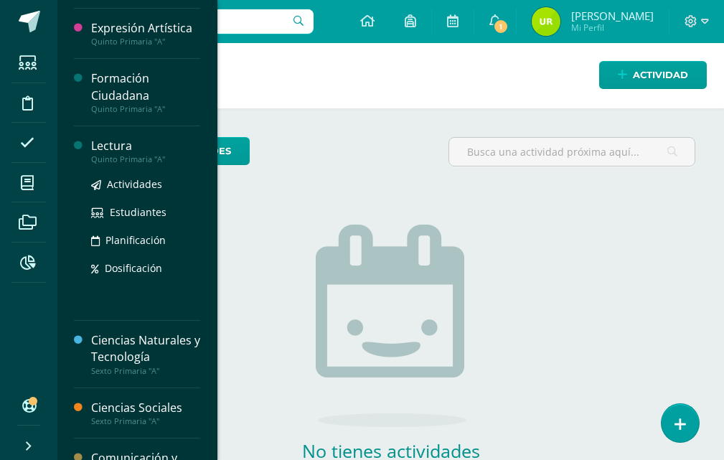
scroll to position [309, 0]
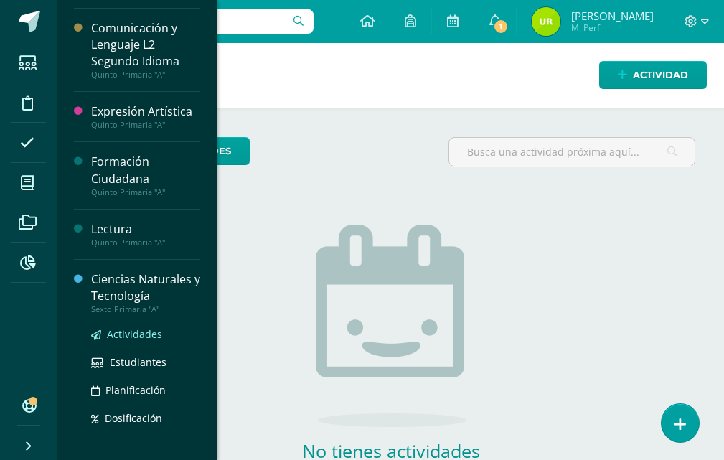
click at [136, 335] on span "Actividades" at bounding box center [134, 334] width 55 height 14
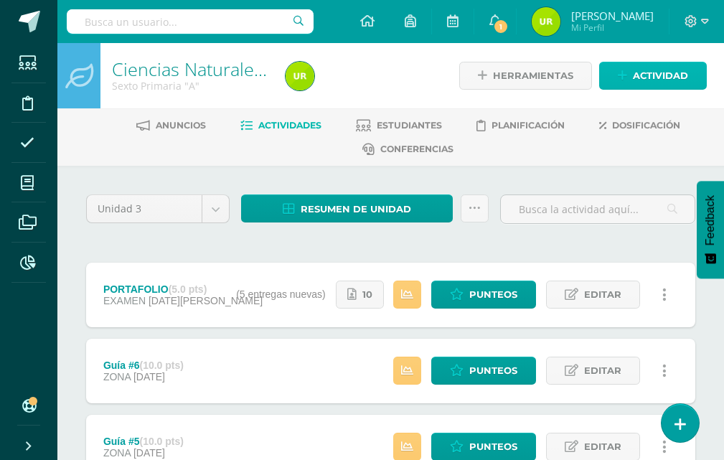
click at [673, 80] on span "Actividad" at bounding box center [660, 75] width 55 height 27
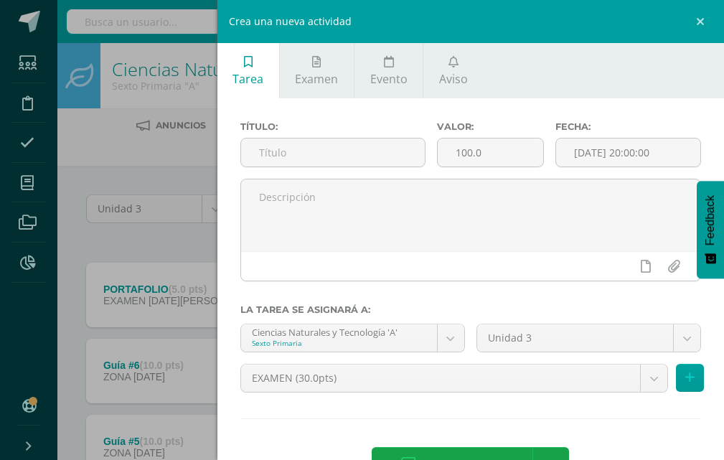
drag, startPoint x: 388, startPoint y: 154, endPoint x: 701, endPoint y: 196, distance: 316.4
click at [515, 164] on div "Título: Valor: 100.0 Fecha: 2025-08-11 20:00:00" at bounding box center [471, 149] width 472 height 57
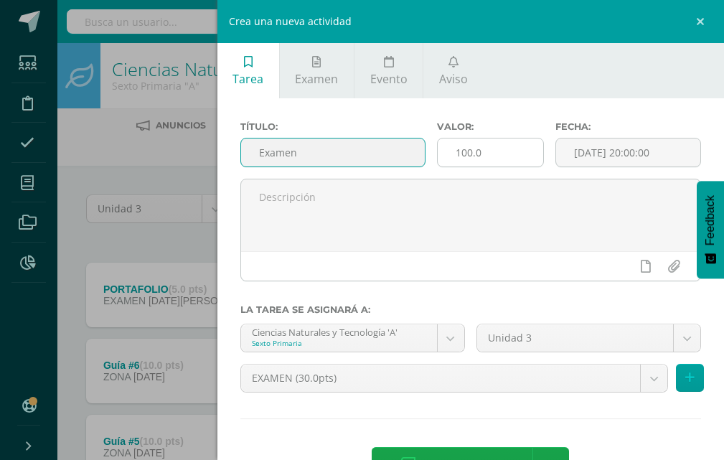
type input "Examen"
click at [509, 151] on input "100.0" at bounding box center [491, 153] width 106 height 28
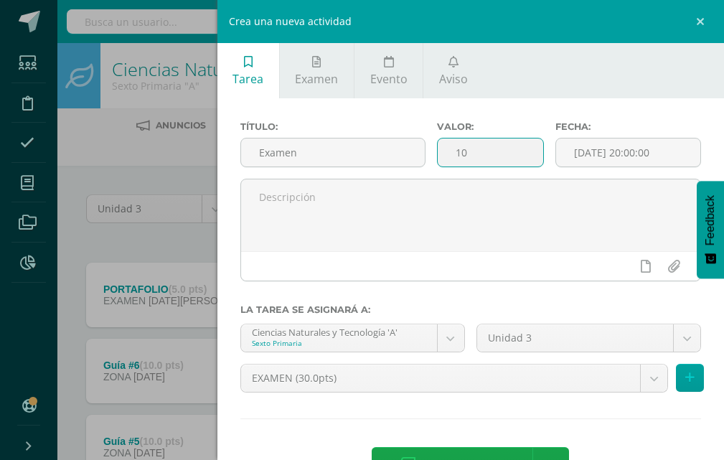
type input "1"
type input "25"
click at [630, 152] on input "[DATE] 20:00:00" at bounding box center [628, 153] width 144 height 28
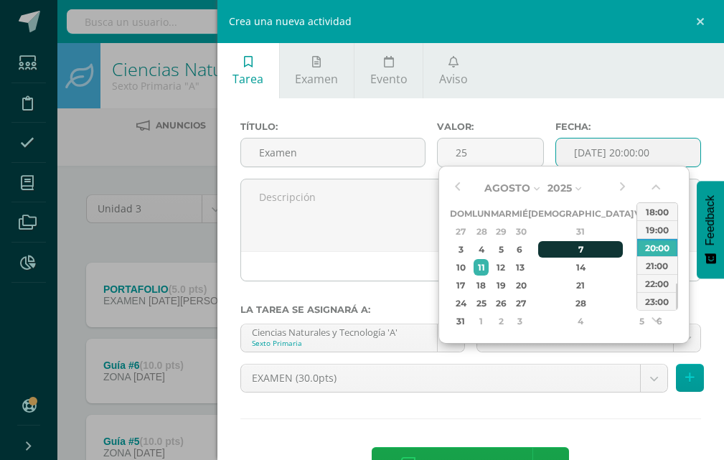
click at [566, 251] on div "7" at bounding box center [580, 249] width 85 height 17
type input "2025-08-07 20:00"
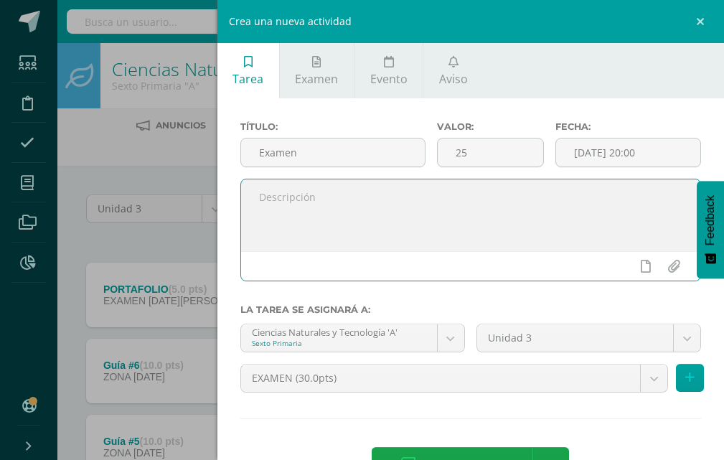
click at [355, 241] on textarea at bounding box center [470, 215] width 459 height 72
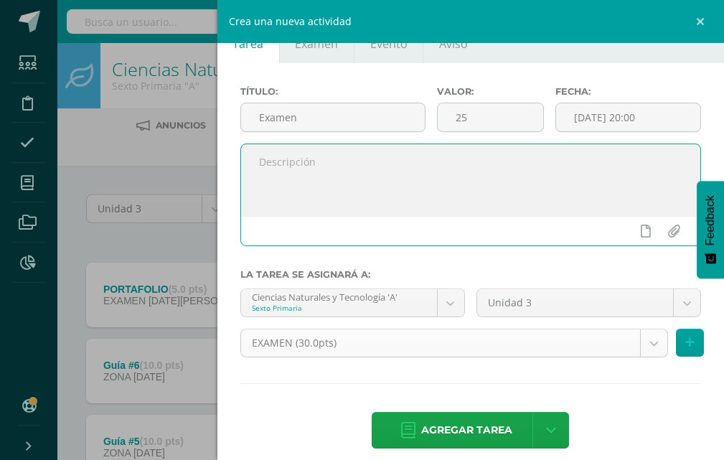
scroll to position [50, 0]
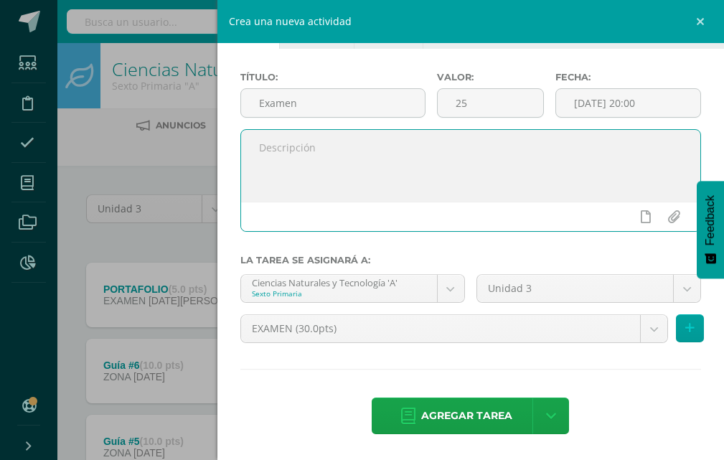
drag, startPoint x: 438, startPoint y: 412, endPoint x: 362, endPoint y: 303, distance: 133.0
click at [438, 412] on span "Agregar tarea" at bounding box center [466, 415] width 91 height 35
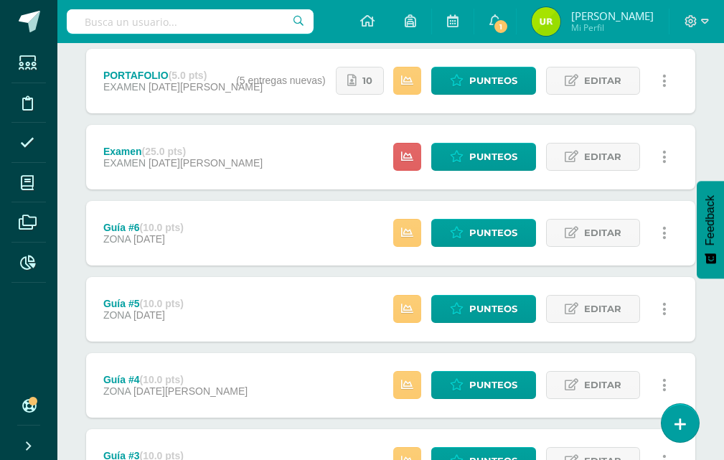
scroll to position [215, 0]
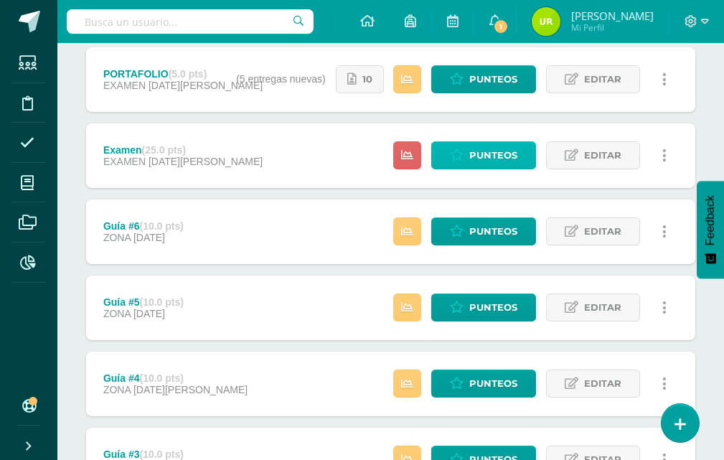
click at [491, 153] on span "Punteos" at bounding box center [493, 155] width 48 height 27
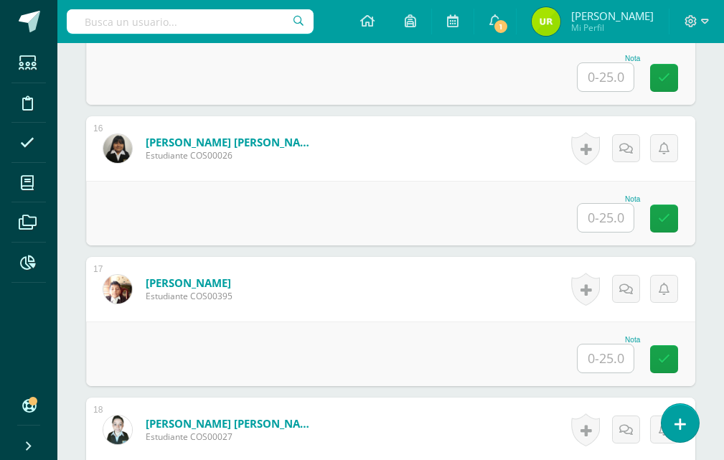
scroll to position [2512, 0]
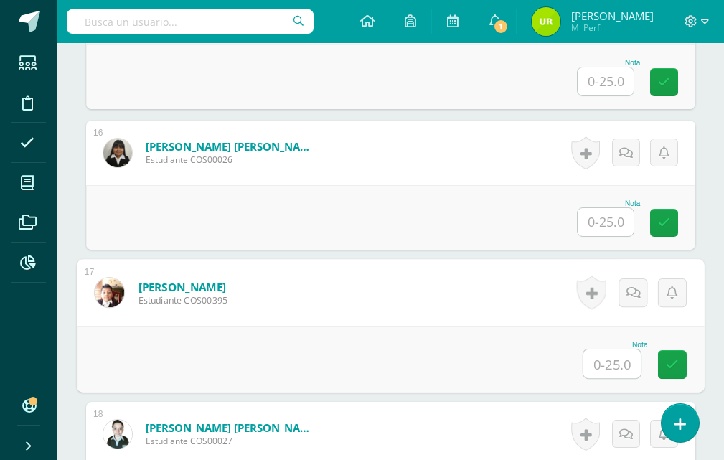
click at [612, 370] on input "text" at bounding box center [612, 364] width 57 height 29
type input "15"
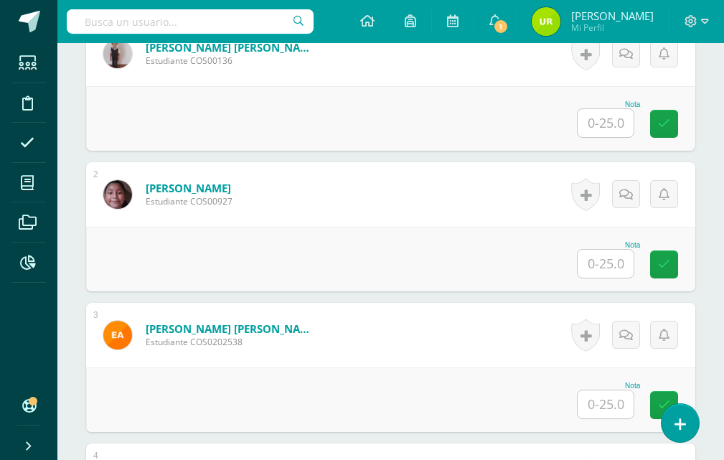
scroll to position [502, 0]
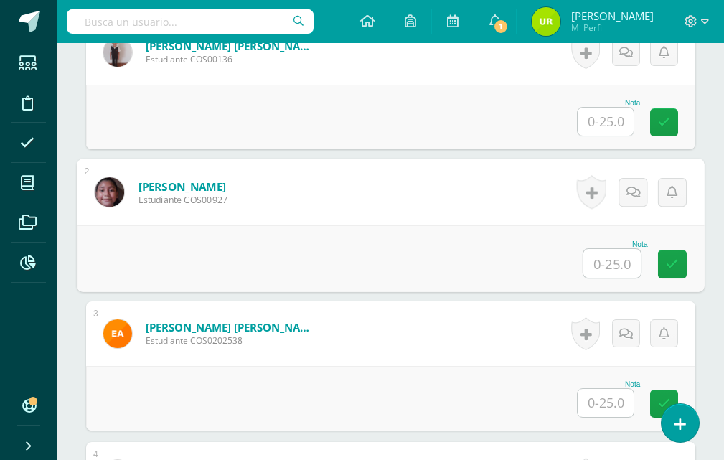
click at [597, 271] on input "text" at bounding box center [612, 263] width 57 height 29
type input "17"
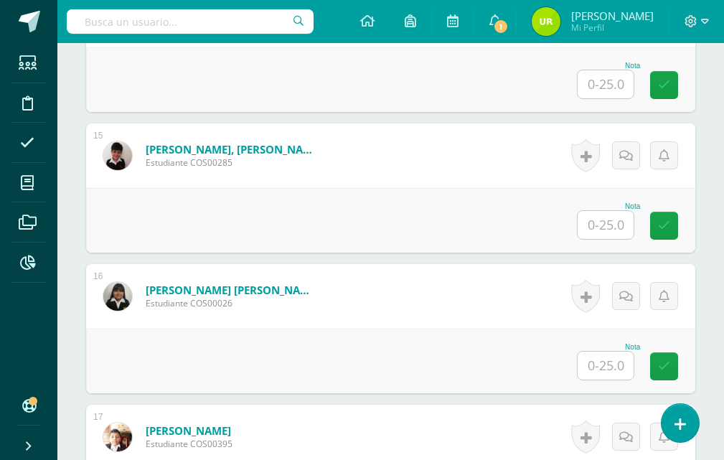
scroll to position [2512, 0]
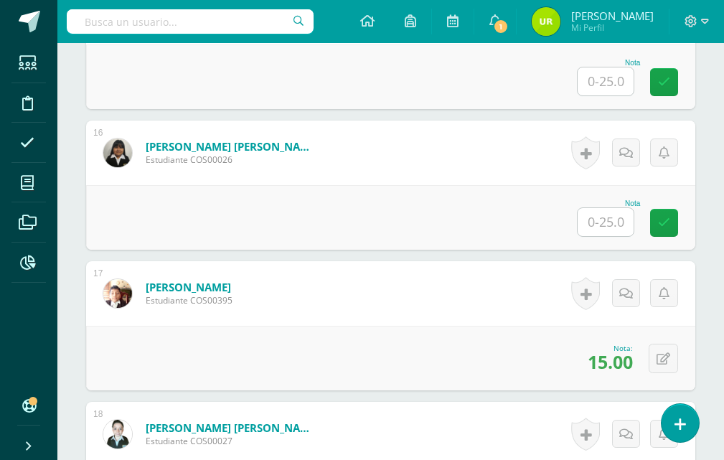
click at [608, 218] on input "text" at bounding box center [606, 222] width 56 height 28
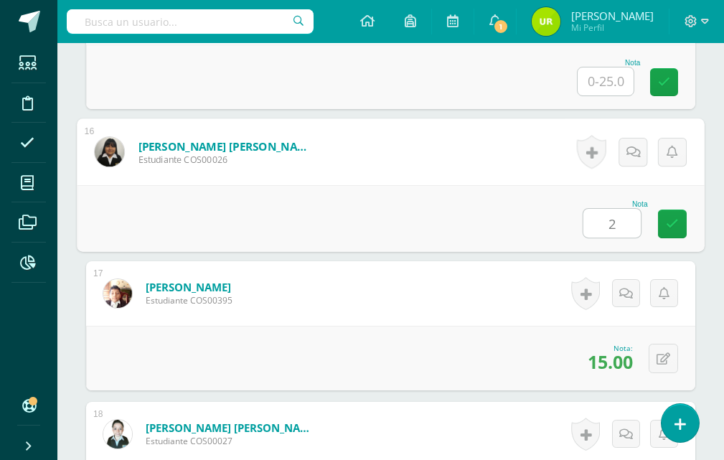
type input "22"
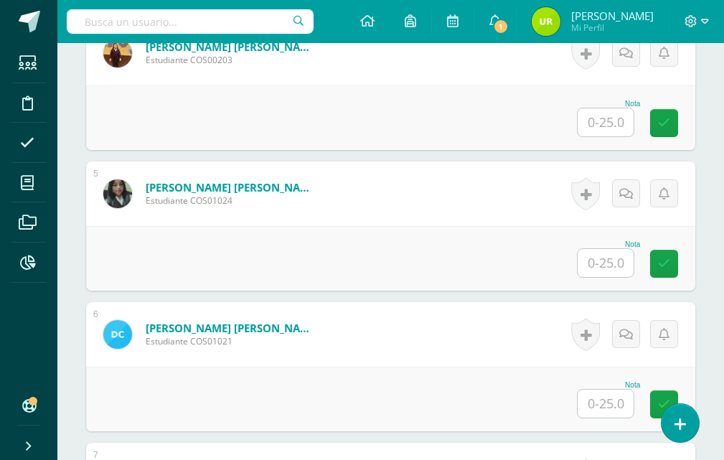
scroll to position [718, 0]
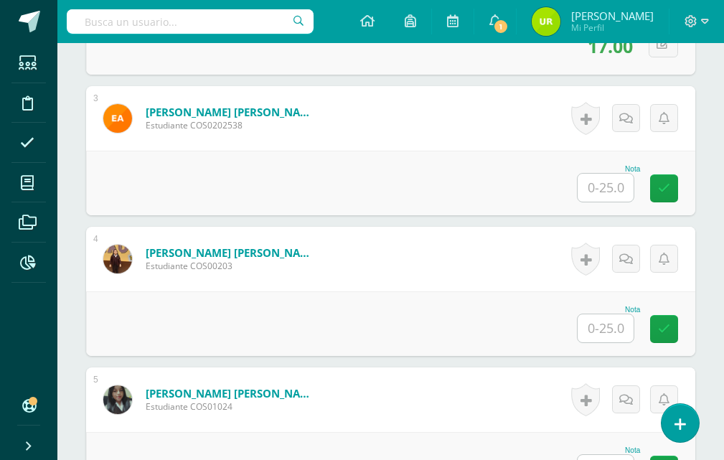
click at [617, 329] on input "text" at bounding box center [606, 328] width 56 height 28
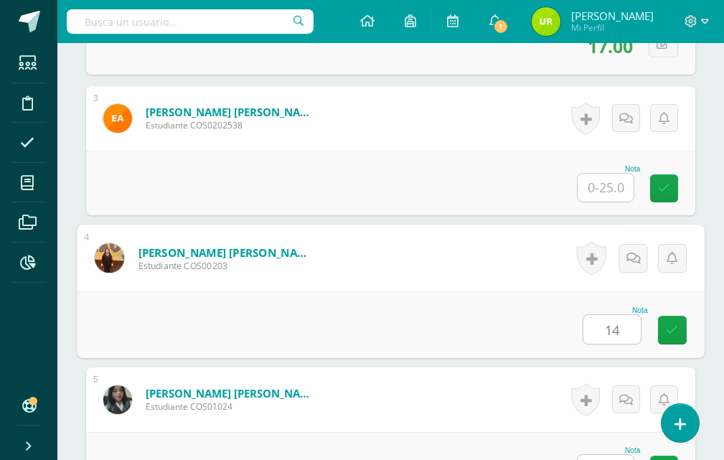
type input "14"
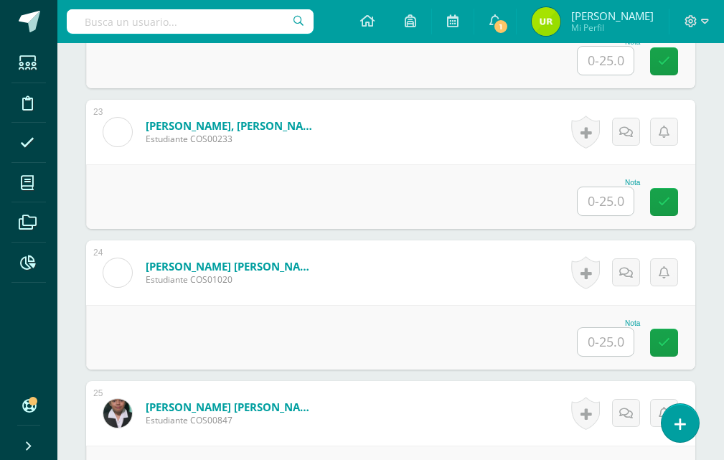
scroll to position [3517, 0]
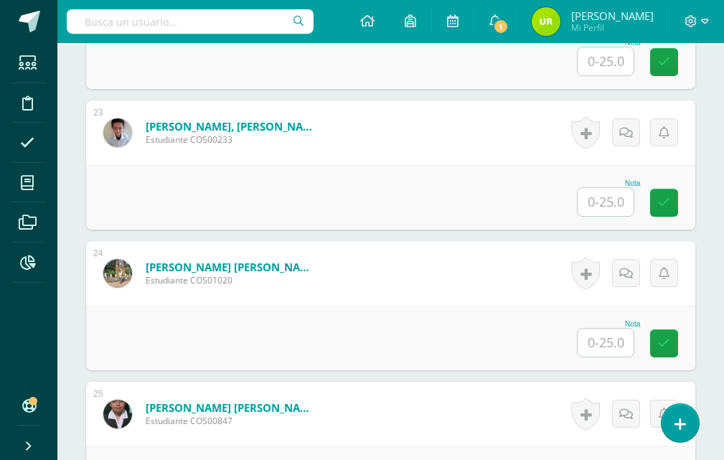
drag, startPoint x: 599, startPoint y: 205, endPoint x: 584, endPoint y: 210, distance: 15.2
click at [588, 209] on input "text" at bounding box center [606, 202] width 56 height 28
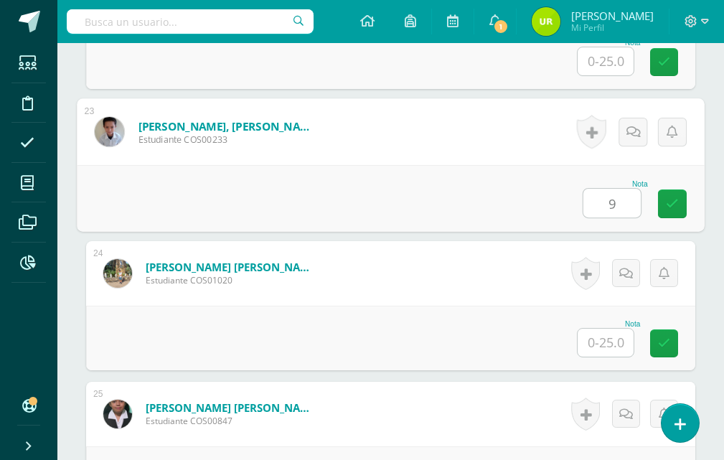
type input "9"
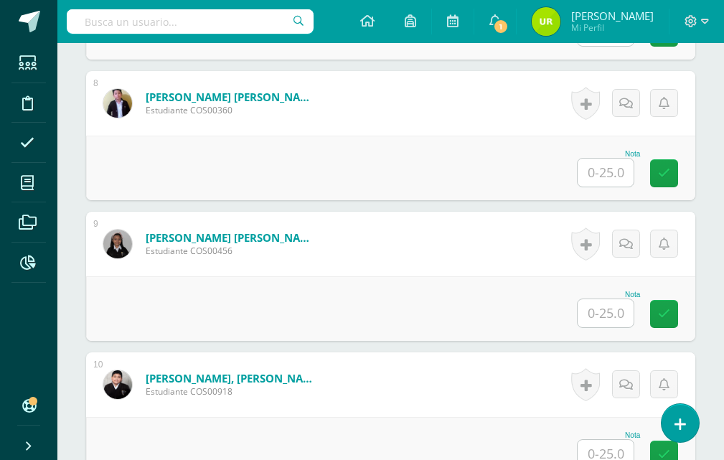
scroll to position [1436, 0]
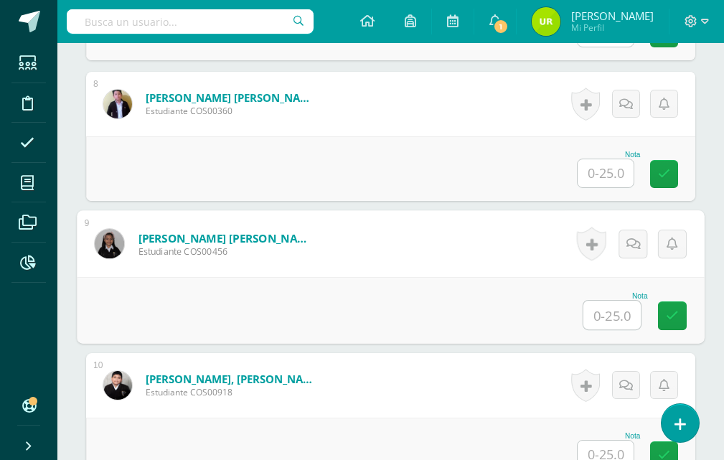
click at [629, 310] on input "text" at bounding box center [612, 315] width 57 height 29
type input "7"
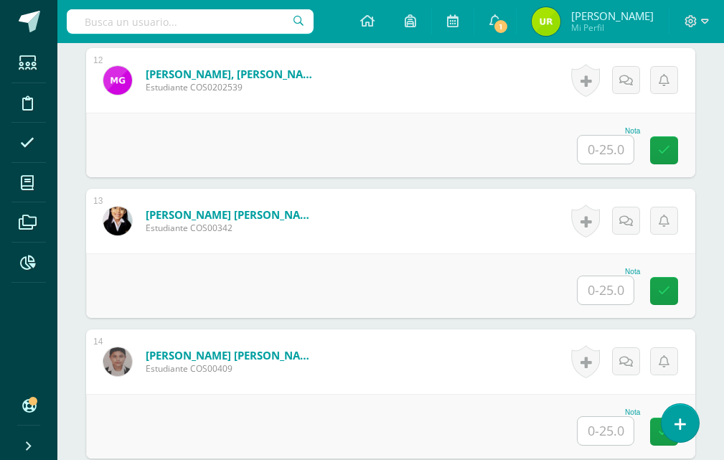
scroll to position [2090, 0]
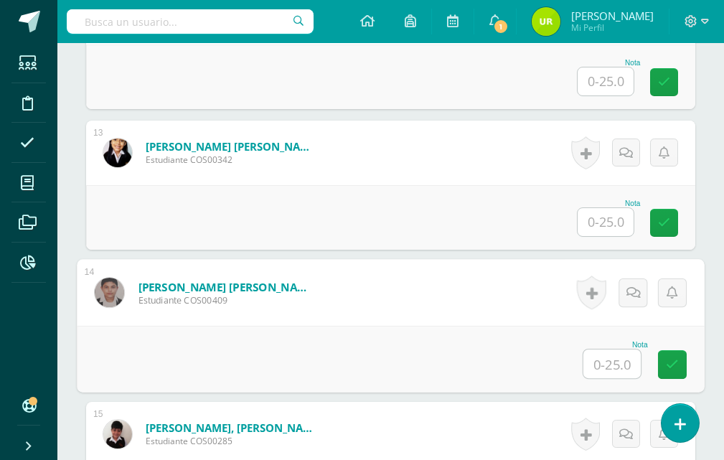
click at [596, 365] on input "text" at bounding box center [612, 364] width 57 height 29
type input "15"
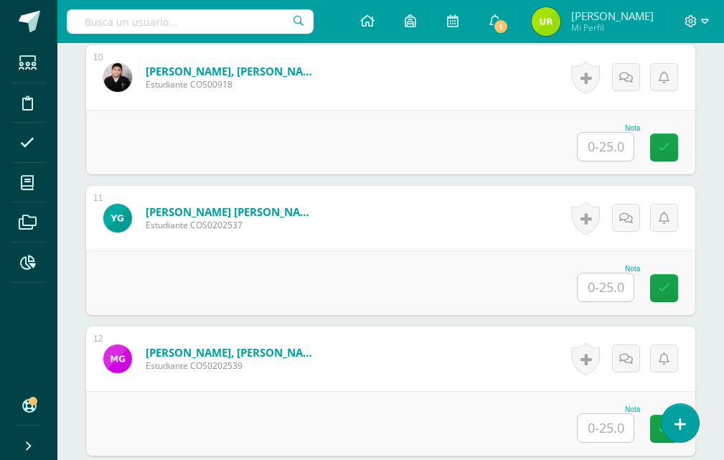
scroll to position [1790, 0]
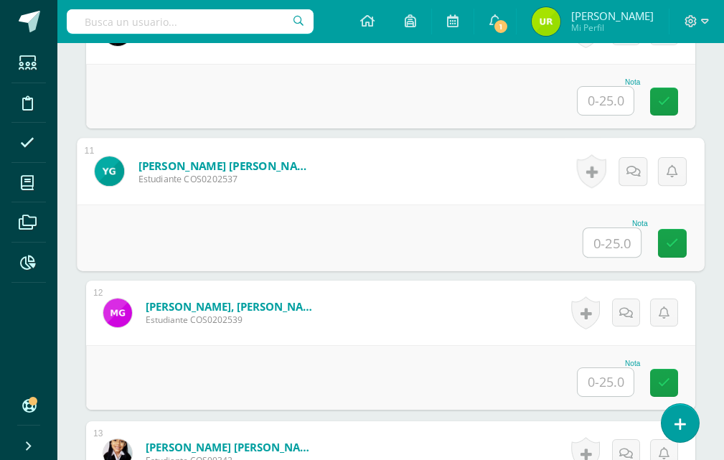
click at [611, 233] on input "text" at bounding box center [612, 242] width 57 height 29
type input "16"
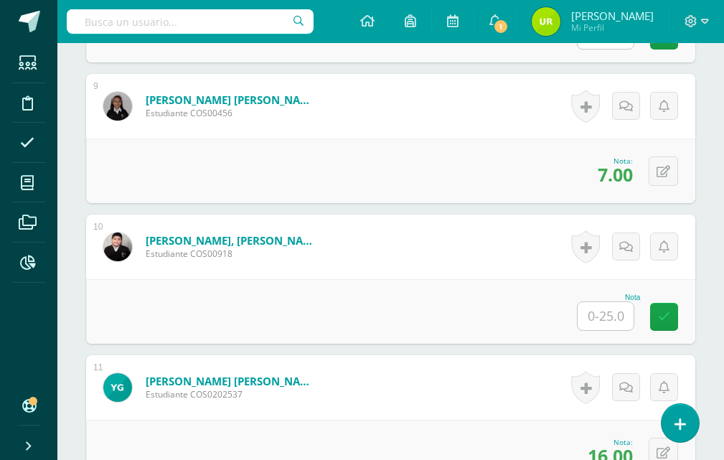
scroll to position [1431, 0]
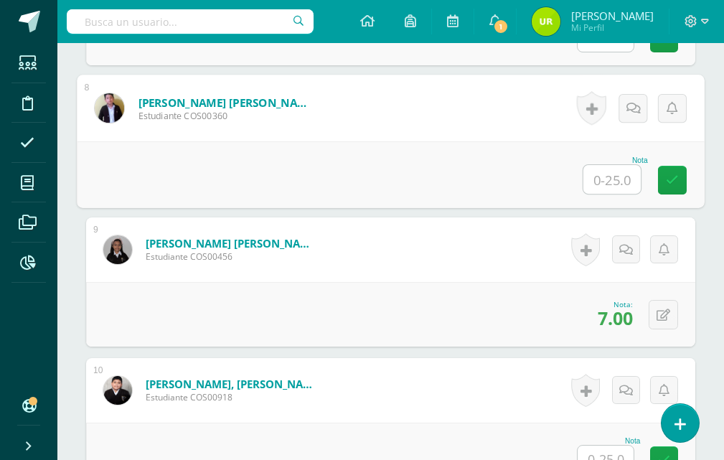
click at [628, 183] on input "text" at bounding box center [612, 179] width 57 height 29
type input "14"
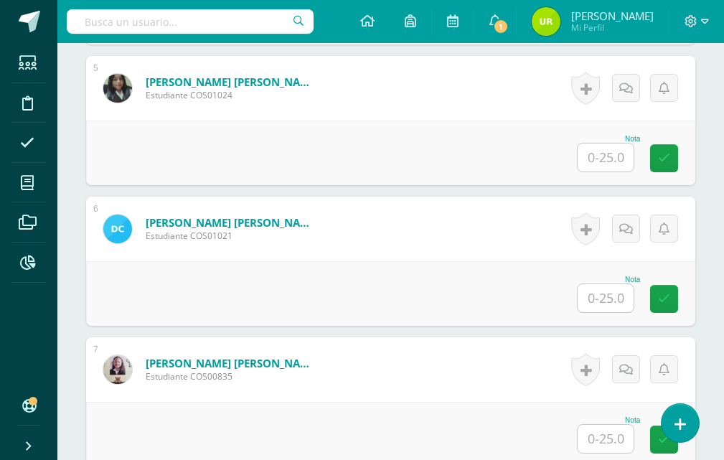
scroll to position [928, 0]
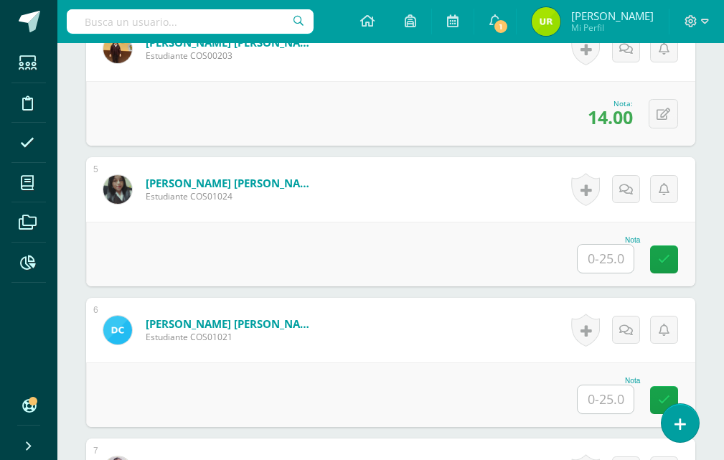
click at [611, 401] on input "text" at bounding box center [606, 399] width 56 height 28
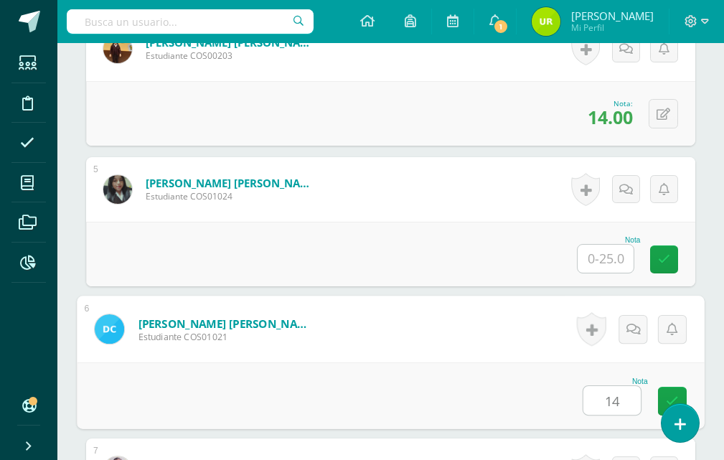
type input "14"
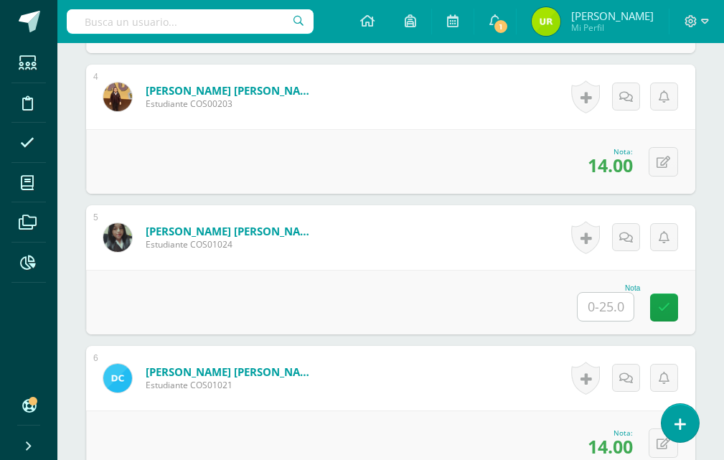
scroll to position [879, 0]
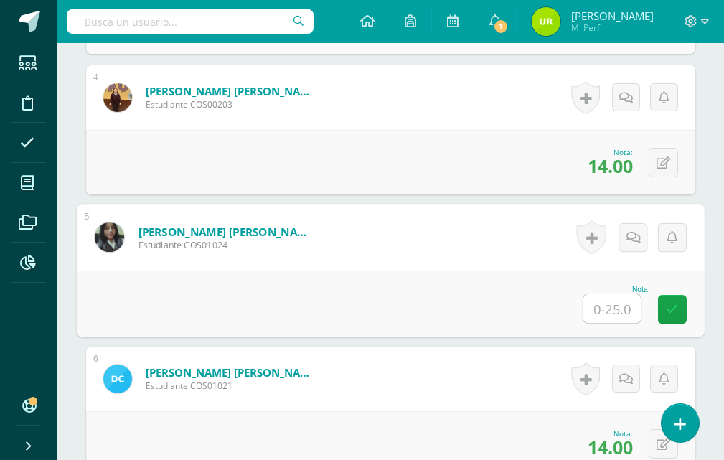
click at [619, 303] on input "text" at bounding box center [612, 308] width 57 height 29
type input "15"
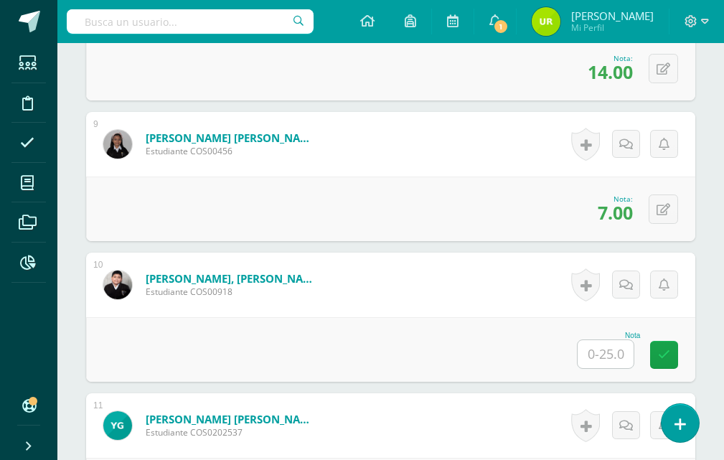
scroll to position [1507, 0]
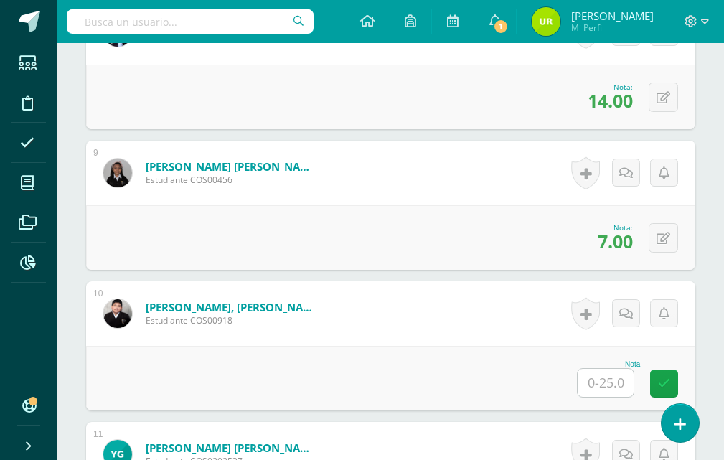
click at [609, 379] on input "text" at bounding box center [606, 383] width 56 height 28
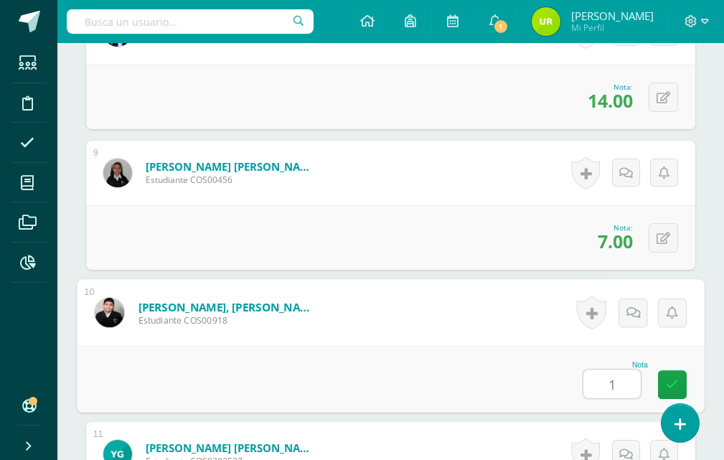
type input "13"
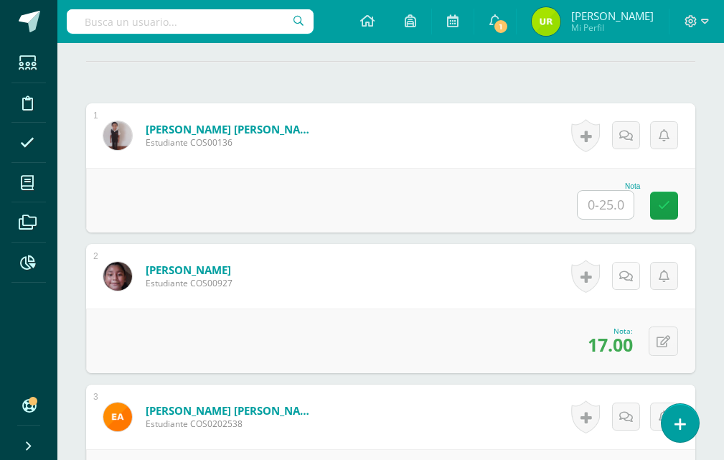
scroll to position [431, 0]
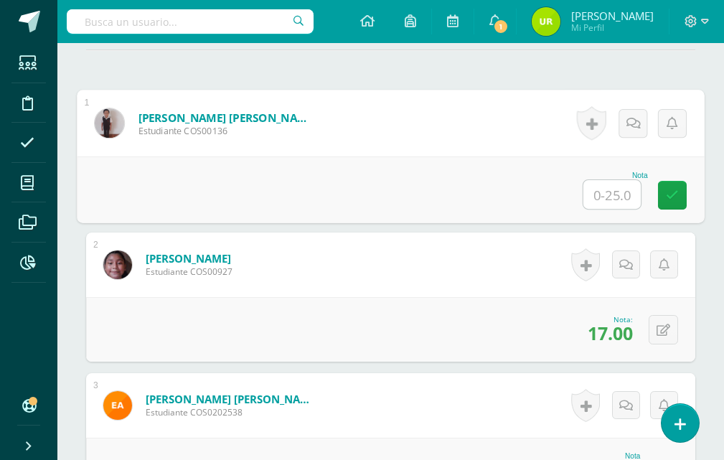
click at [619, 200] on input "text" at bounding box center [612, 194] width 57 height 29
type input "21"
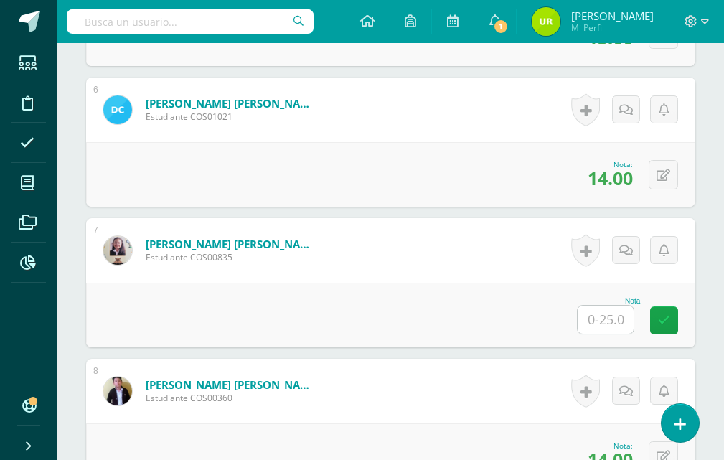
scroll to position [1220, 0]
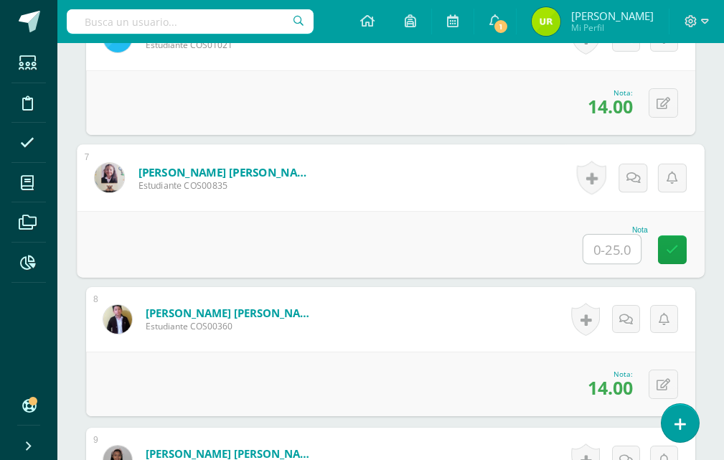
drag, startPoint x: 609, startPoint y: 241, endPoint x: 532, endPoint y: 270, distance: 82.7
click at [599, 247] on input "text" at bounding box center [612, 249] width 57 height 29
type input "21"
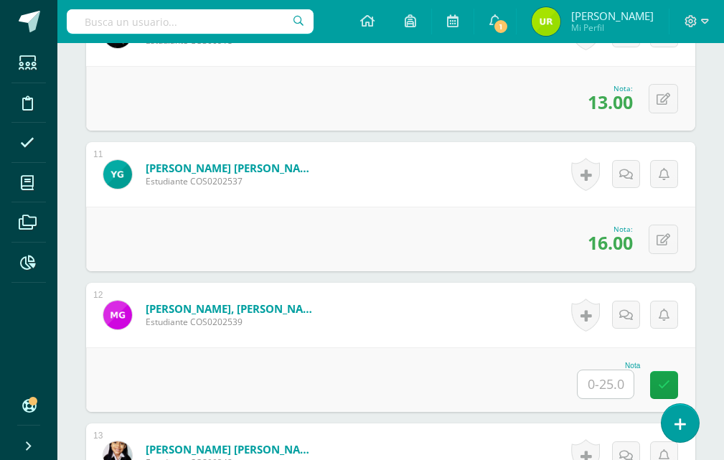
scroll to position [1938, 0]
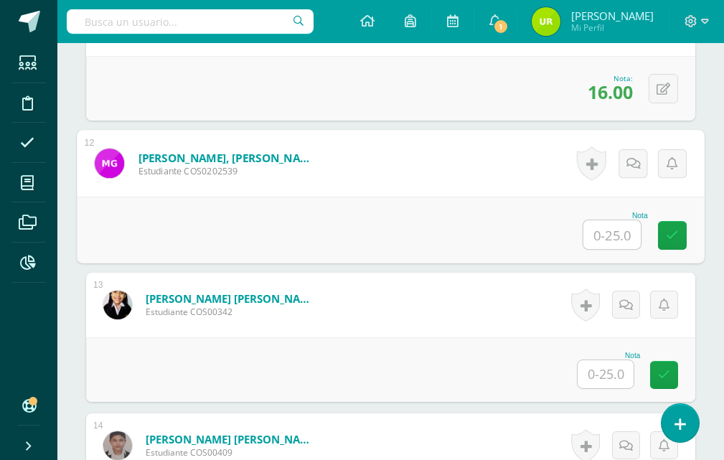
click at [617, 237] on input "text" at bounding box center [612, 234] width 57 height 29
type input "13"
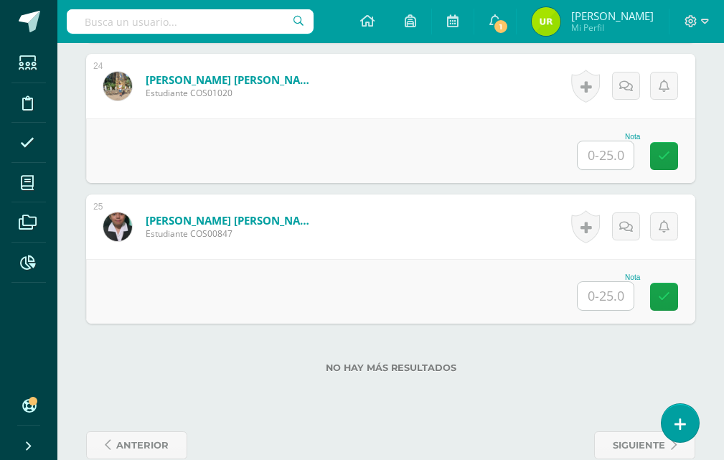
scroll to position [3733, 0]
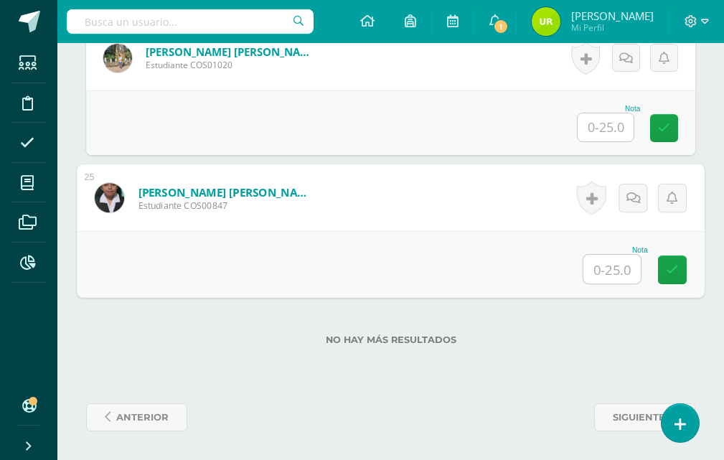
drag, startPoint x: 620, startPoint y: 261, endPoint x: 613, endPoint y: 264, distance: 7.7
click at [618, 263] on input "text" at bounding box center [612, 269] width 57 height 29
type input "12"
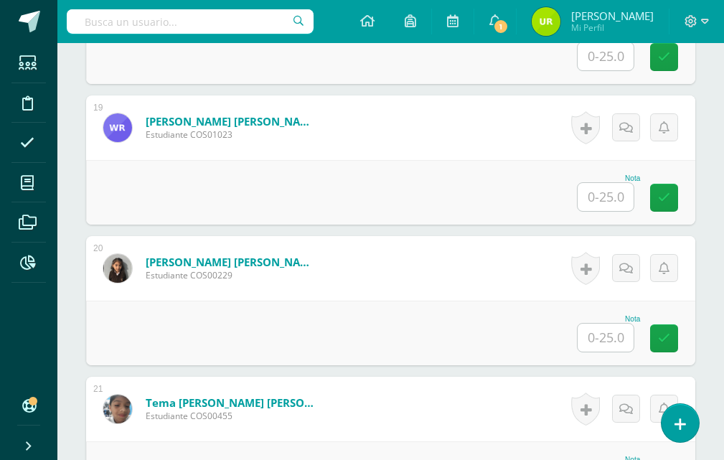
scroll to position [2799, 0]
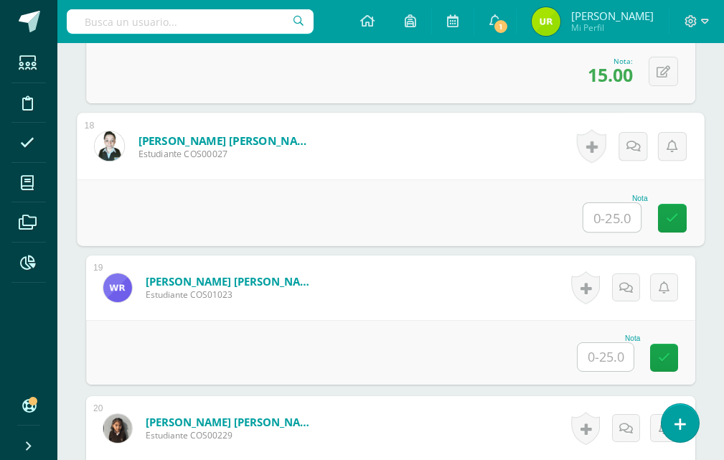
click at [612, 228] on input "text" at bounding box center [612, 217] width 57 height 29
type input "13"
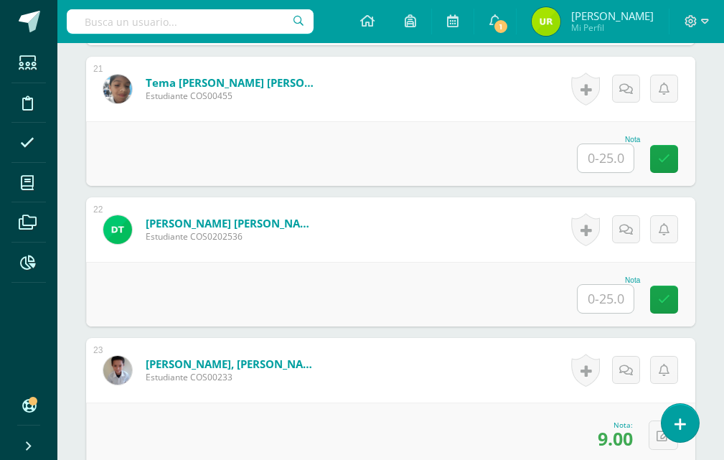
scroll to position [3302, 0]
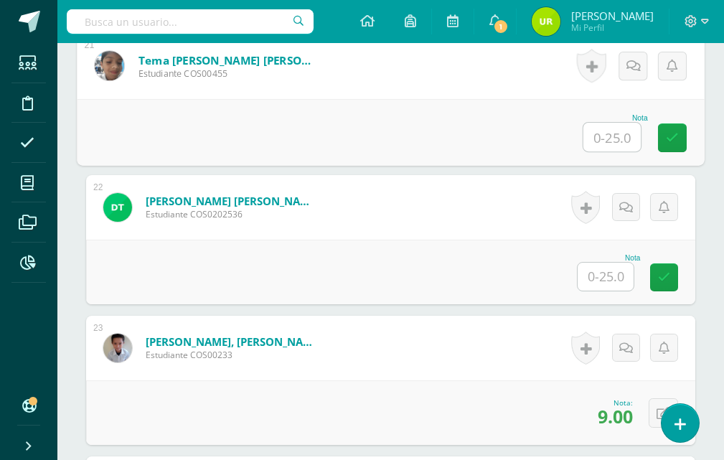
click at [617, 146] on input "text" at bounding box center [612, 137] width 57 height 29
type input "9"
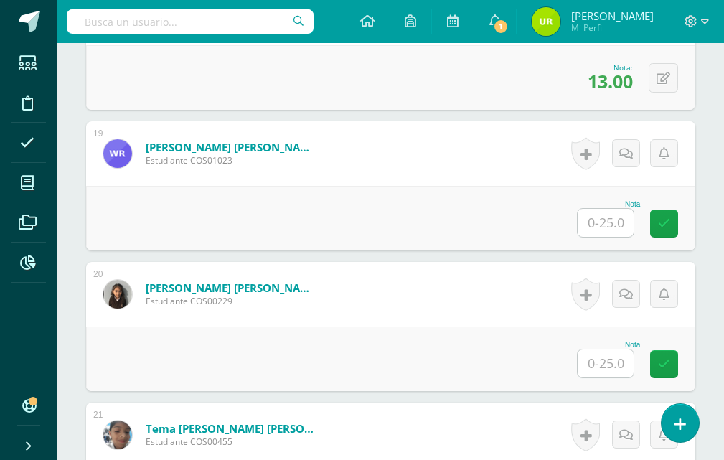
scroll to position [2943, 0]
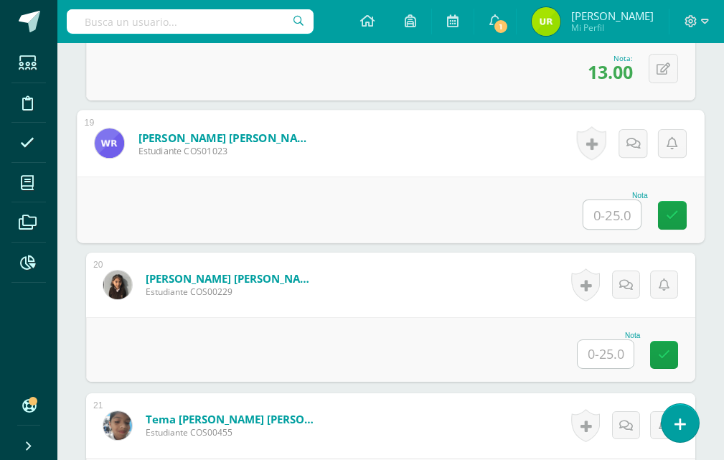
click at [617, 210] on input "text" at bounding box center [612, 214] width 57 height 29
type input "13"
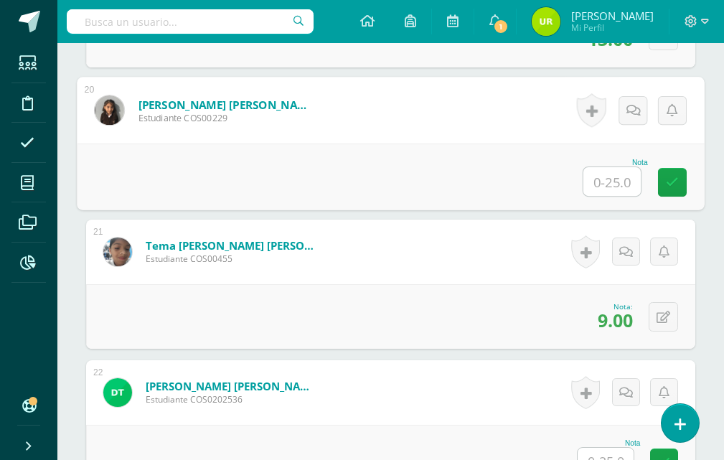
scroll to position [3087, 0]
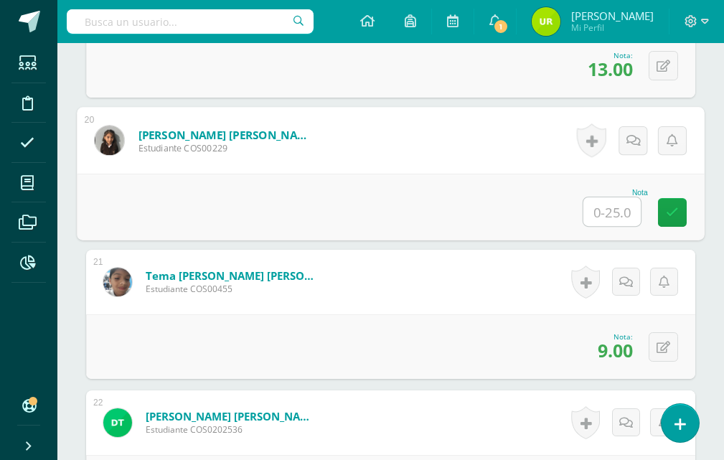
drag, startPoint x: 616, startPoint y: 213, endPoint x: 584, endPoint y: 222, distance: 32.7
click at [615, 214] on input "text" at bounding box center [612, 211] width 57 height 29
type input "11"
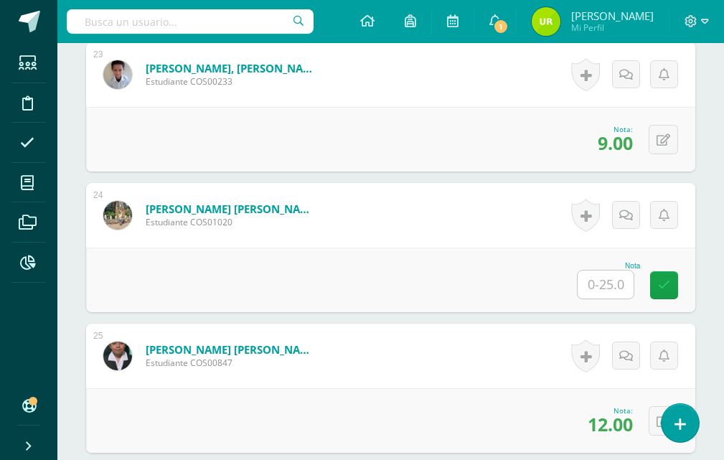
scroll to position [3589, 0]
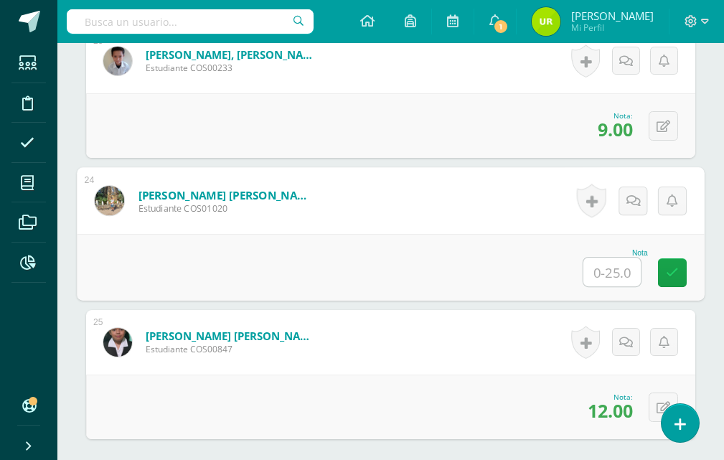
click at [617, 276] on input "text" at bounding box center [612, 272] width 57 height 29
type input "13"
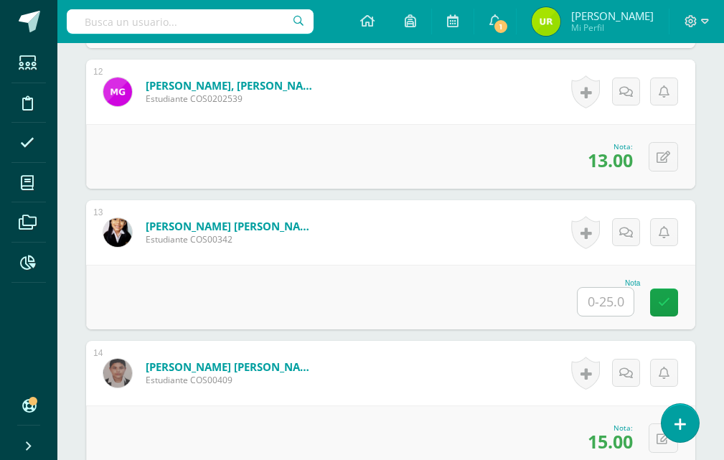
scroll to position [2010, 0]
click at [620, 299] on input "text" at bounding box center [606, 303] width 56 height 28
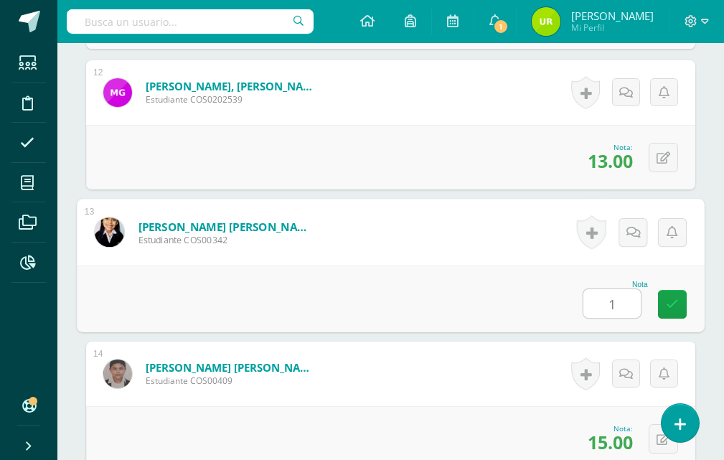
type input "15"
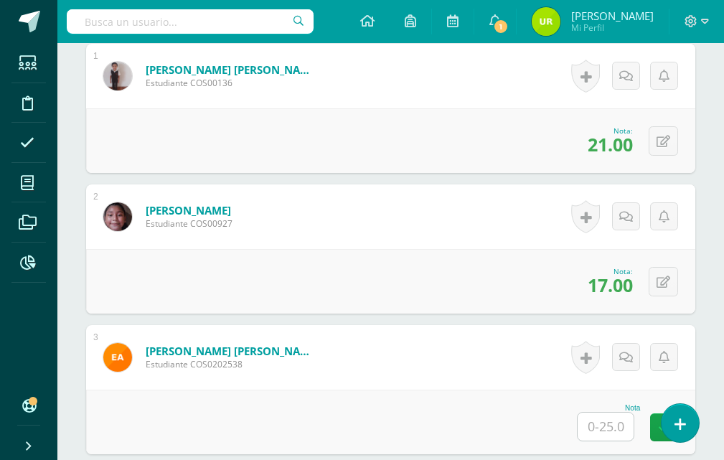
scroll to position [646, 0]
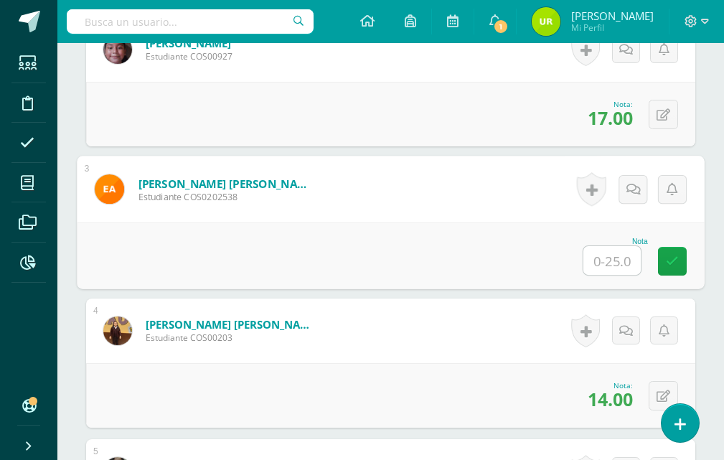
click at [605, 269] on input "text" at bounding box center [612, 260] width 57 height 29
type input "11"
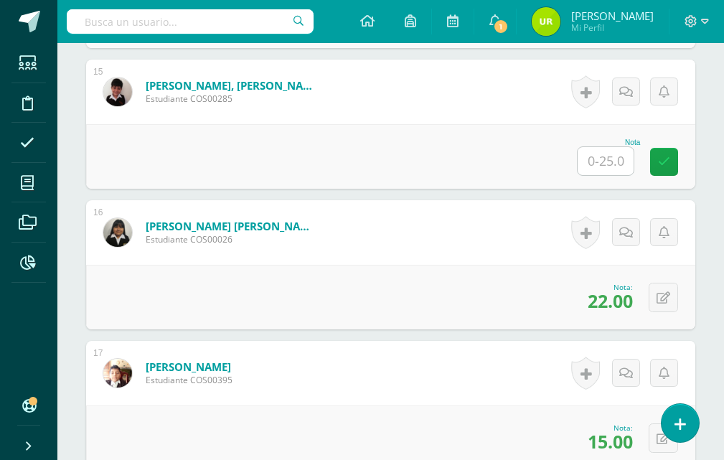
scroll to position [2441, 0]
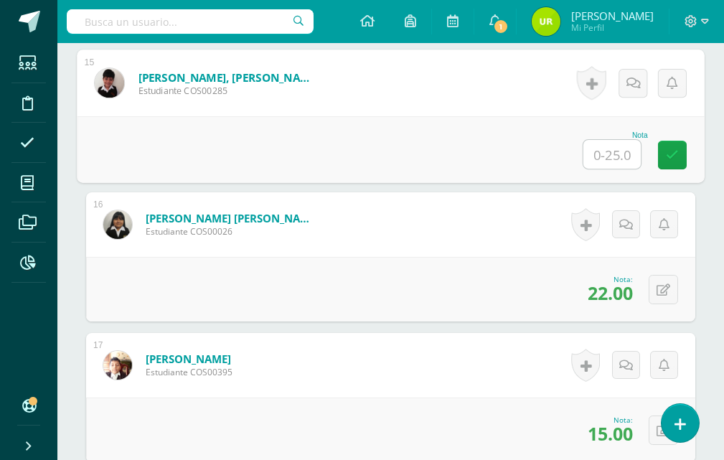
click at [618, 157] on input "text" at bounding box center [612, 154] width 57 height 29
type input "15"
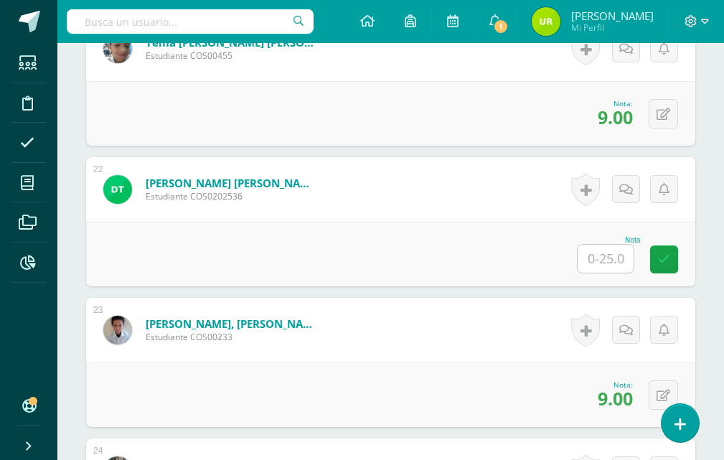
scroll to position [3230, 0]
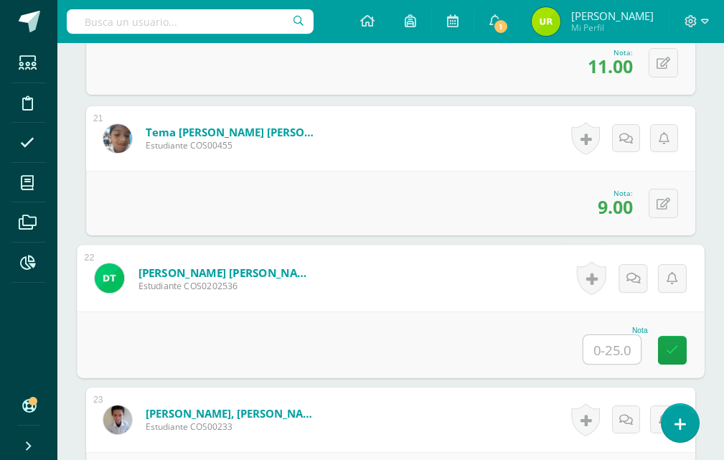
click at [614, 340] on input "text" at bounding box center [612, 349] width 57 height 29
type input "13"
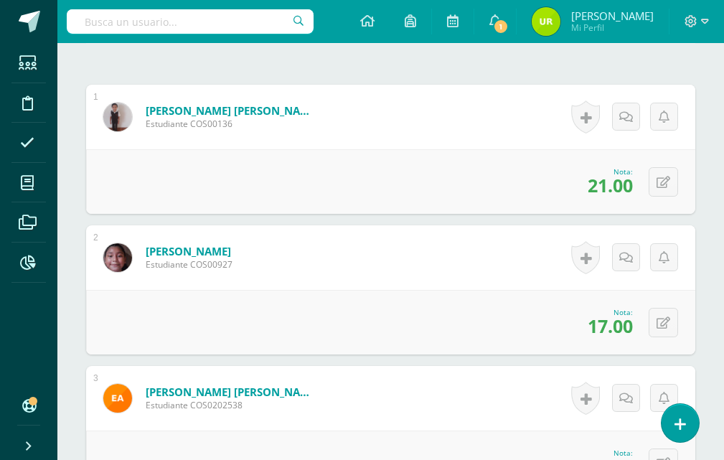
scroll to position [0, 0]
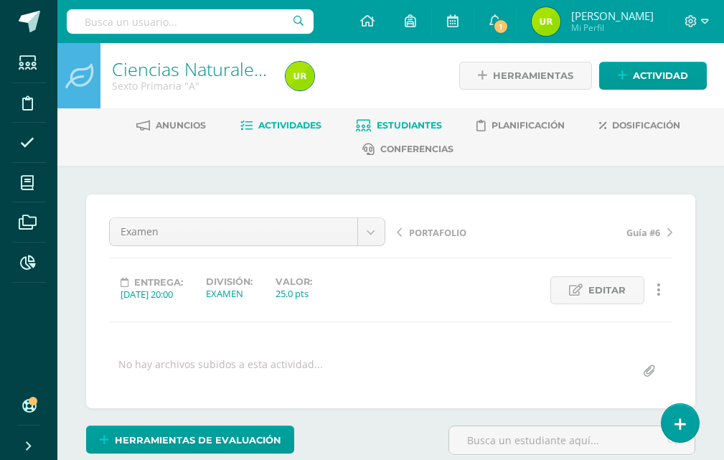
click at [409, 123] on span "Estudiantes" at bounding box center [409, 125] width 65 height 11
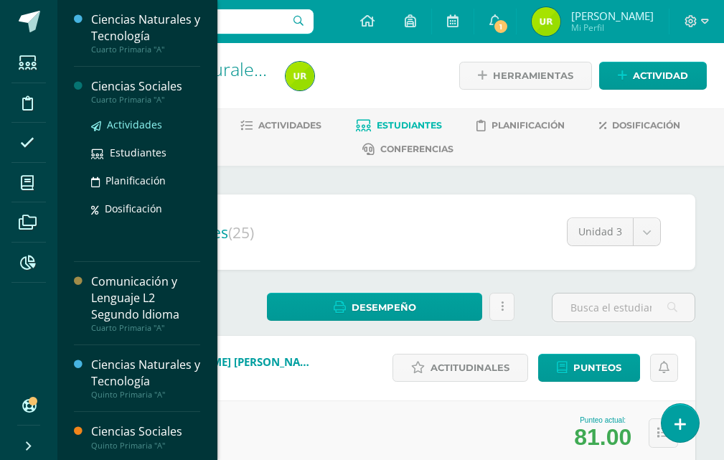
click at [121, 128] on span "Actividades" at bounding box center [134, 125] width 55 height 14
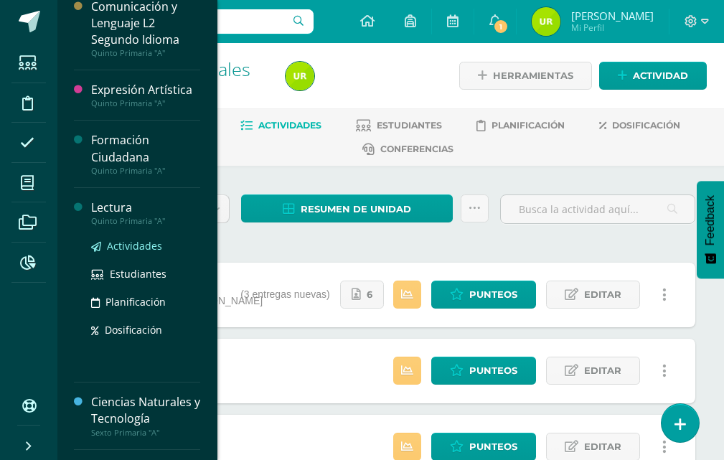
scroll to position [310, 0]
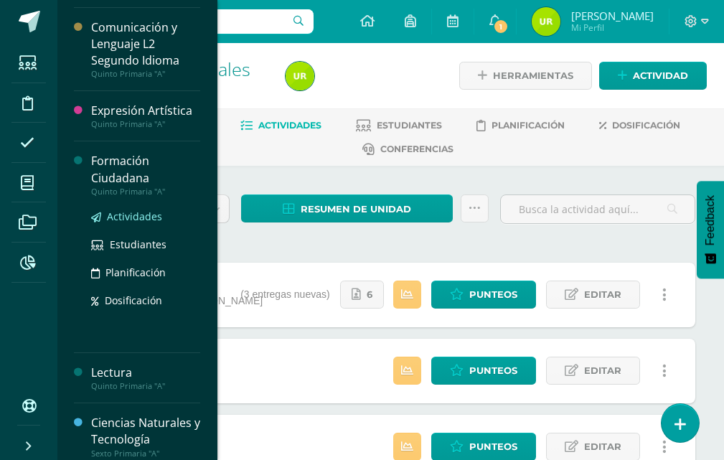
click at [131, 217] on span "Actividades" at bounding box center [134, 217] width 55 height 14
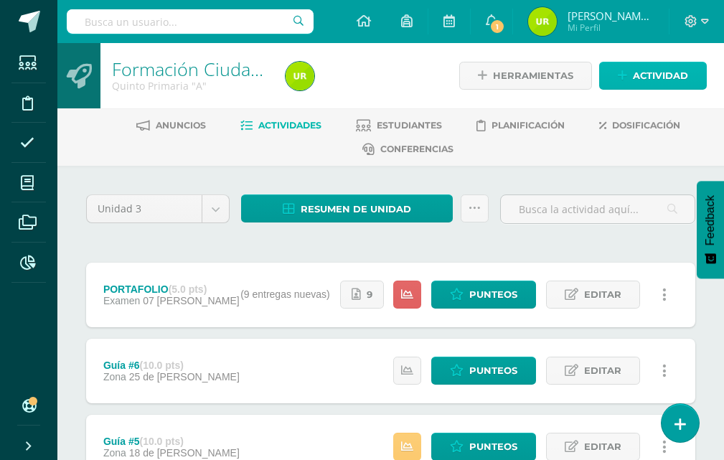
click at [646, 78] on span "Actividad" at bounding box center [660, 75] width 55 height 27
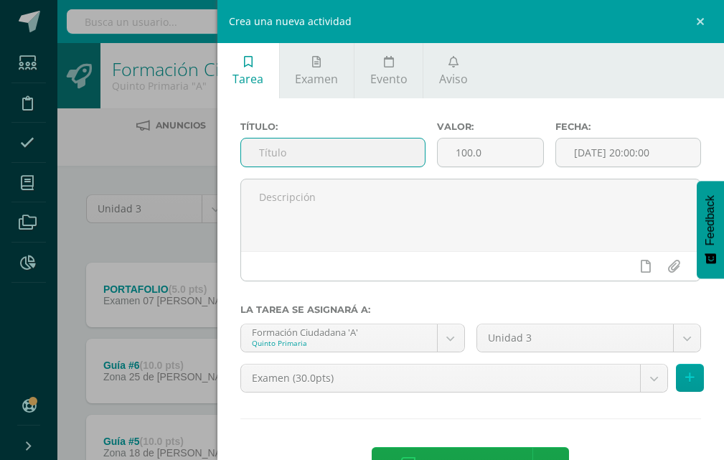
click at [297, 146] on input "text" at bounding box center [333, 153] width 184 height 28
type input "Examen"
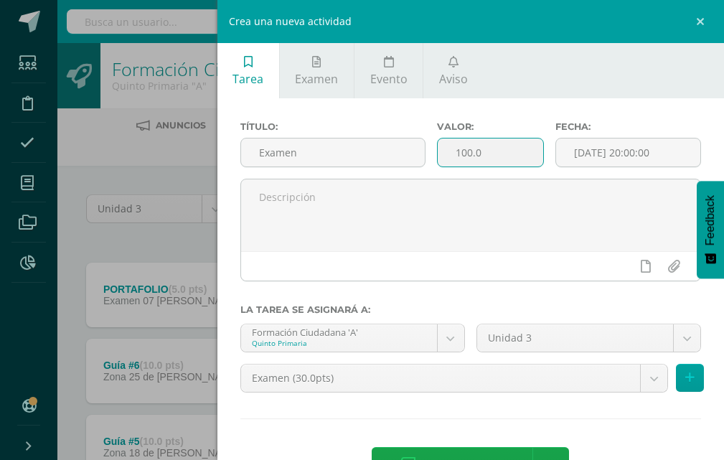
click at [482, 155] on input "100.0" at bounding box center [491, 153] width 106 height 28
type input "1"
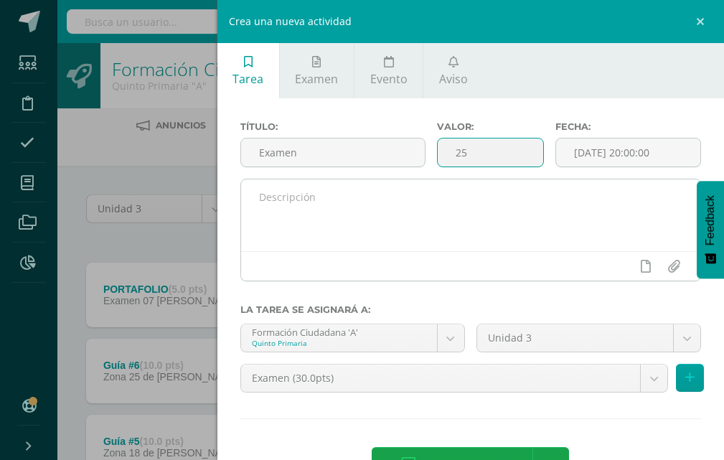
type input "25"
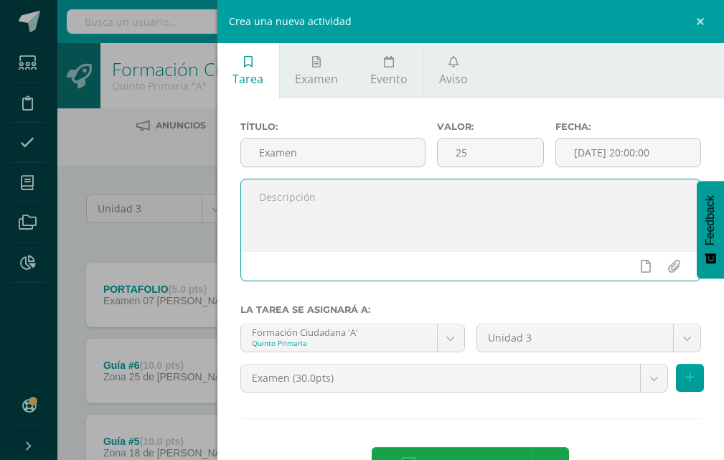
click at [492, 205] on textarea at bounding box center [470, 215] width 459 height 72
drag, startPoint x: 637, startPoint y: 154, endPoint x: 619, endPoint y: 195, distance: 44.7
click at [636, 153] on input "[DATE] 20:00:00" at bounding box center [628, 153] width 144 height 28
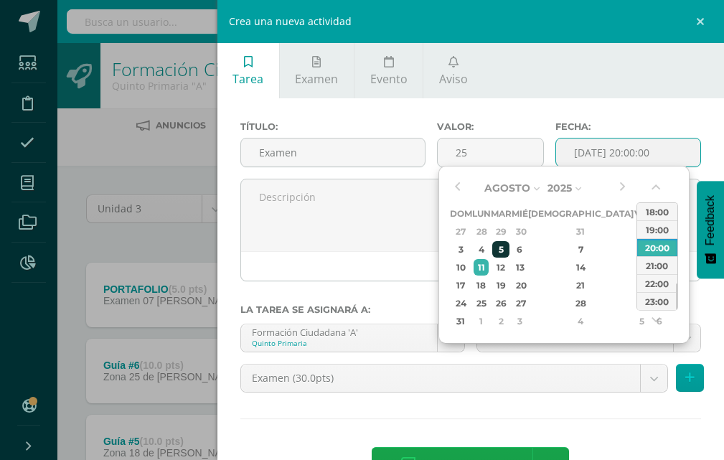
click at [509, 252] on div "5" at bounding box center [500, 249] width 17 height 17
type input "2025-08-05 20:00"
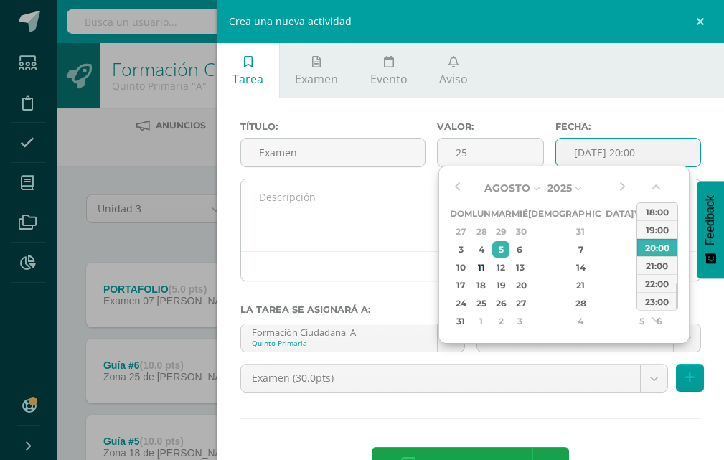
click at [401, 227] on textarea at bounding box center [470, 215] width 459 height 72
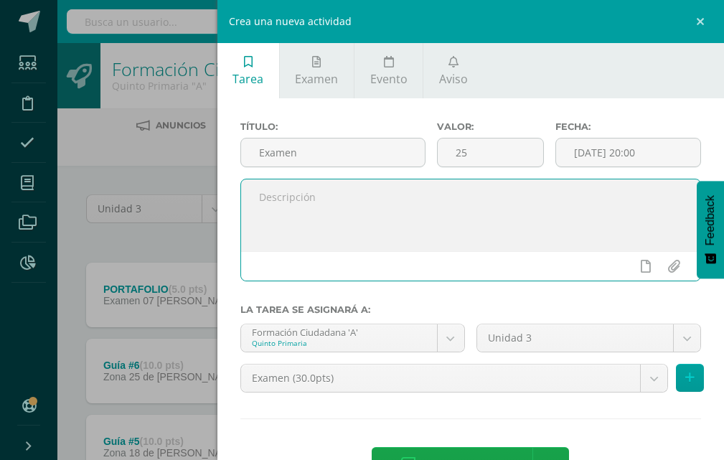
scroll to position [50, 0]
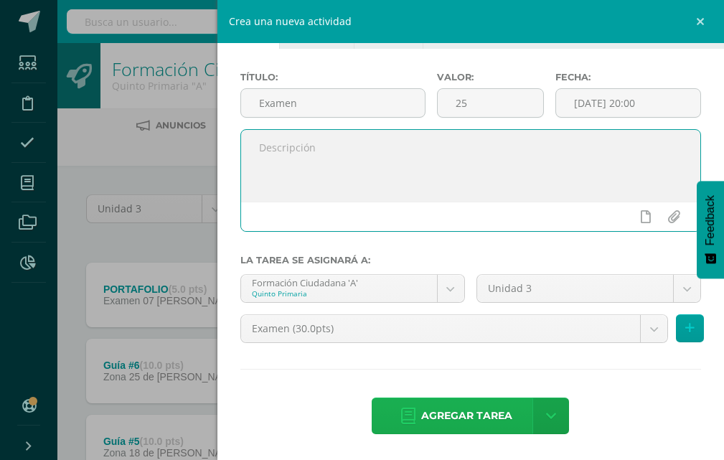
click at [404, 416] on icon at bounding box center [408, 416] width 14 height 16
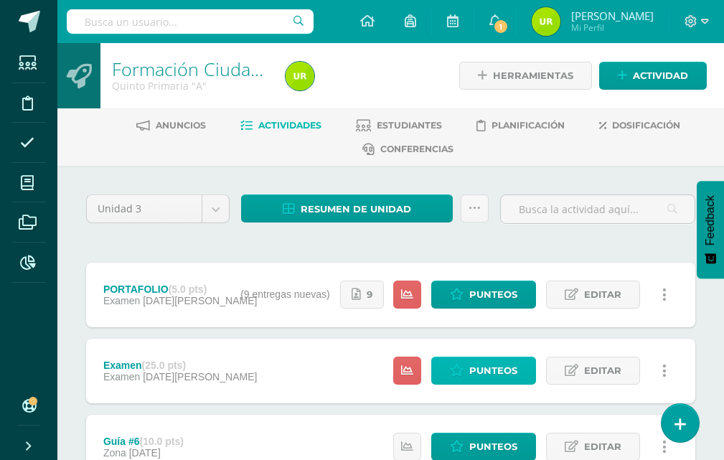
click at [475, 358] on span "Punteos" at bounding box center [493, 370] width 48 height 27
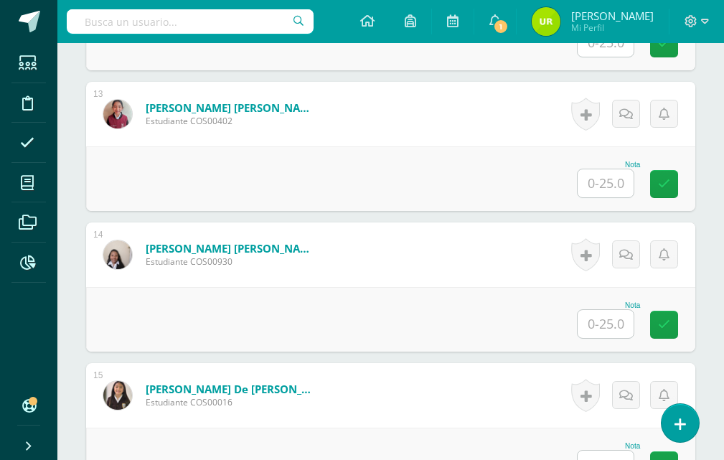
scroll to position [2158, 0]
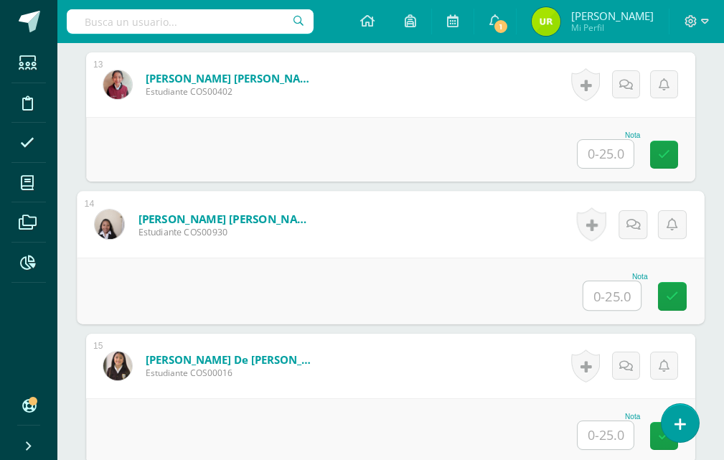
click at [599, 291] on input "text" at bounding box center [612, 295] width 57 height 29
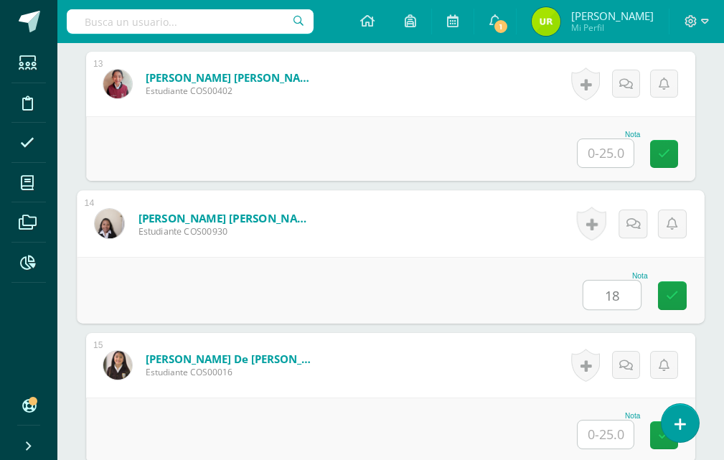
type input "18"
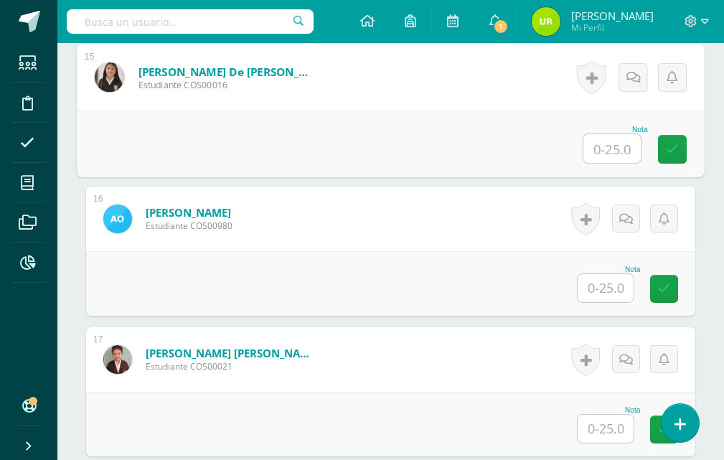
scroll to position [2375, 0]
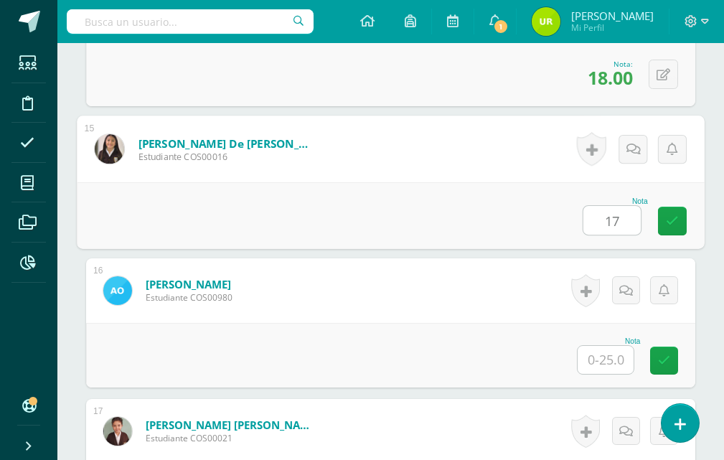
type input "17"
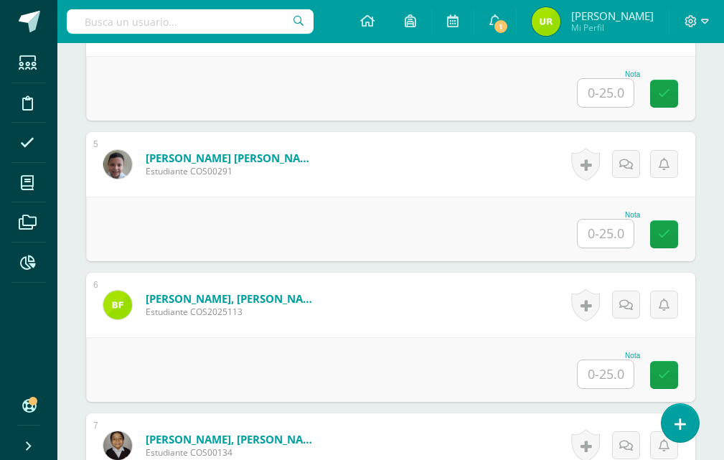
scroll to position [939, 0]
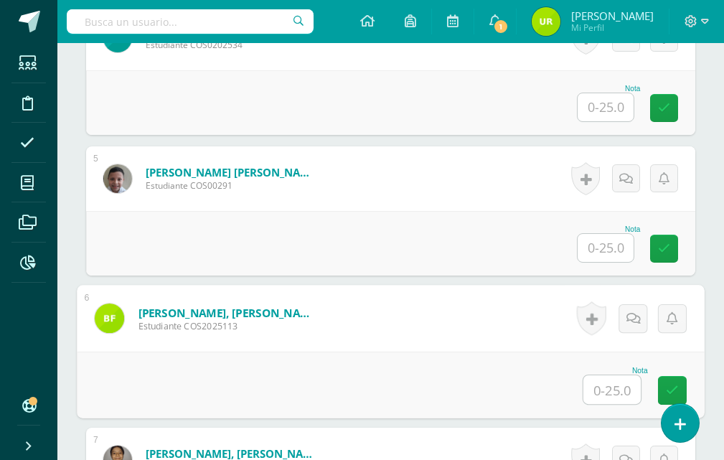
click at [602, 396] on input "text" at bounding box center [612, 389] width 57 height 29
type input "13"
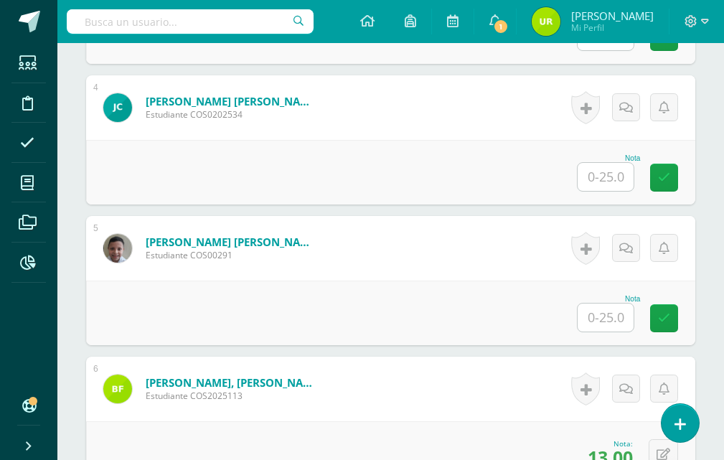
scroll to position [879, 0]
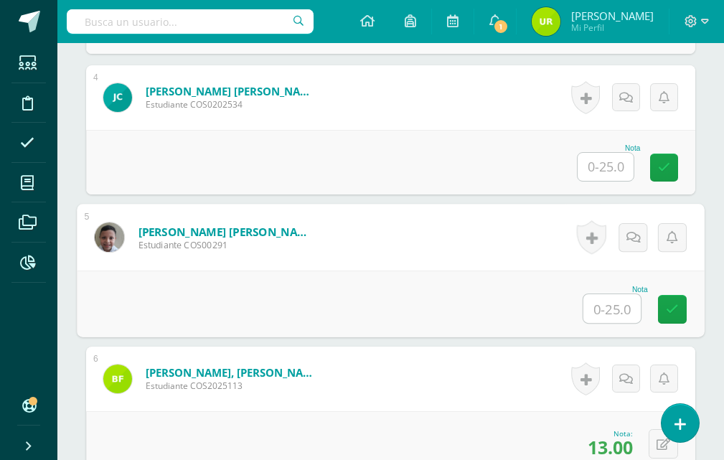
click at [614, 311] on input "text" at bounding box center [612, 308] width 57 height 29
type input "16"
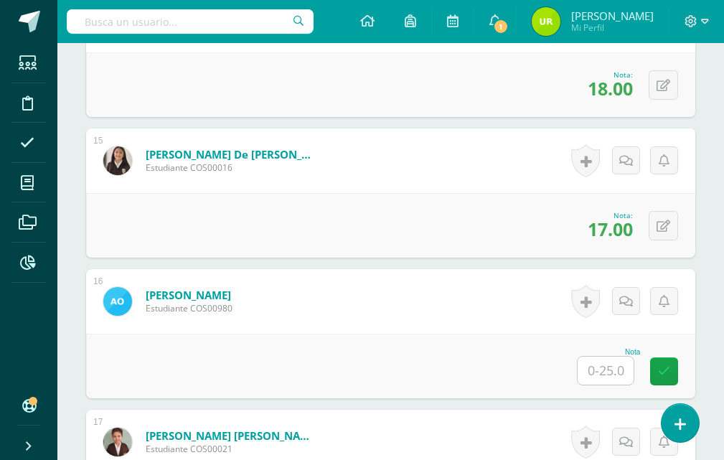
scroll to position [2459, 0]
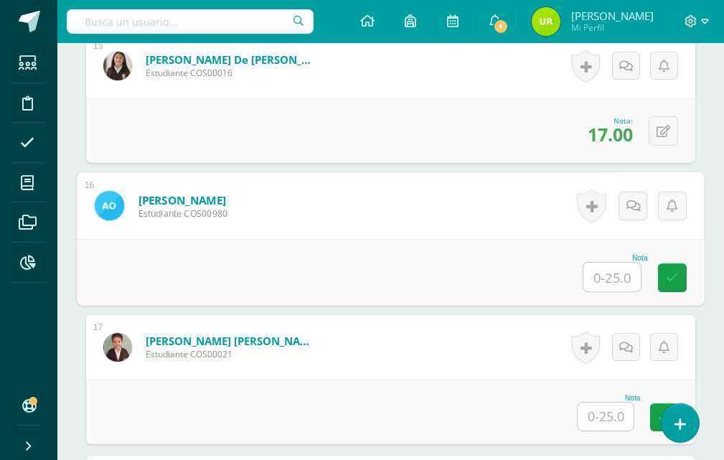
click at [615, 273] on input "text" at bounding box center [612, 277] width 57 height 29
type input "18"
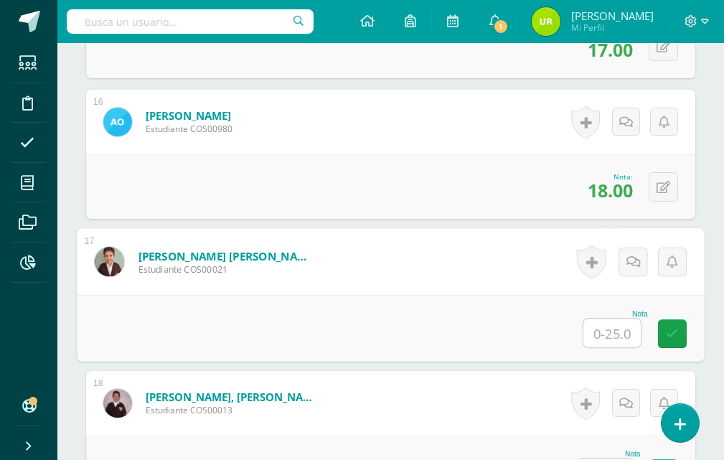
scroll to position [2602, 0]
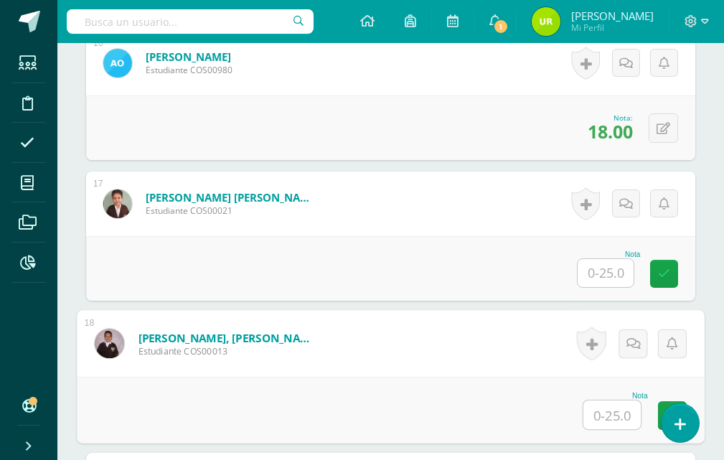
click at [597, 417] on input "text" at bounding box center [612, 415] width 57 height 29
type input "14"
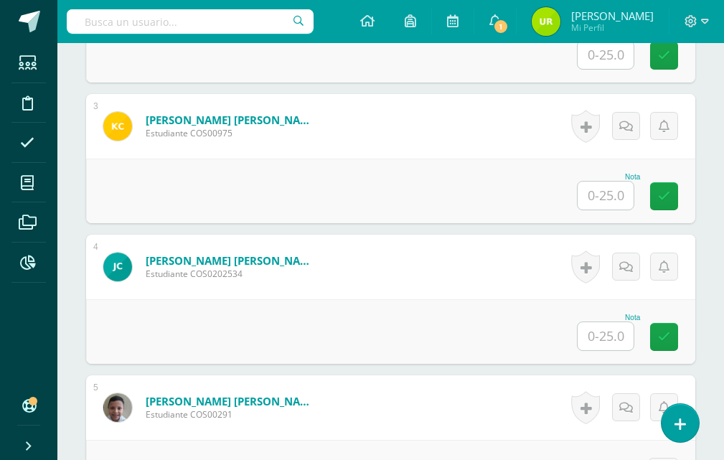
scroll to position [701, 0]
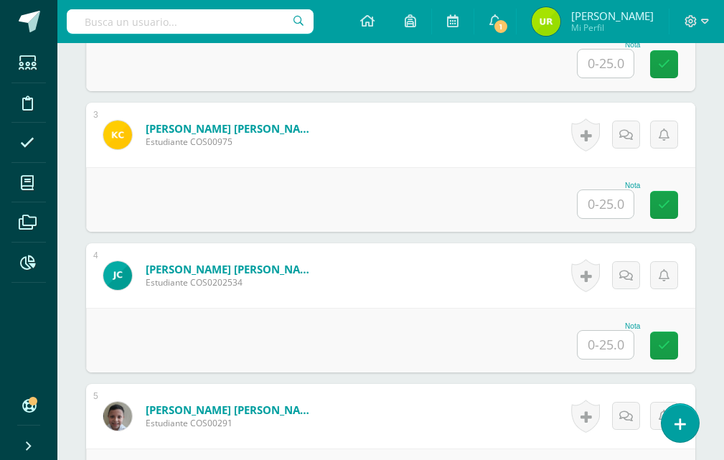
click at [617, 216] on input "text" at bounding box center [606, 204] width 56 height 28
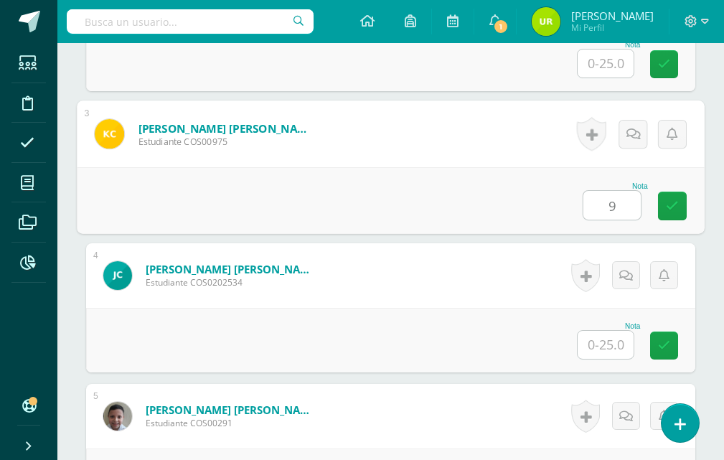
type input "9"
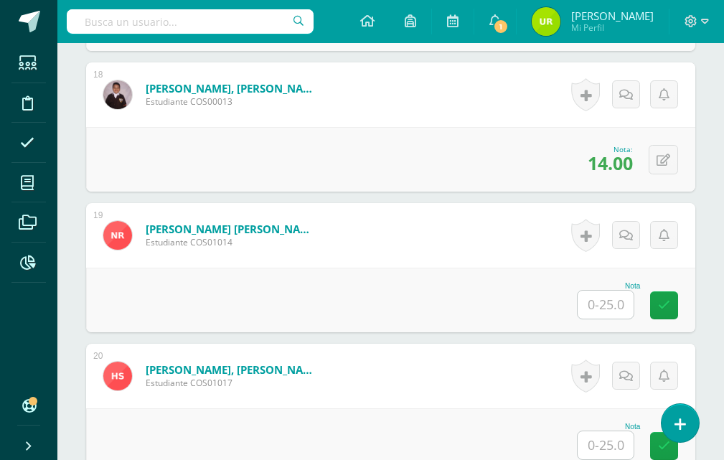
scroll to position [2855, 0]
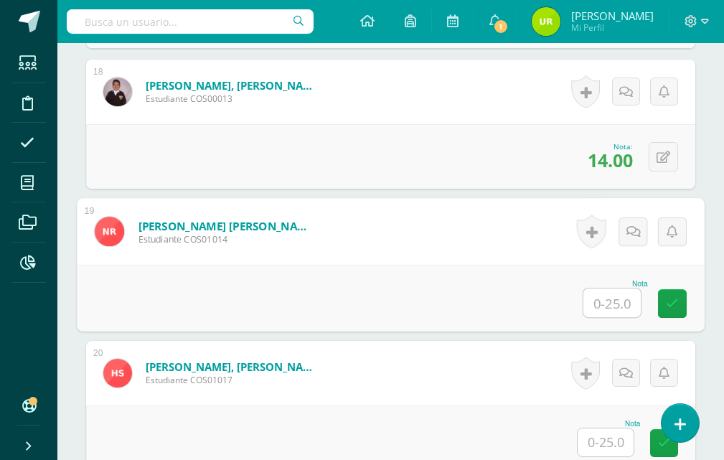
click at [612, 300] on input "text" at bounding box center [612, 303] width 57 height 29
type input "13"
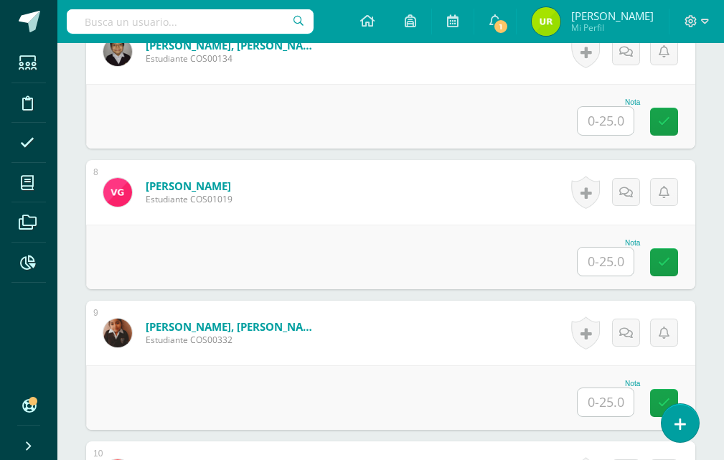
scroll to position [1204, 0]
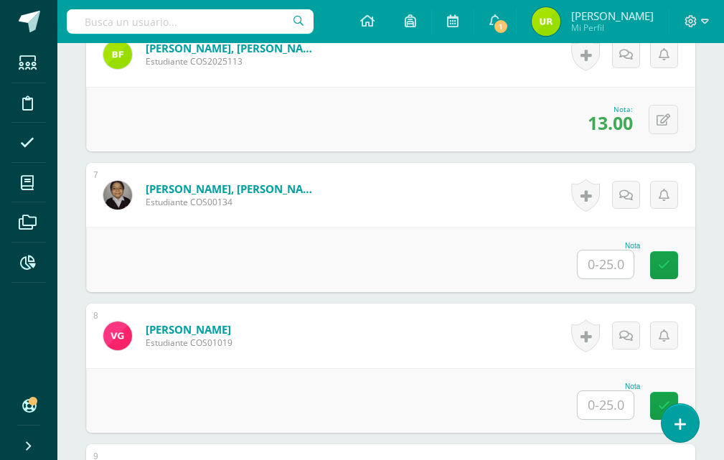
click at [627, 263] on input "text" at bounding box center [606, 265] width 56 height 28
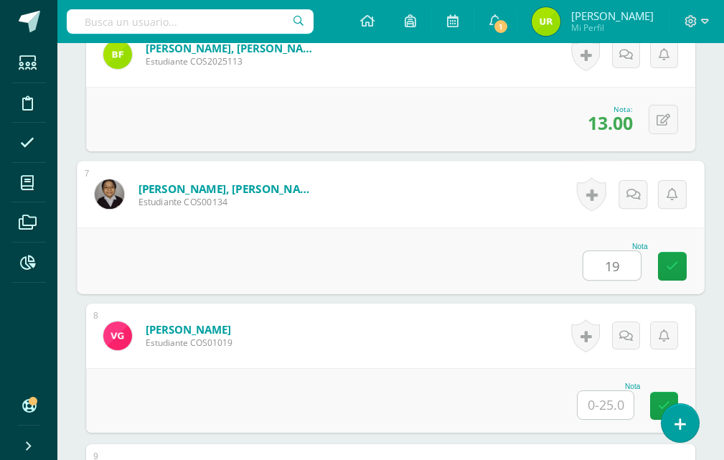
type input "19"
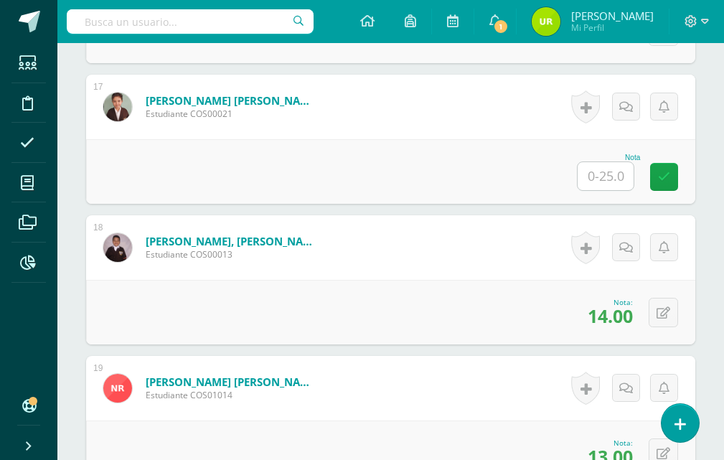
scroll to position [2639, 0]
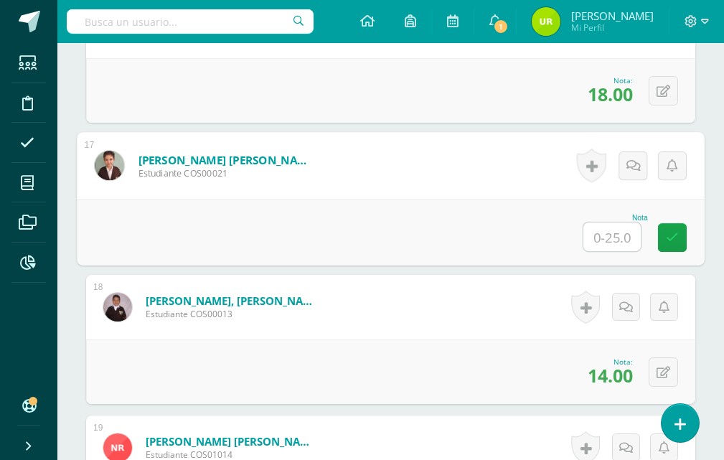
click at [632, 233] on input "text" at bounding box center [612, 237] width 57 height 29
type input "15"
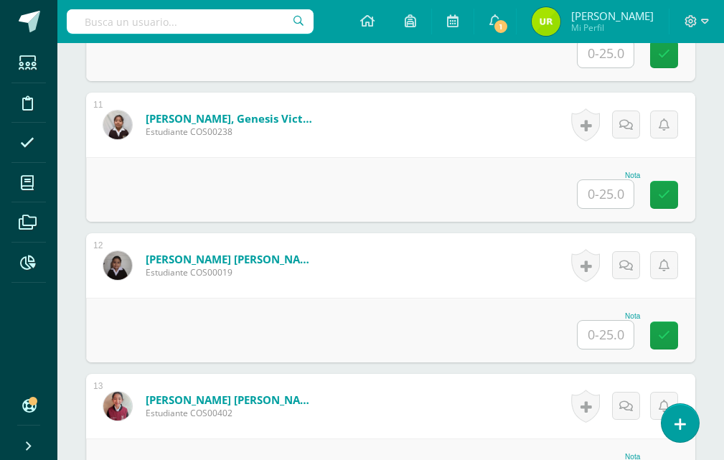
scroll to position [1922, 0]
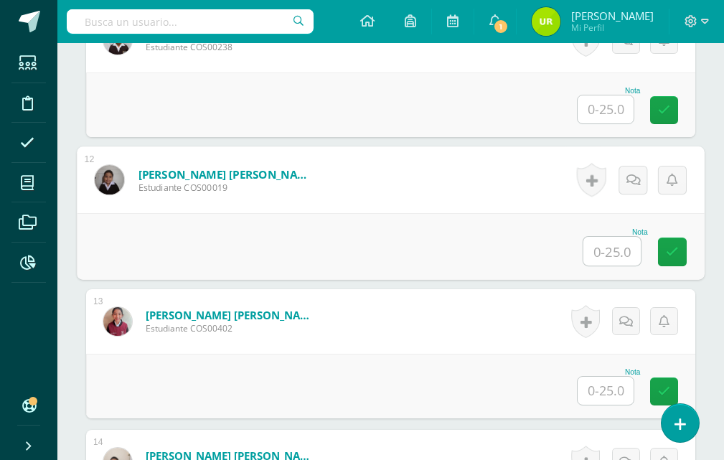
click at [614, 251] on input "text" at bounding box center [612, 251] width 57 height 29
type input "16"
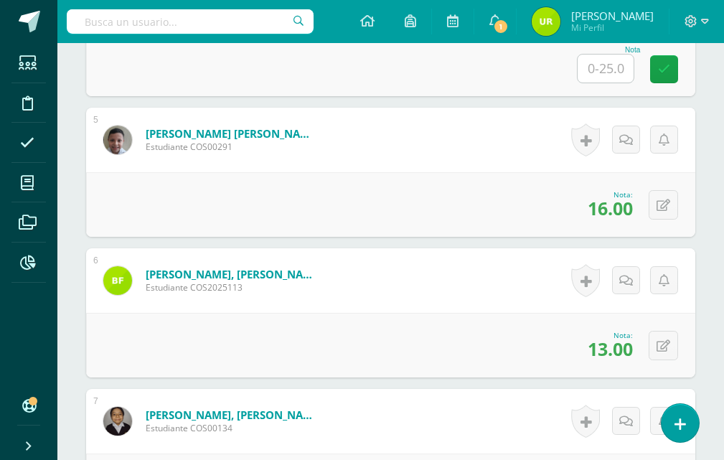
scroll to position [845, 0]
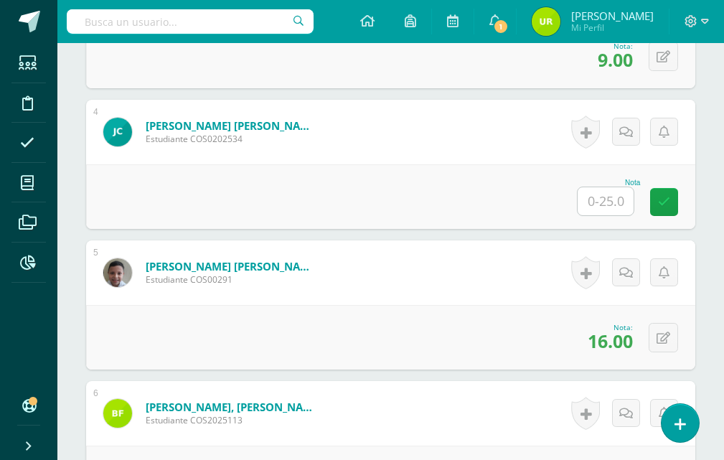
click at [609, 210] on input "text" at bounding box center [606, 201] width 56 height 28
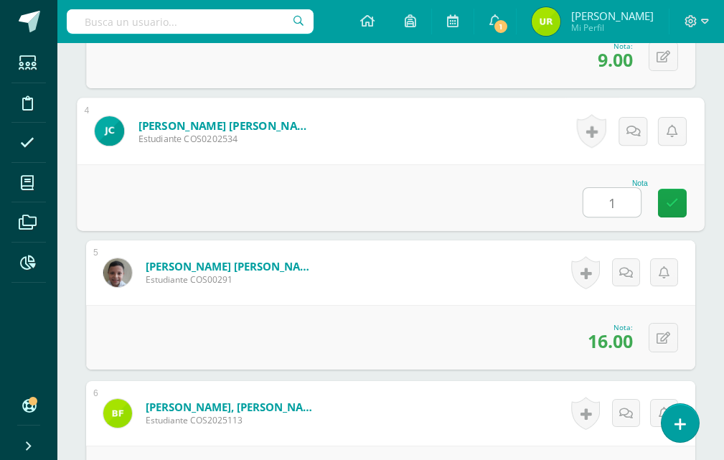
type input "16"
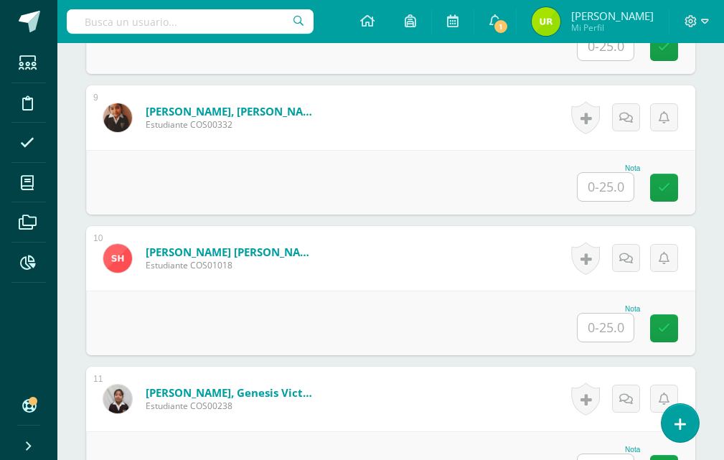
scroll to position [1706, 0]
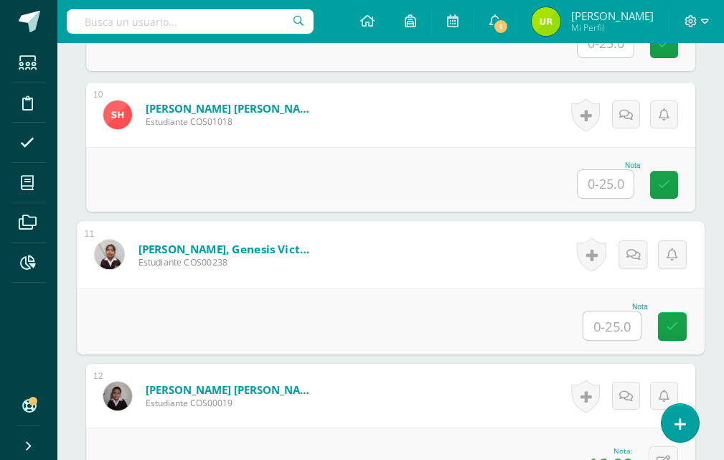
click at [604, 312] on input "text" at bounding box center [612, 326] width 57 height 29
type input "17"
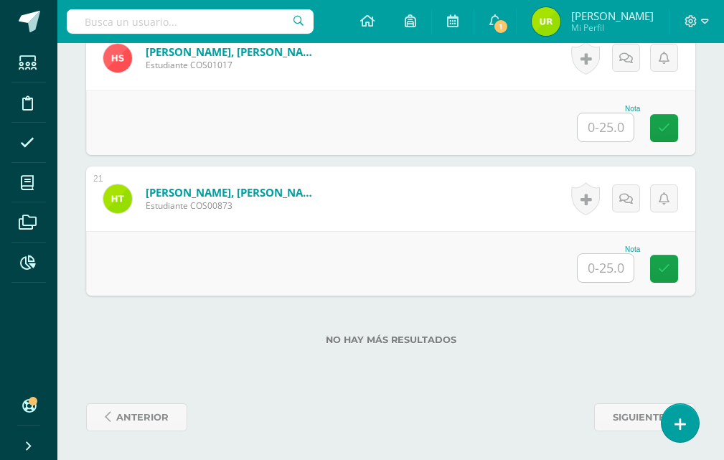
scroll to position [3026, 0]
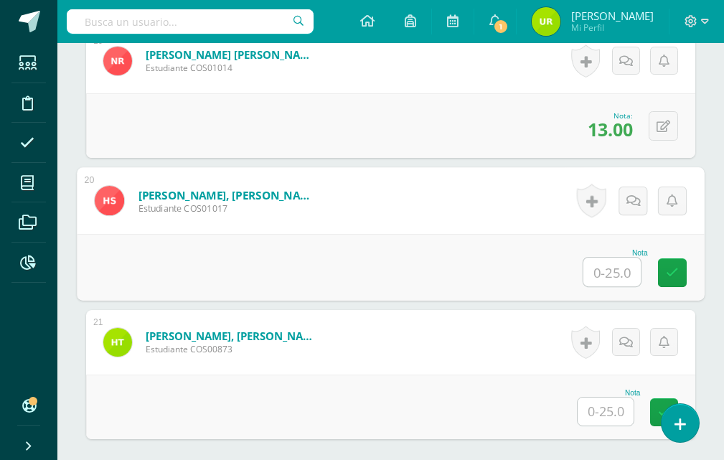
click at [617, 263] on input "text" at bounding box center [612, 272] width 57 height 29
type input "18"
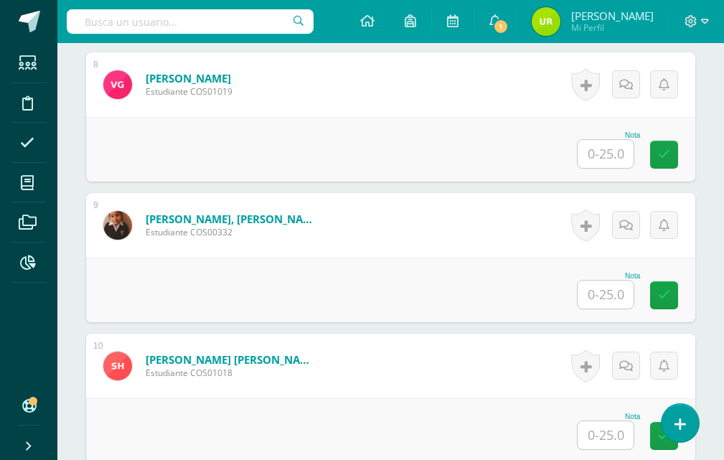
scroll to position [1447, 0]
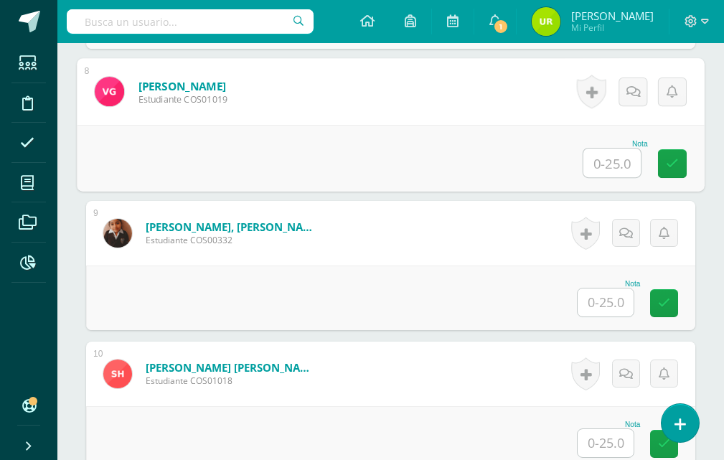
click at [607, 171] on input "text" at bounding box center [612, 163] width 57 height 29
type input "18"
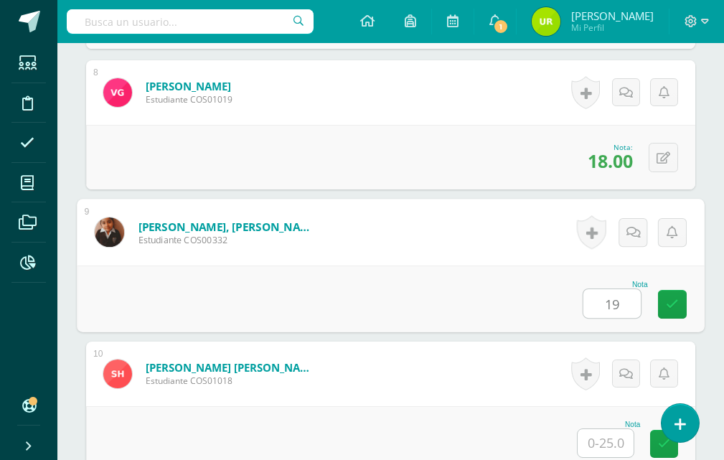
type input "19"
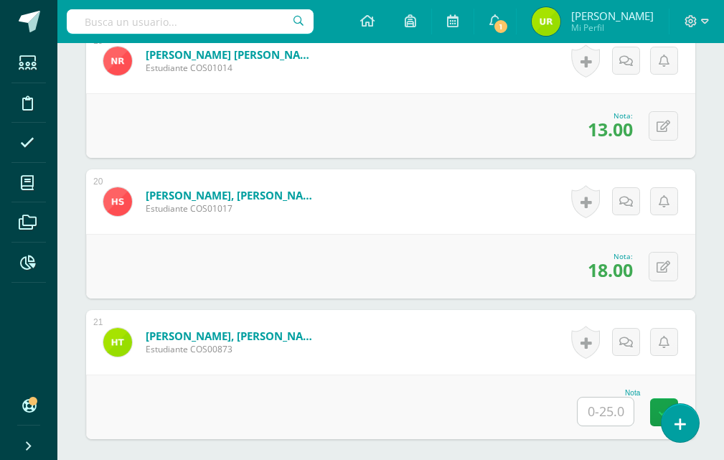
scroll to position [3170, 0]
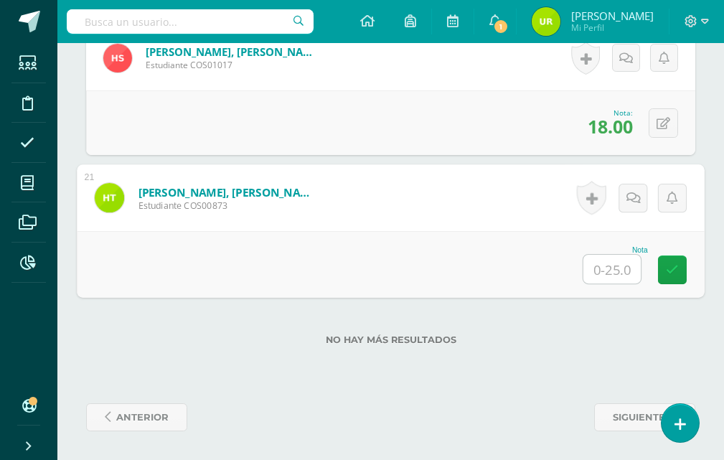
click at [622, 273] on input "text" at bounding box center [612, 269] width 57 height 29
type input "16"
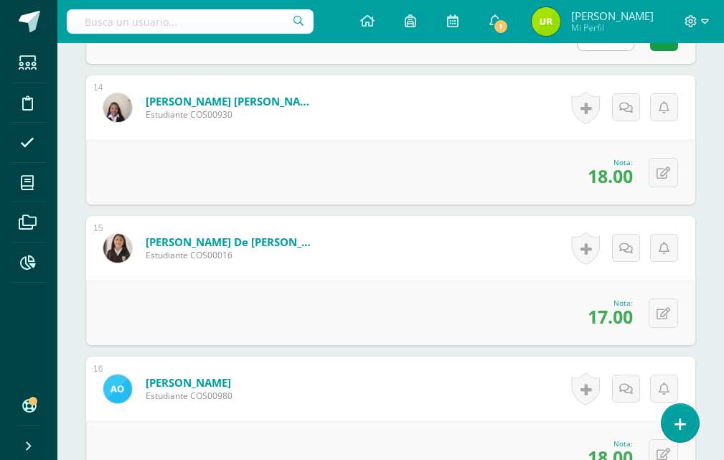
scroll to position [2165, 0]
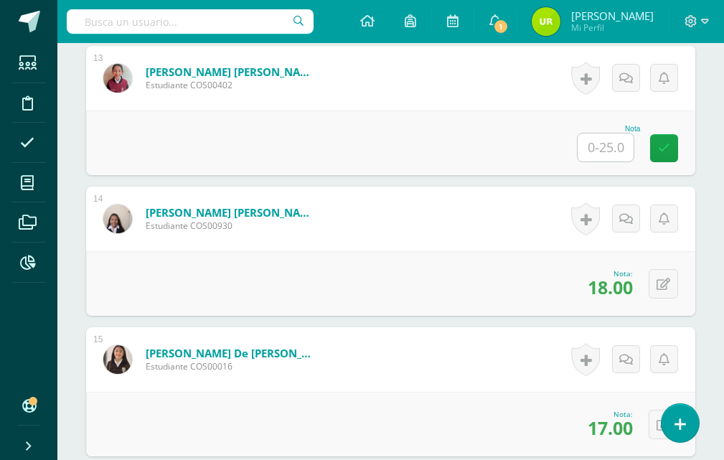
click at [614, 136] on input "text" at bounding box center [606, 148] width 56 height 28
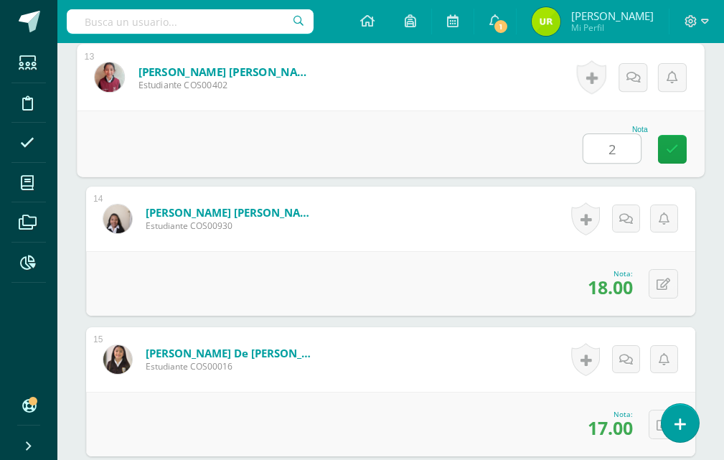
type input "20"
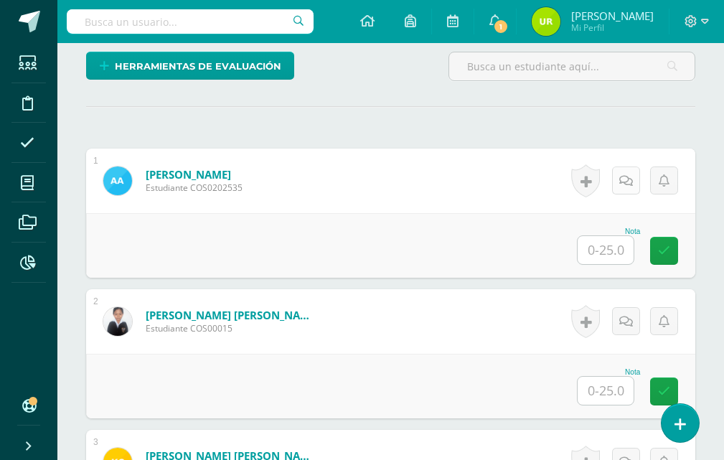
scroll to position [370, 0]
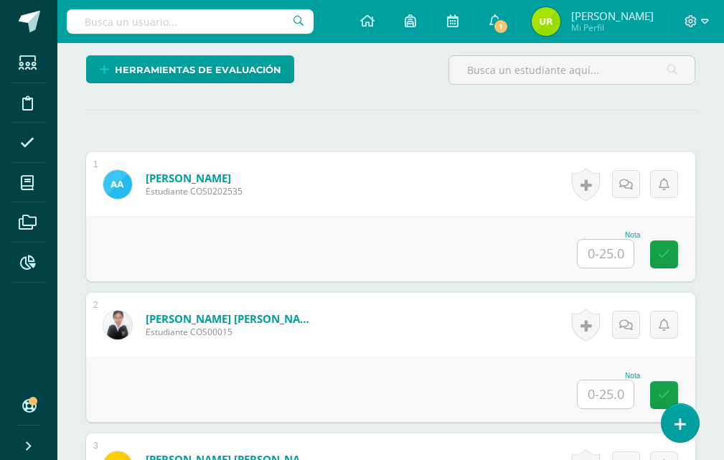
click at [626, 261] on input "text" at bounding box center [606, 254] width 56 height 28
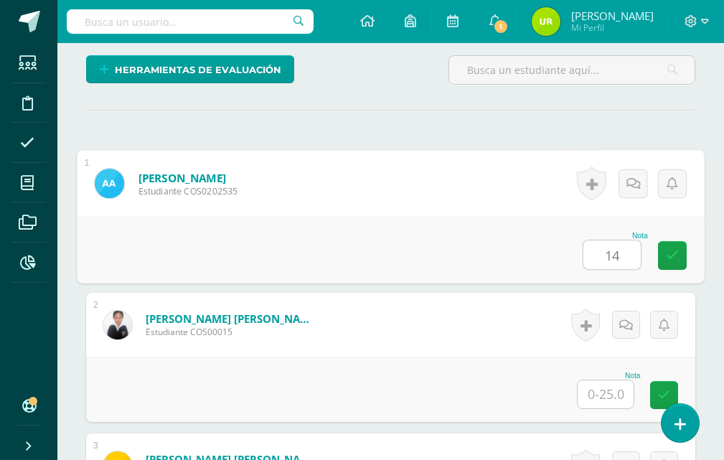
type input "14"
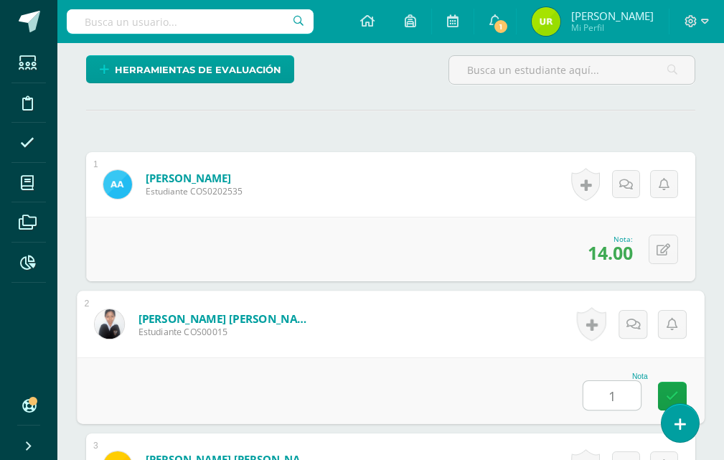
type input "11"
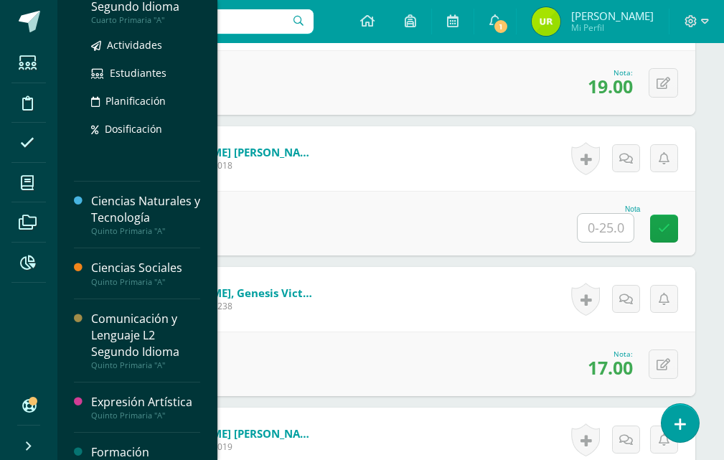
scroll to position [142, 0]
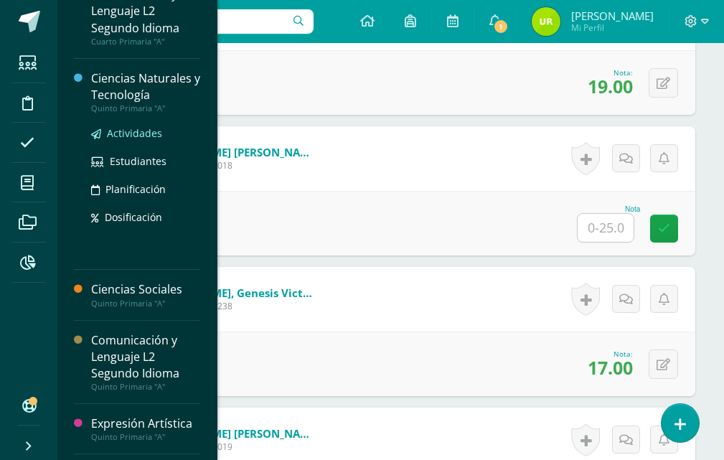
click at [139, 132] on span "Actividades" at bounding box center [134, 133] width 55 height 14
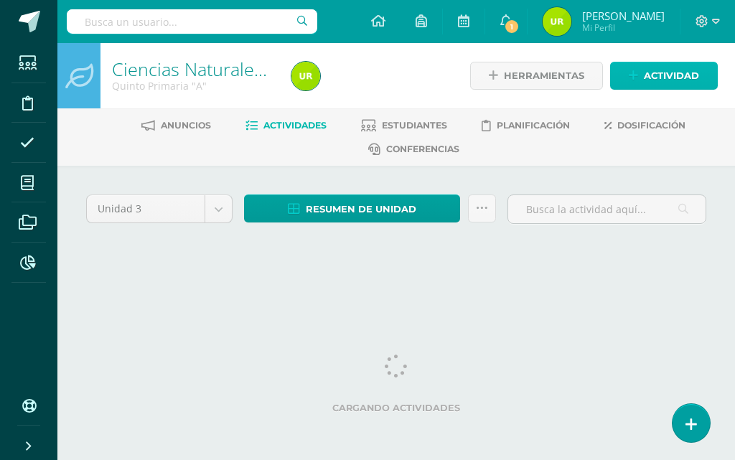
click at [668, 67] on span "Actividad" at bounding box center [671, 75] width 55 height 27
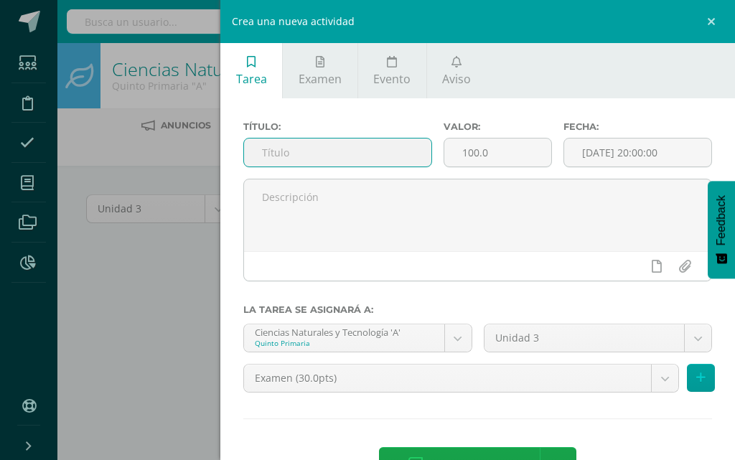
click at [317, 154] on input "text" at bounding box center [337, 153] width 187 height 28
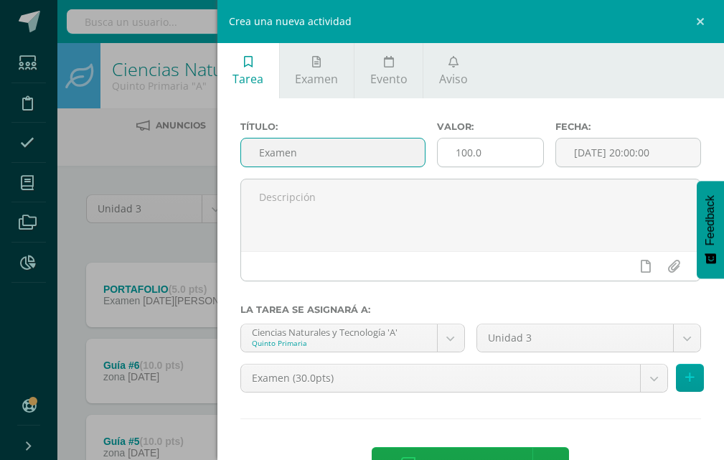
type input "Examen"
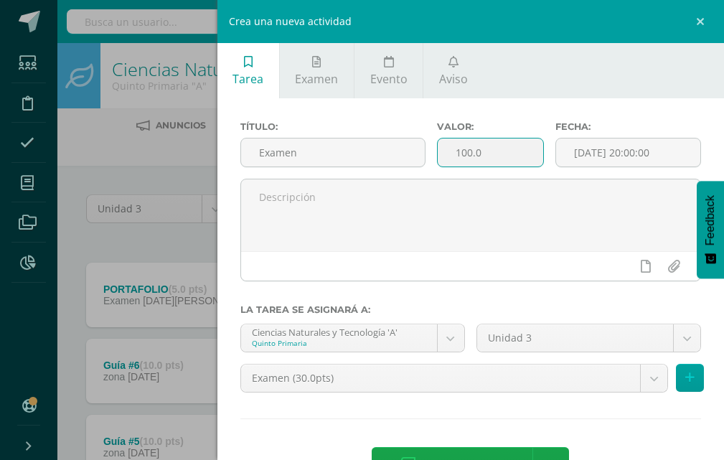
click at [495, 162] on input "100.0" at bounding box center [491, 153] width 106 height 28
type input "1"
type input "25"
click at [645, 160] on input "[DATE] 20:00:00" at bounding box center [628, 153] width 144 height 28
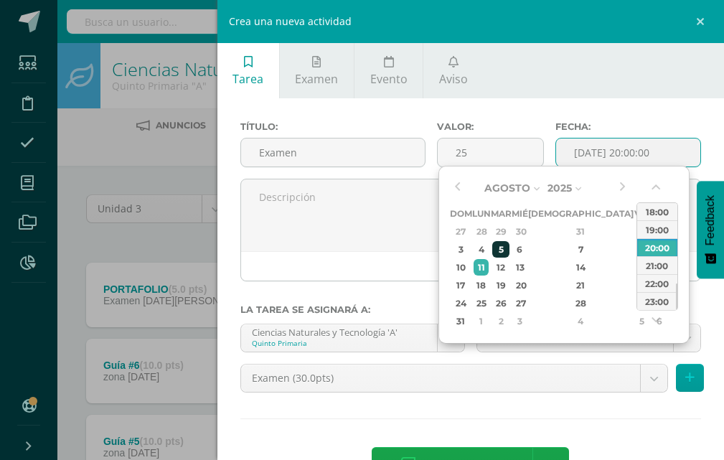
click at [509, 253] on div "5" at bounding box center [500, 249] width 17 height 17
type input "2025-08-05 20:00"
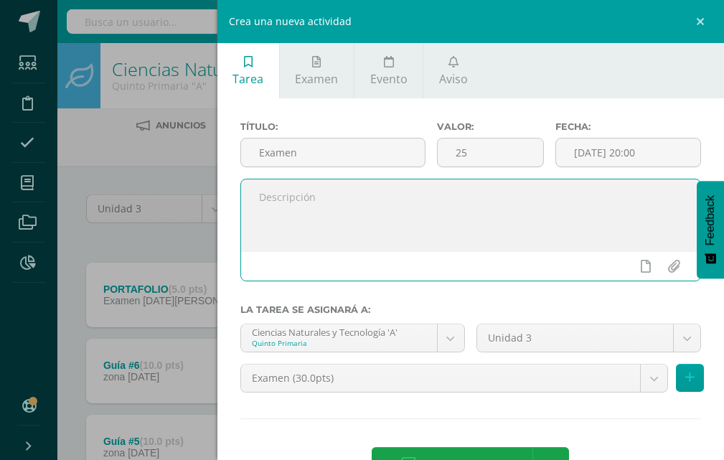
click at [386, 251] on textarea at bounding box center [470, 215] width 459 height 72
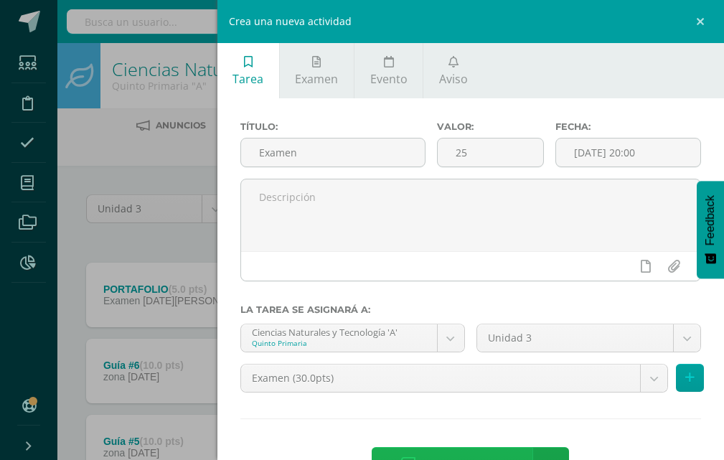
click at [480, 447] on link "Agregar tarea" at bounding box center [456, 465] width 169 height 37
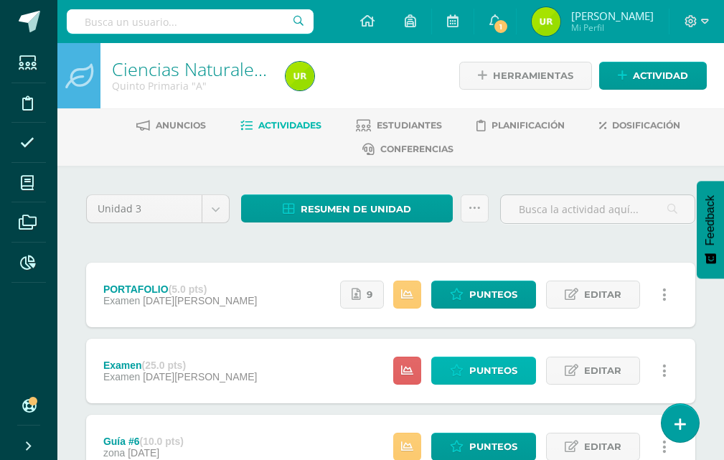
click at [497, 378] on span "Punteos" at bounding box center [493, 370] width 48 height 27
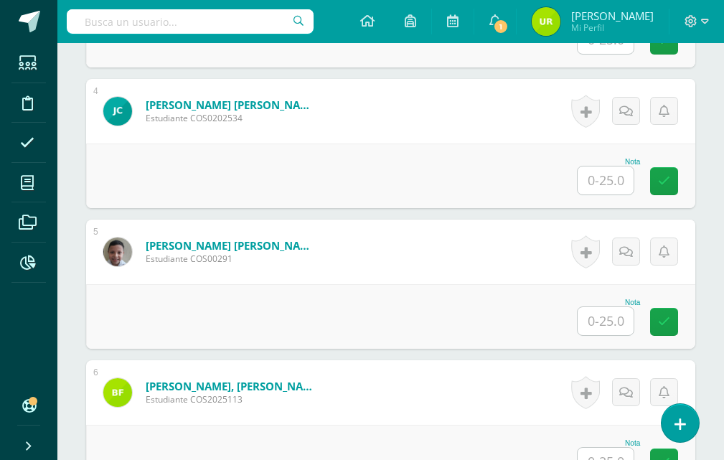
scroll to position [866, 0]
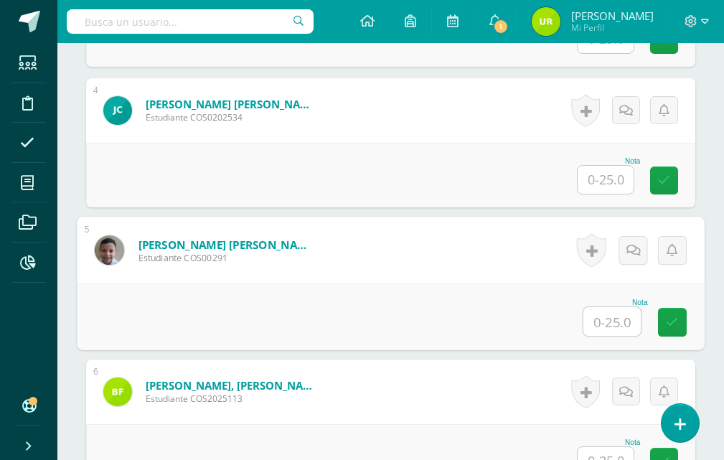
click at [607, 317] on input "text" at bounding box center [612, 321] width 57 height 29
type input "17"
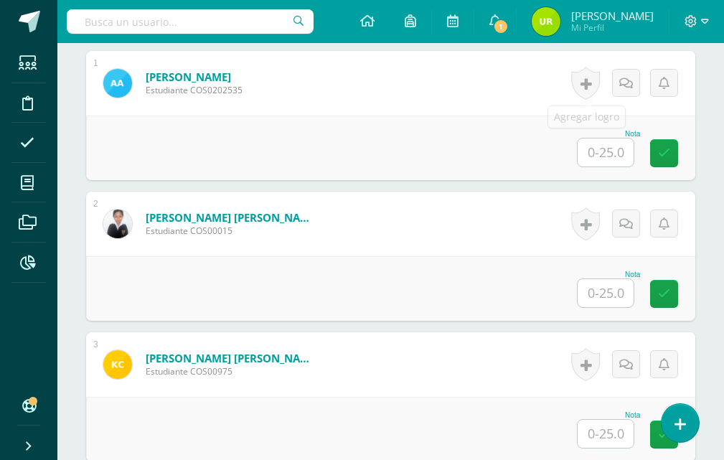
scroll to position [523, 0]
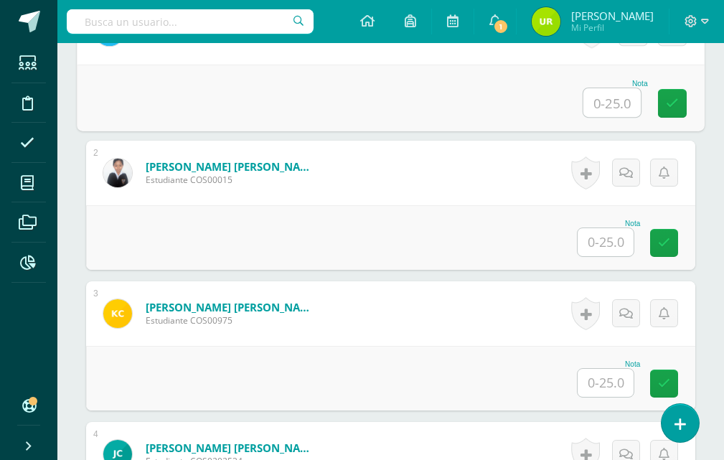
click at [610, 105] on input "text" at bounding box center [612, 102] width 57 height 29
type input "14"
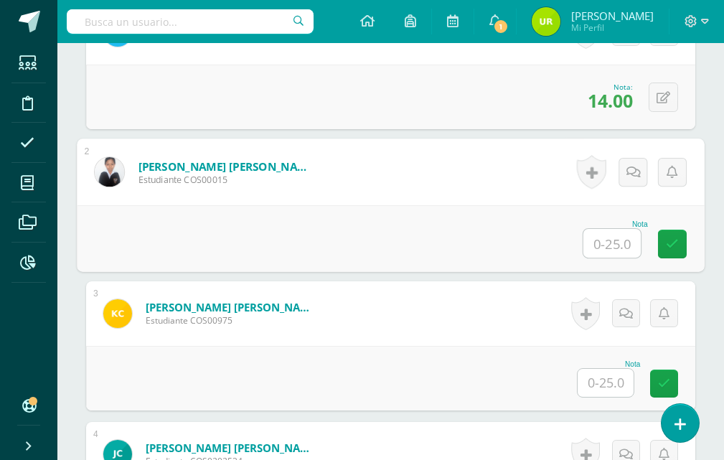
click at [619, 235] on input "text" at bounding box center [612, 243] width 57 height 29
type input "8"
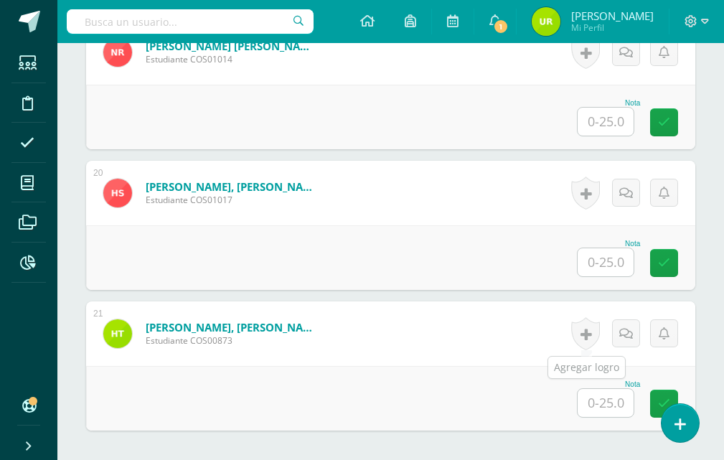
scroll to position [3170, 0]
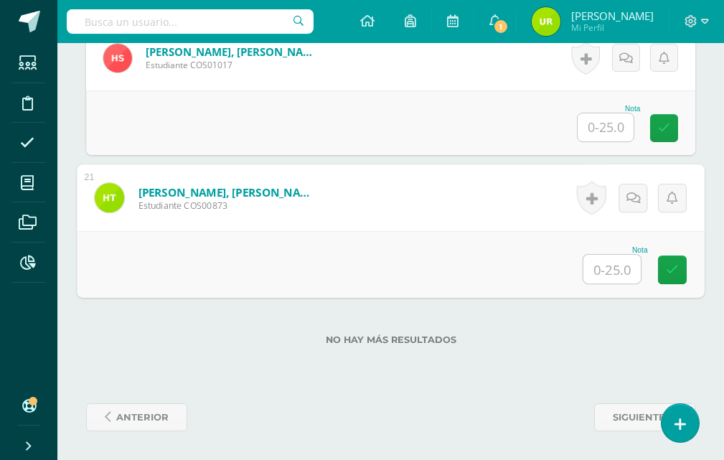
click at [605, 263] on input "text" at bounding box center [612, 269] width 57 height 29
type input "12"
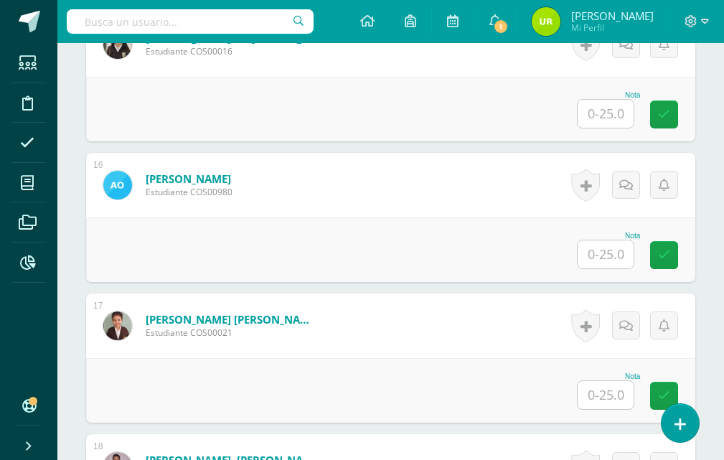
scroll to position [2524, 0]
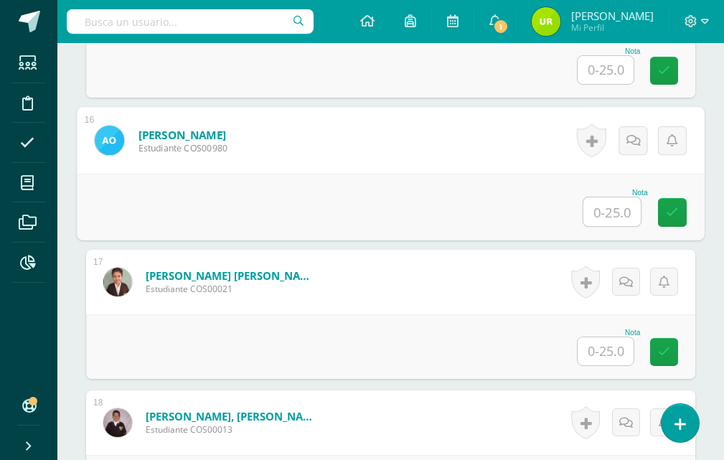
click at [629, 211] on input "text" at bounding box center [612, 211] width 57 height 29
type input "21"
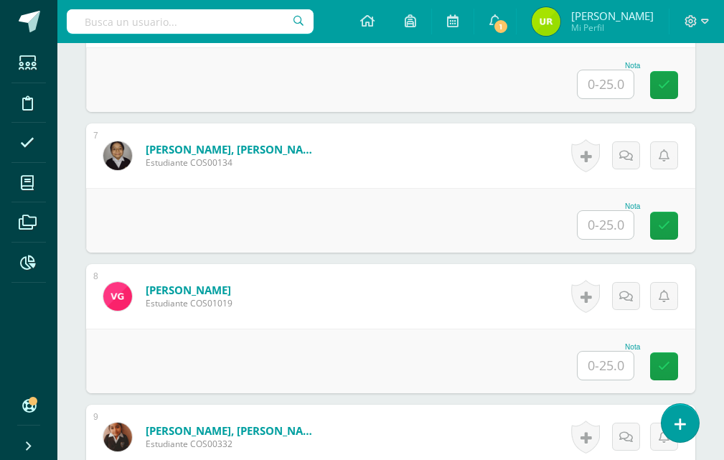
scroll to position [1160, 0]
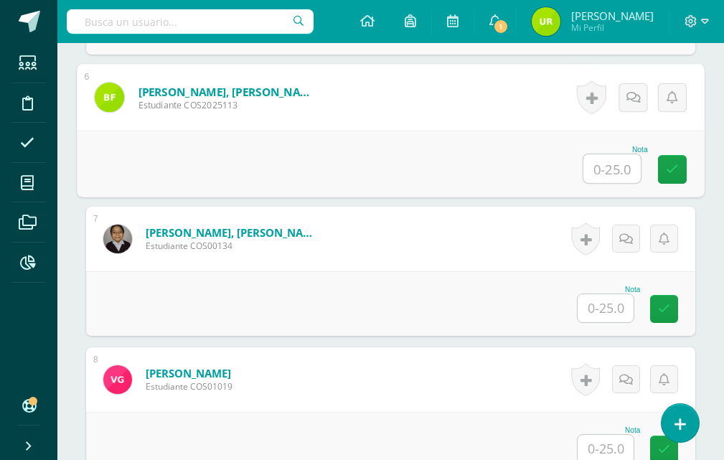
click at [605, 179] on input "text" at bounding box center [612, 168] width 57 height 29
type input "13"
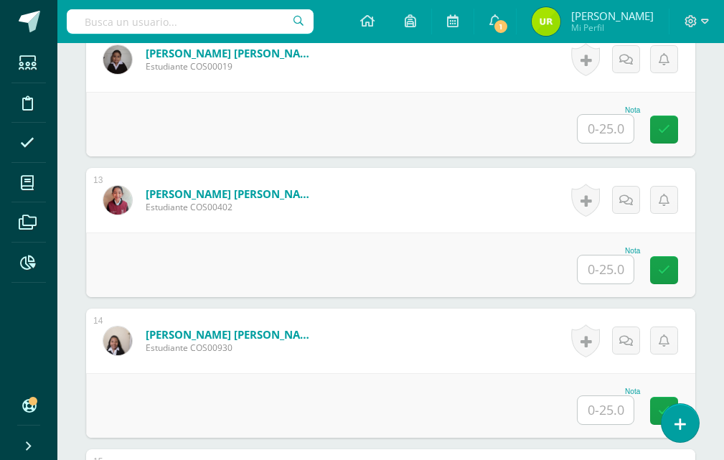
scroll to position [2165, 0]
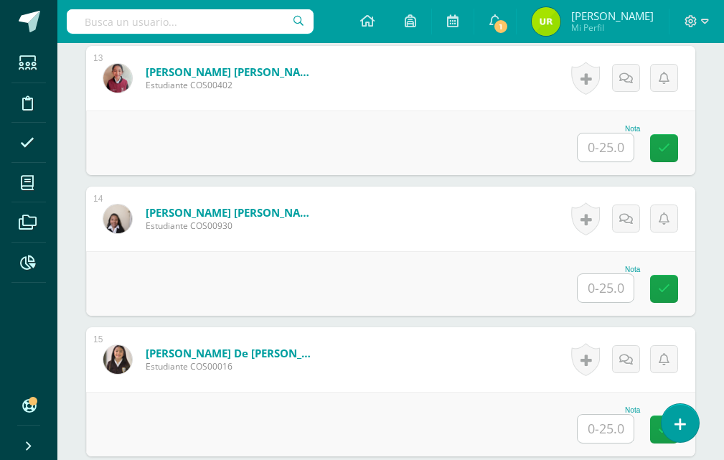
click at [620, 162] on input "text" at bounding box center [606, 148] width 56 height 28
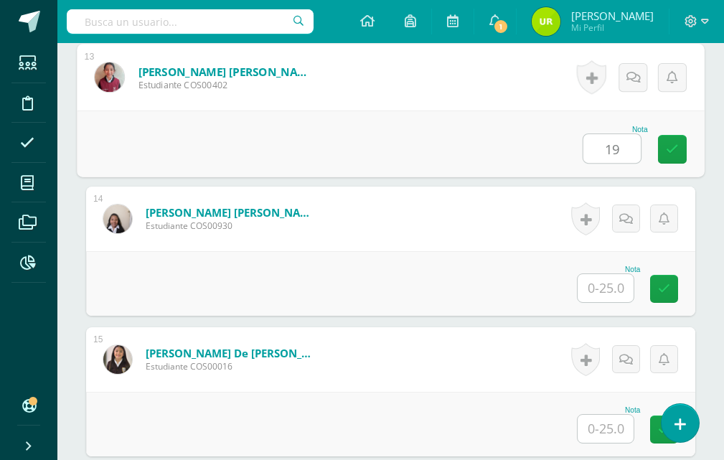
type input "19"
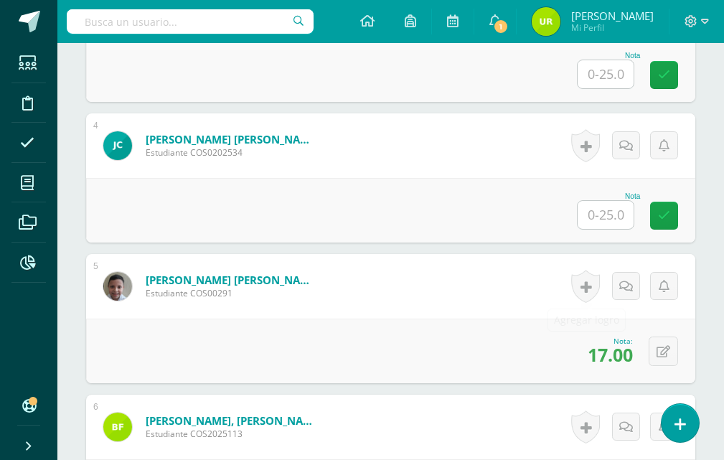
scroll to position [801, 0]
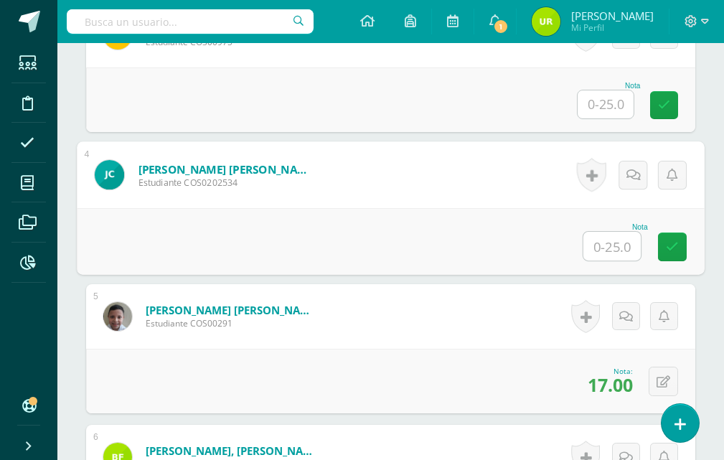
click at [626, 251] on input "text" at bounding box center [612, 246] width 57 height 29
type input "15"
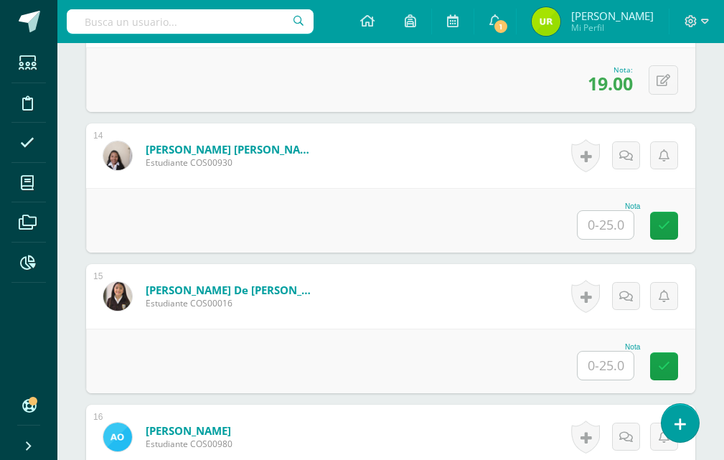
scroll to position [2237, 0]
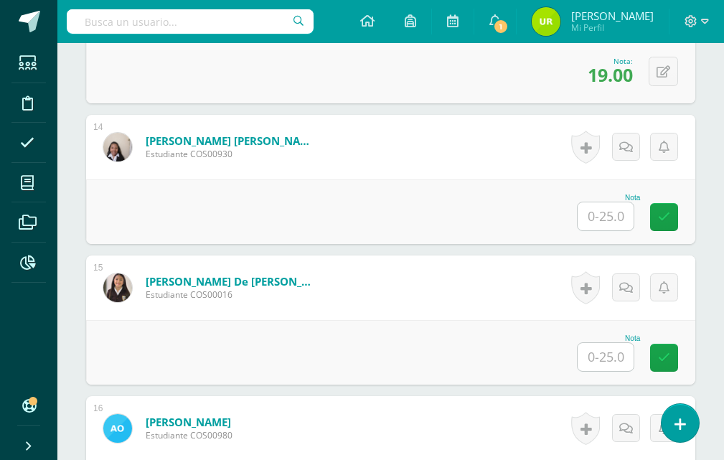
click at [613, 354] on input "text" at bounding box center [606, 357] width 56 height 28
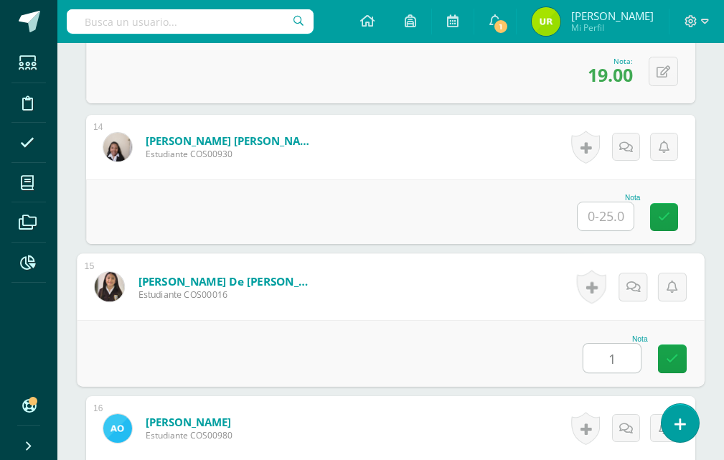
type input "15"
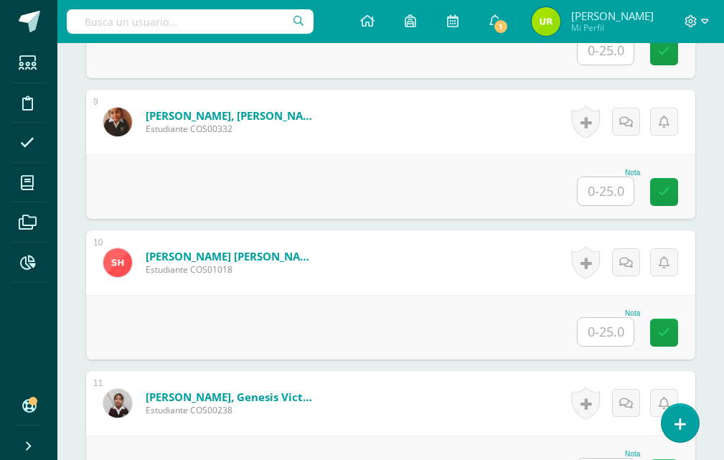
scroll to position [1447, 0]
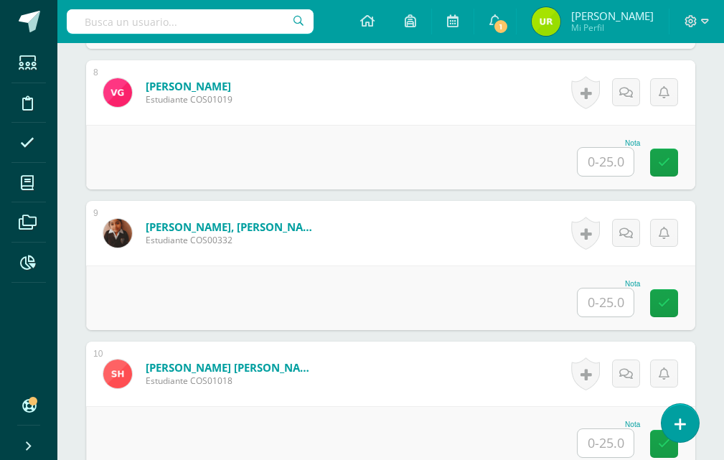
click at [630, 301] on input "text" at bounding box center [606, 303] width 56 height 28
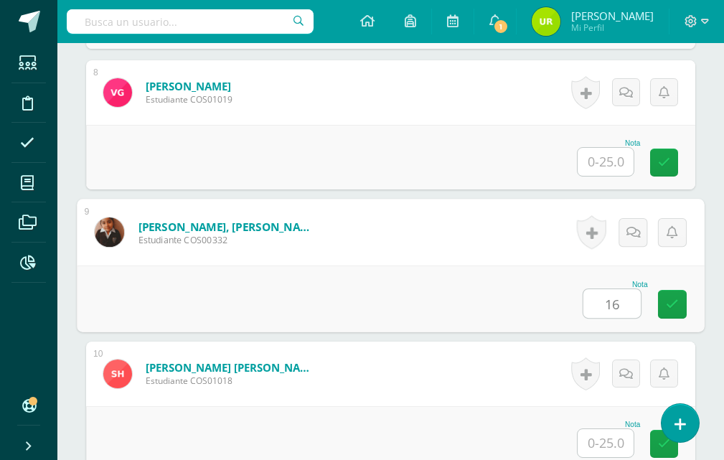
type input "16"
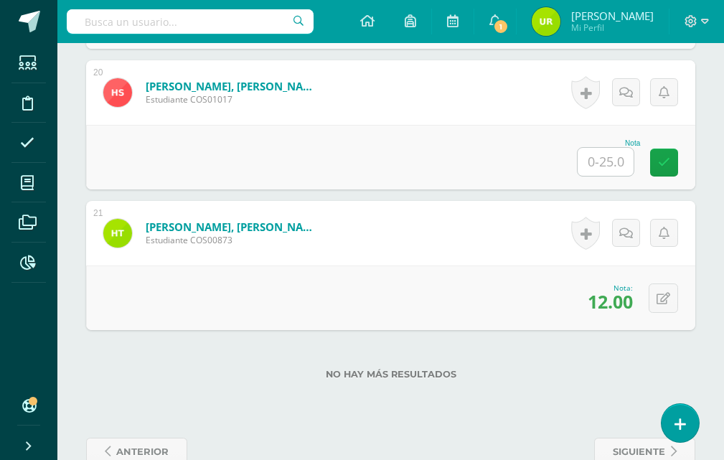
scroll to position [3170, 0]
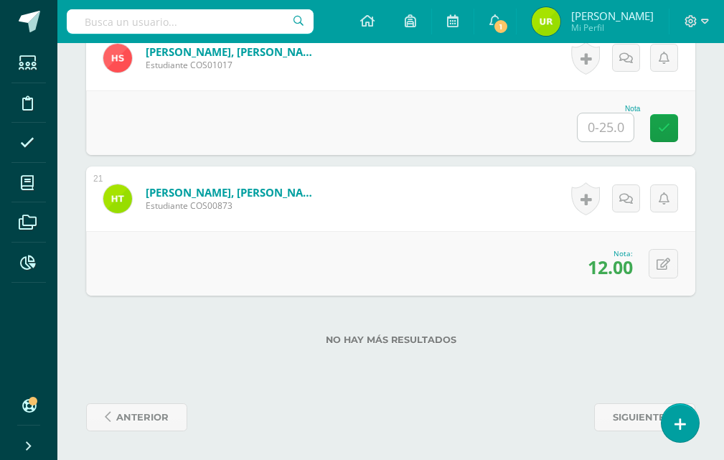
click at [615, 134] on input "text" at bounding box center [606, 127] width 56 height 28
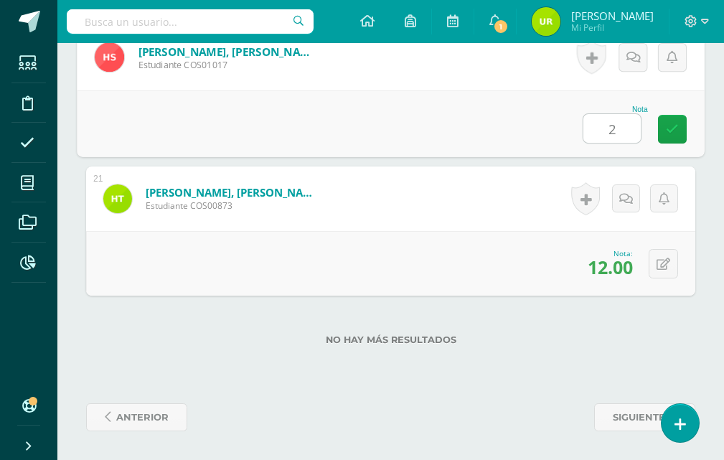
type input "21"
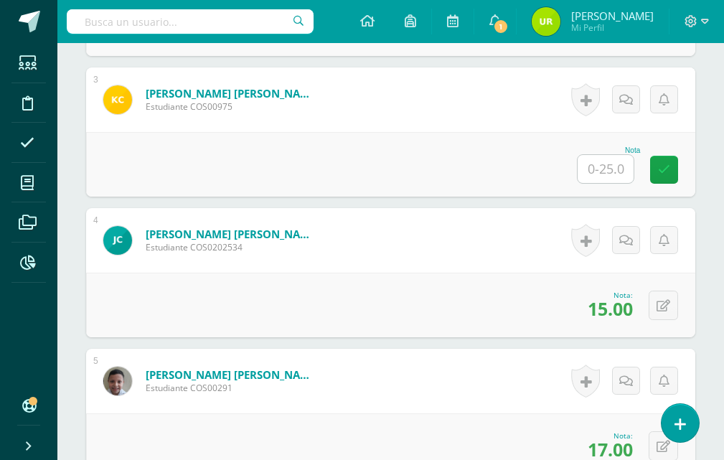
scroll to position [658, 0]
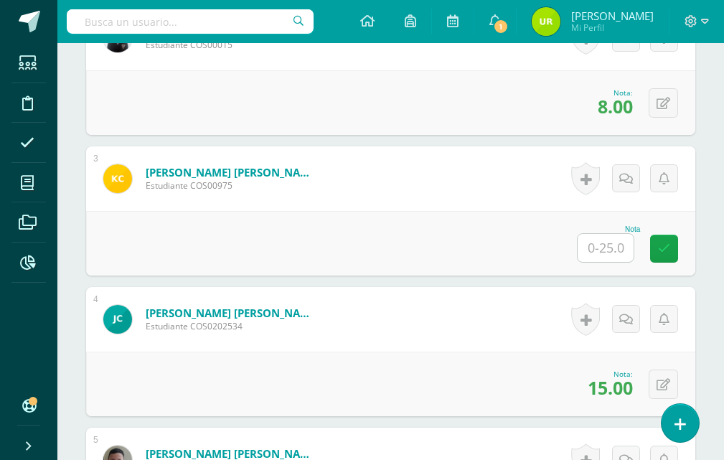
drag, startPoint x: 603, startPoint y: 251, endPoint x: 596, endPoint y: 253, distance: 7.5
click at [601, 252] on input "text" at bounding box center [606, 248] width 56 height 28
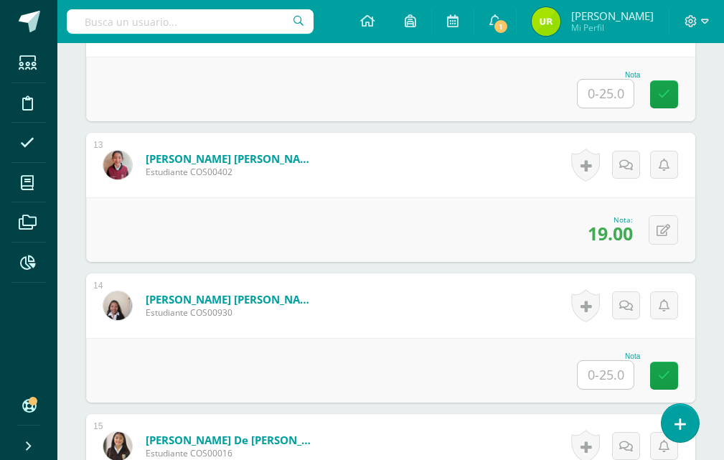
scroll to position [2165, 0]
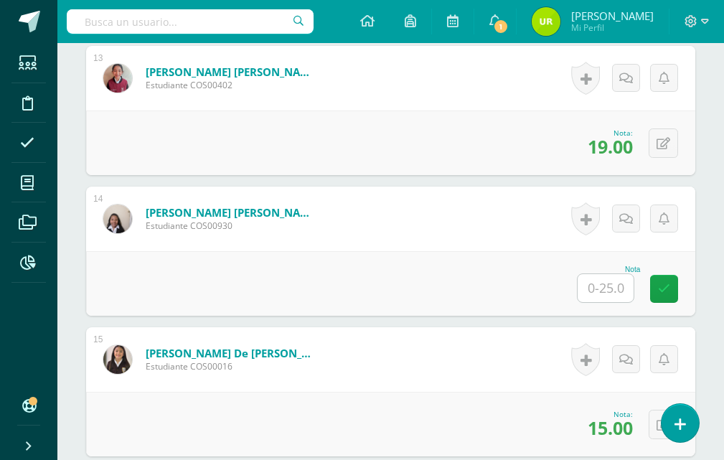
type input "13"
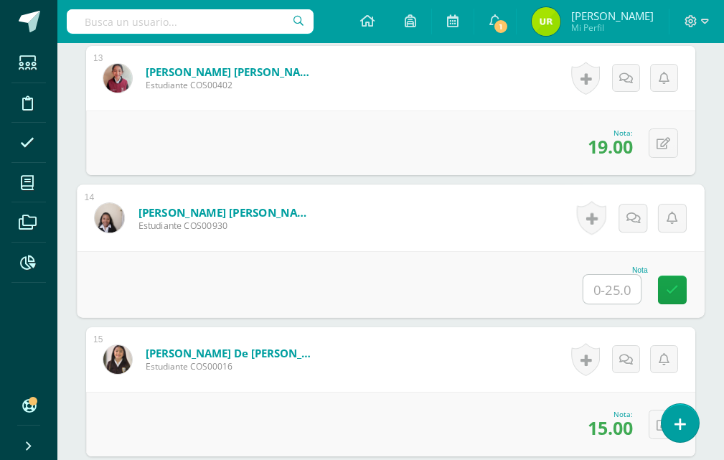
click at [613, 282] on input "text" at bounding box center [612, 289] width 57 height 29
type input "15"
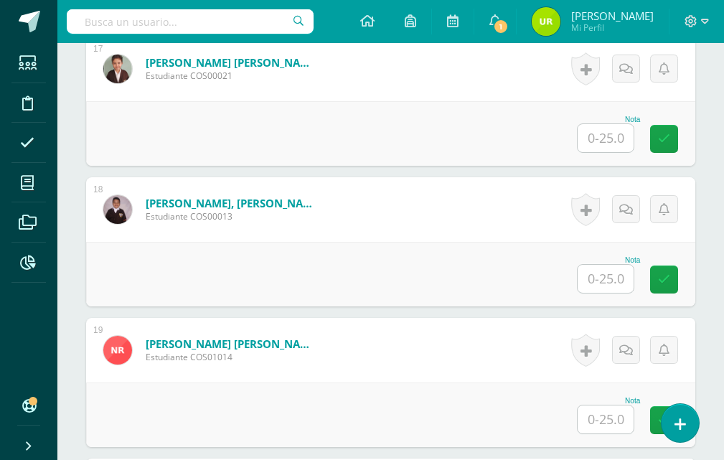
scroll to position [2739, 0]
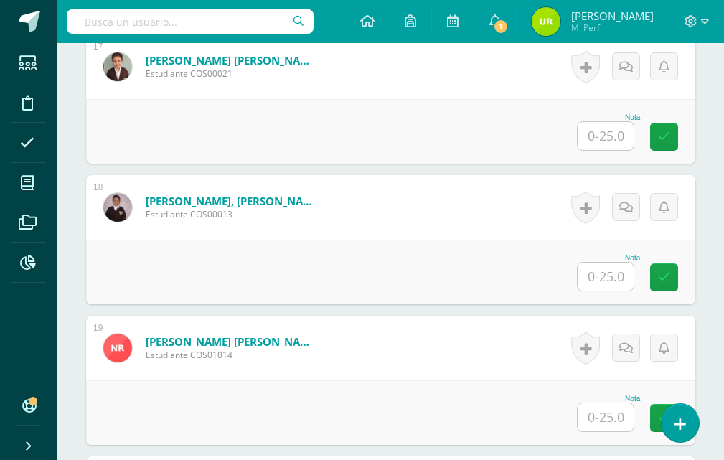
drag, startPoint x: 591, startPoint y: 406, endPoint x: 619, endPoint y: 418, distance: 30.5
click at [597, 410] on input "text" at bounding box center [606, 417] width 56 height 28
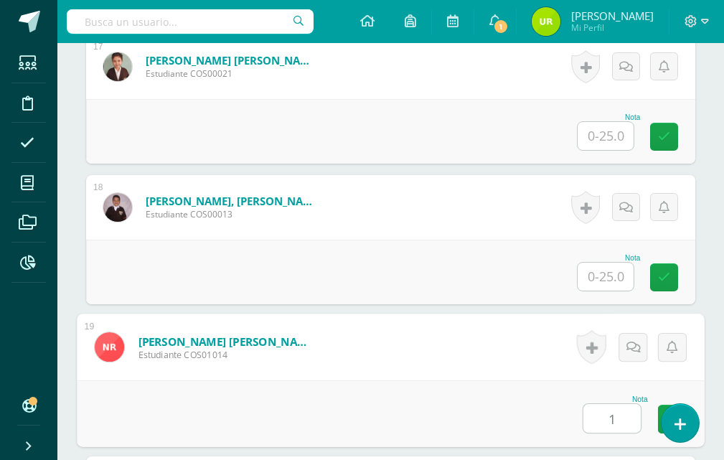
type input "14"
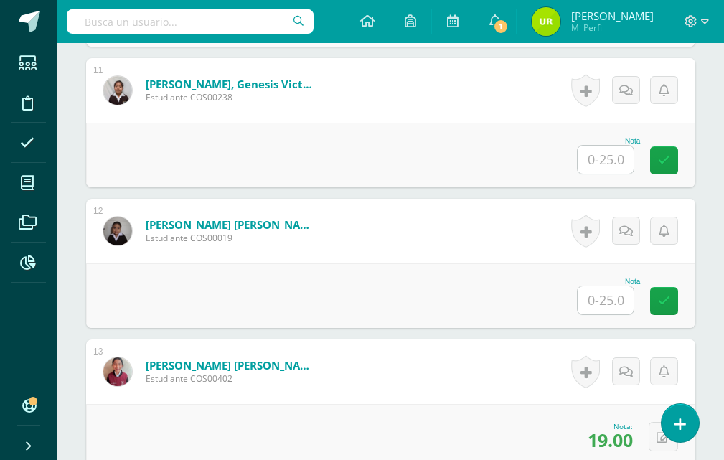
scroll to position [1878, 0]
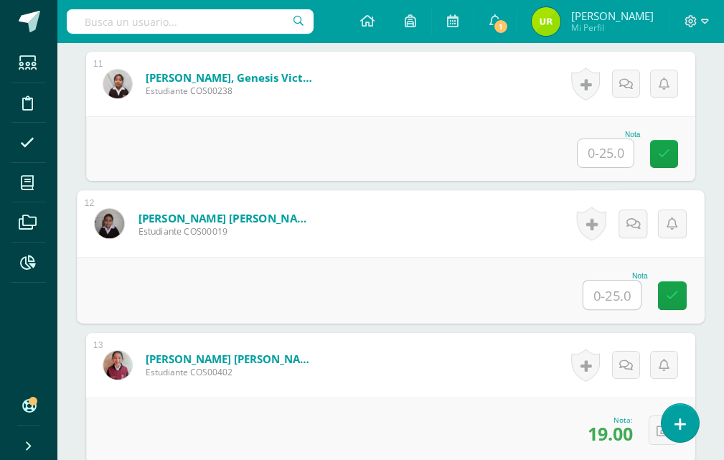
click at [619, 289] on input "text" at bounding box center [612, 295] width 57 height 29
type input "17"
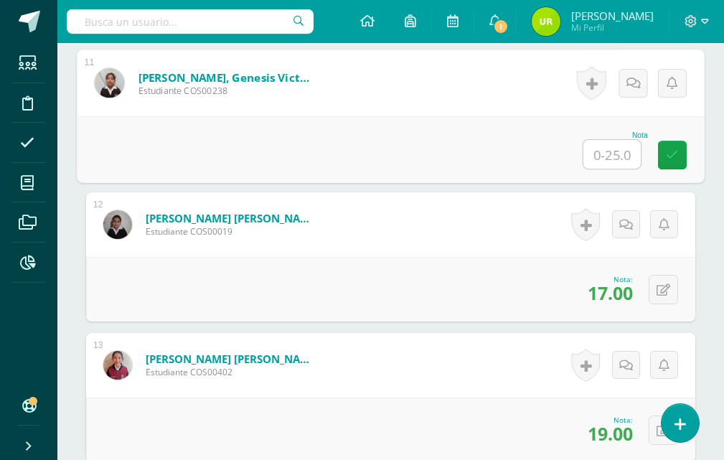
click at [617, 149] on input "text" at bounding box center [612, 154] width 57 height 29
type input "16"
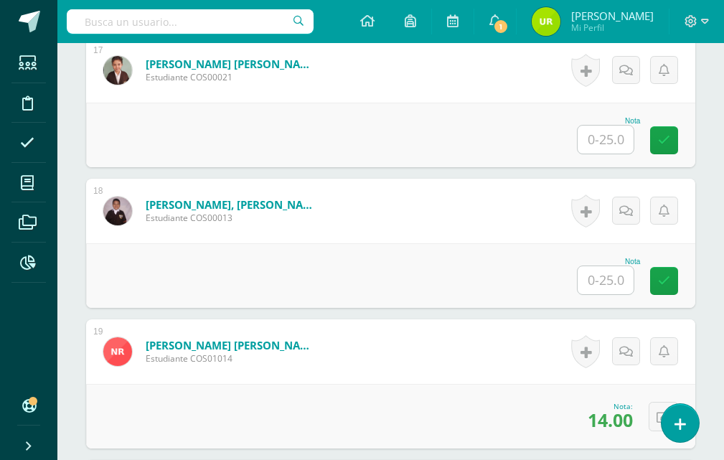
scroll to position [2667, 0]
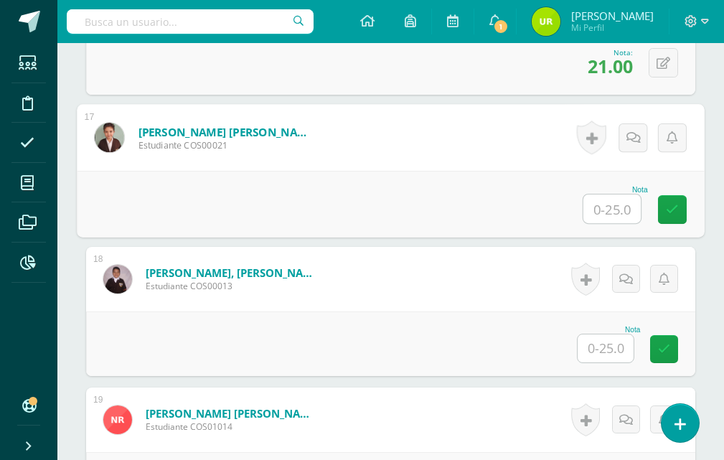
click at [616, 206] on input "text" at bounding box center [612, 209] width 57 height 29
type input "18"
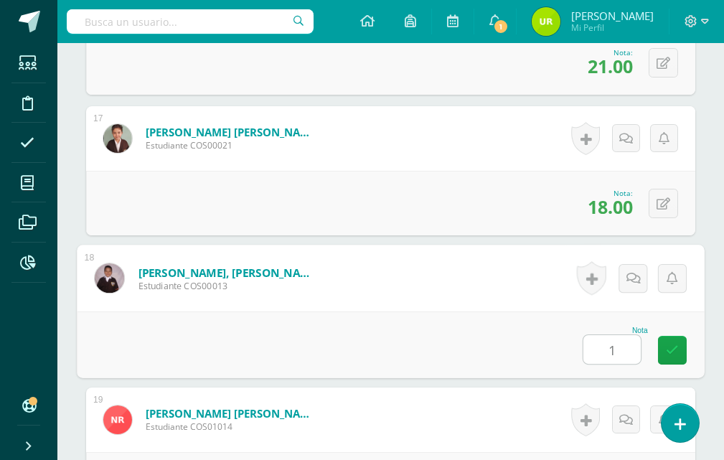
type input "19"
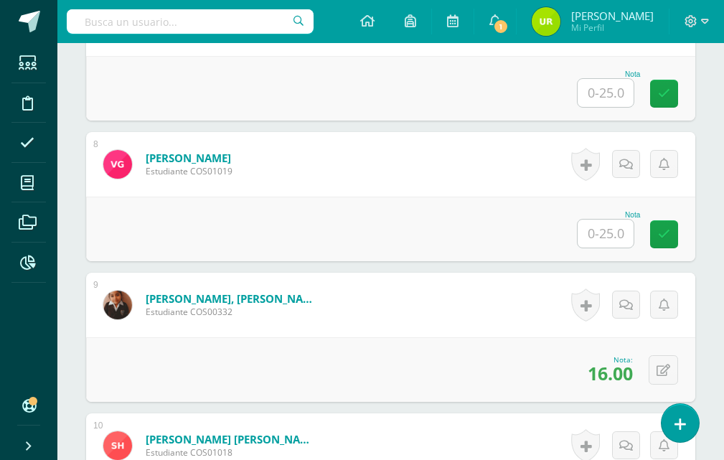
scroll to position [1088, 0]
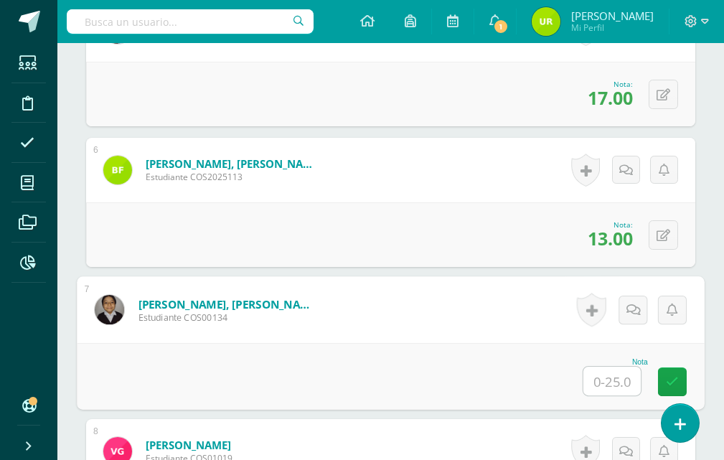
click at [594, 380] on input "text" at bounding box center [612, 381] width 57 height 29
type input "24"
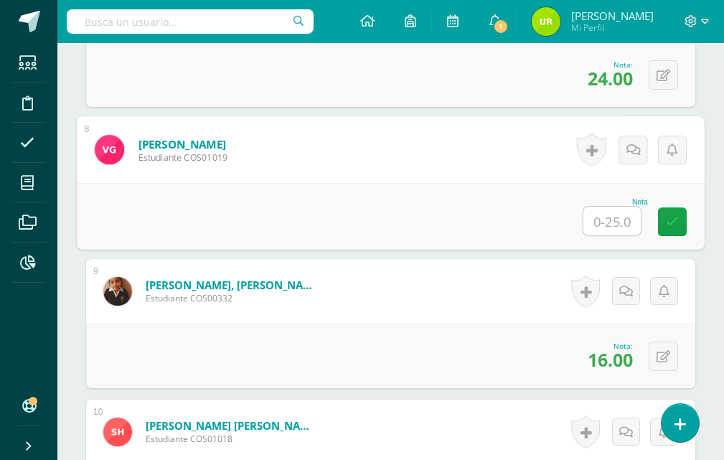
scroll to position [1379, 0]
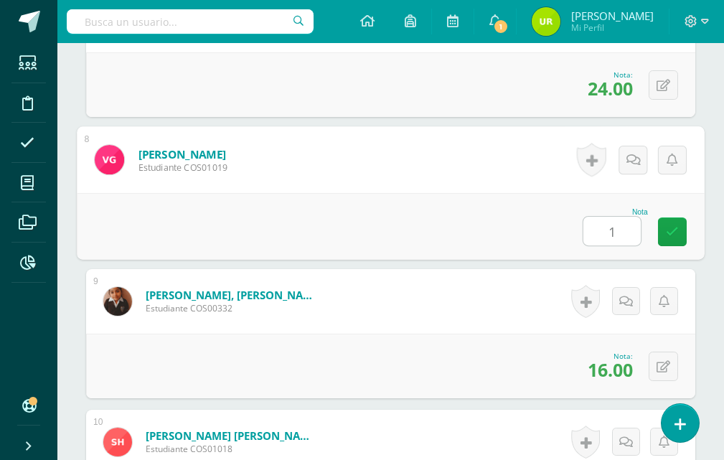
type input "15"
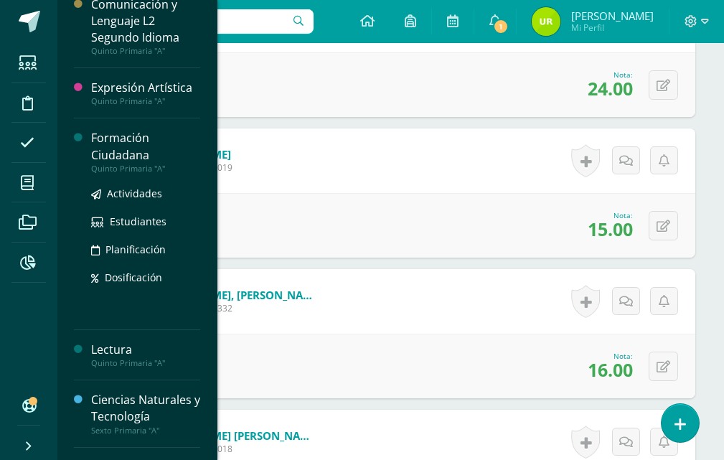
scroll to position [310, 0]
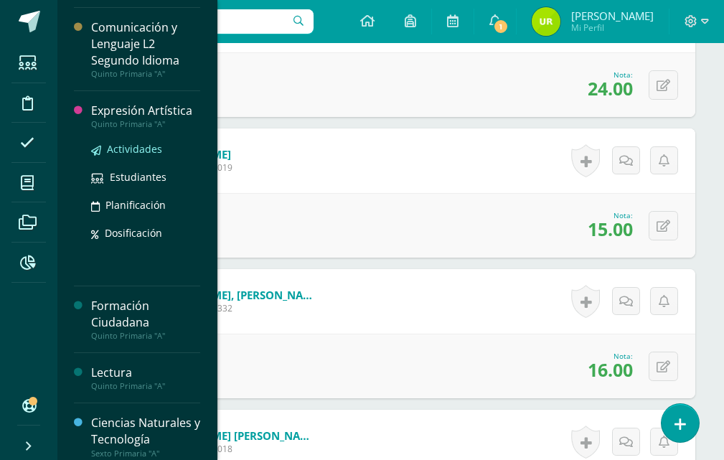
click at [129, 151] on span "Actividades" at bounding box center [134, 149] width 55 height 14
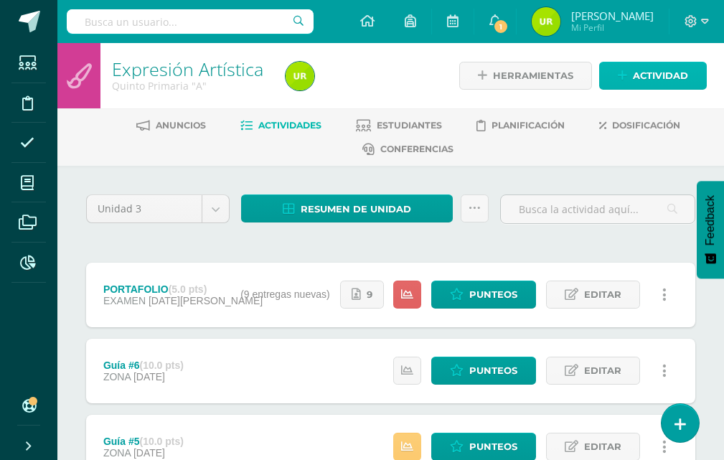
click at [658, 71] on span "Actividad" at bounding box center [660, 75] width 55 height 27
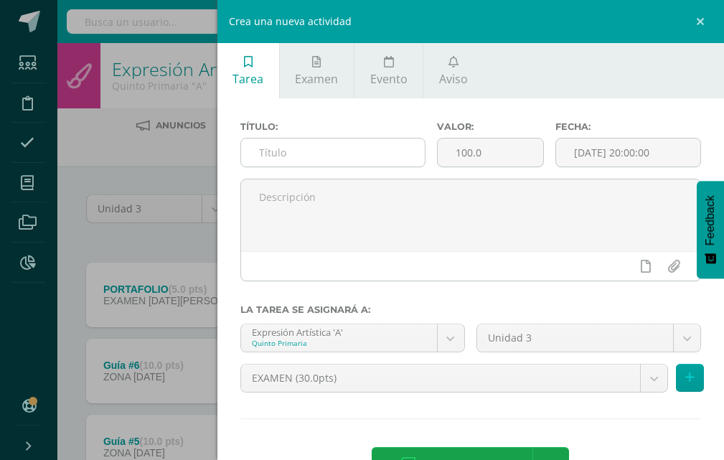
drag, startPoint x: 398, startPoint y: 138, endPoint x: 393, endPoint y: 149, distance: 11.6
click at [396, 139] on div at bounding box center [332, 152] width 185 height 29
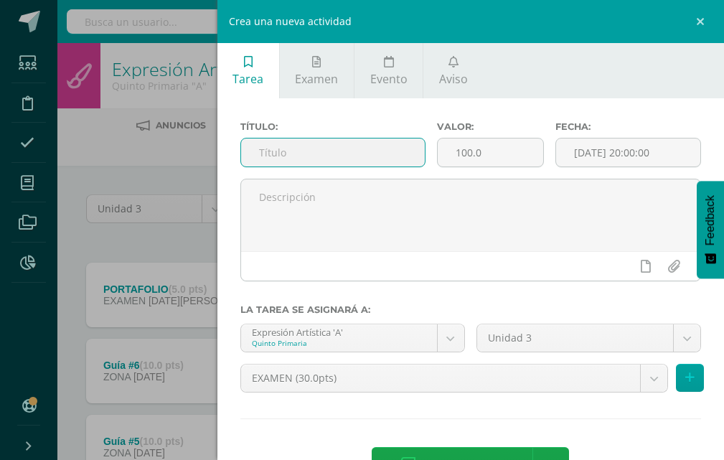
click at [393, 149] on input "text" at bounding box center [333, 153] width 184 height 28
type input "Examen"
click at [530, 153] on input "100.0" at bounding box center [491, 153] width 106 height 28
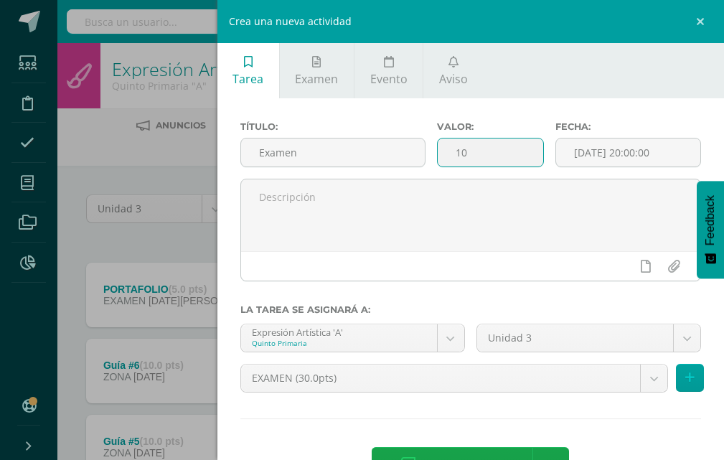
type input "1"
type input "25"
click at [598, 156] on input "[DATE] 20:00:00" at bounding box center [628, 153] width 144 height 28
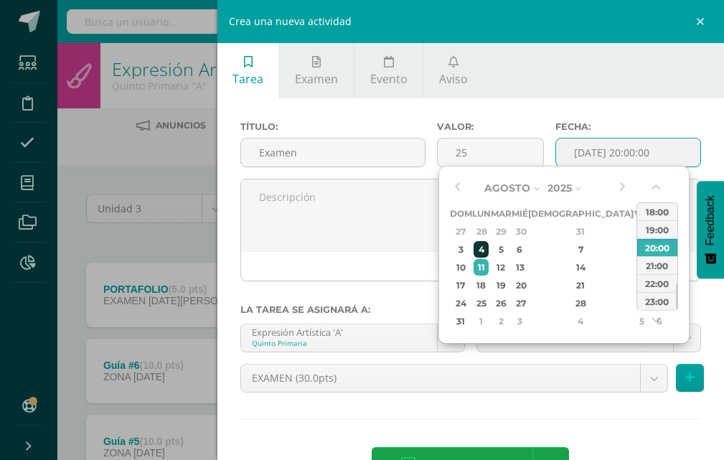
click at [489, 248] on div "4" at bounding box center [481, 249] width 15 height 17
type input "2025-08-04 20:00"
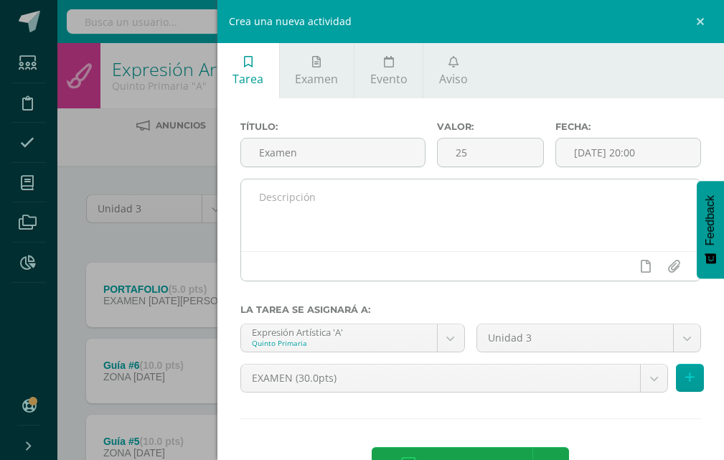
click at [353, 256] on div at bounding box center [470, 265] width 459 height 29
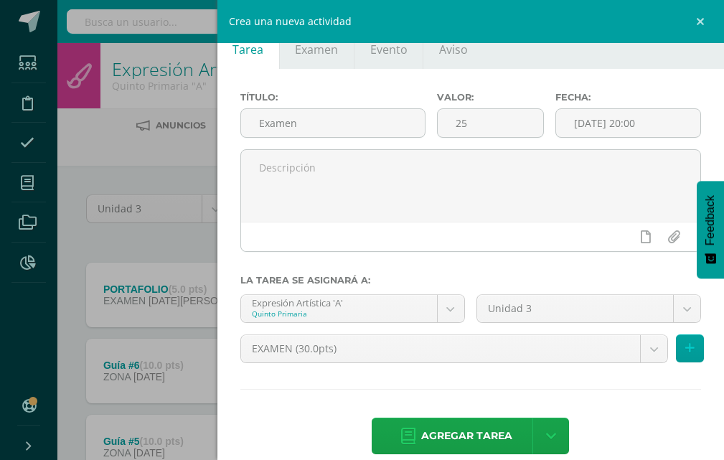
scroll to position [50, 0]
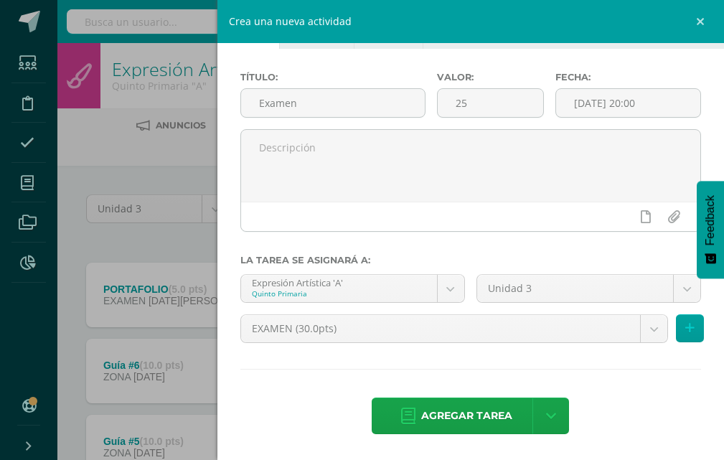
drag, startPoint x: 444, startPoint y: 408, endPoint x: 151, endPoint y: 379, distance: 295.0
click at [444, 408] on span "Agregar tarea" at bounding box center [466, 415] width 91 height 35
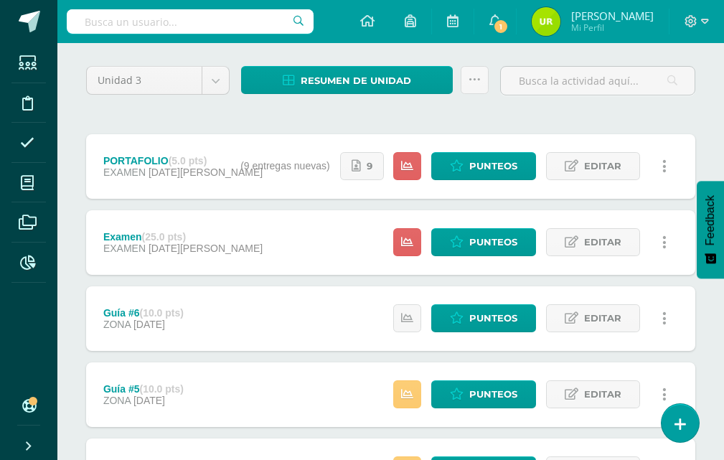
scroll to position [144, 0]
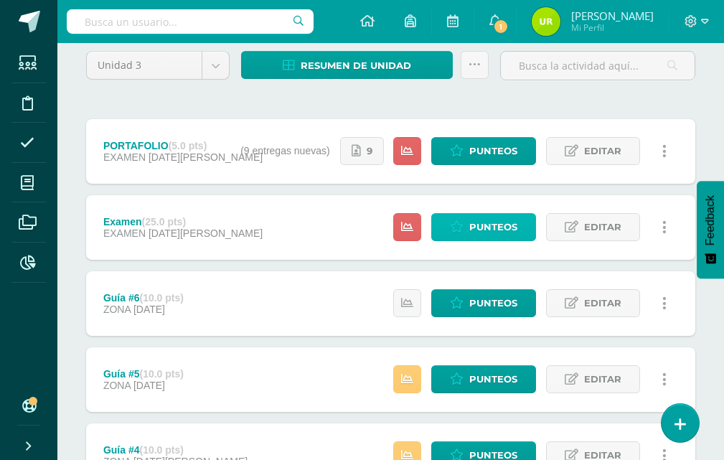
click at [505, 225] on span "Punteos" at bounding box center [493, 227] width 48 height 27
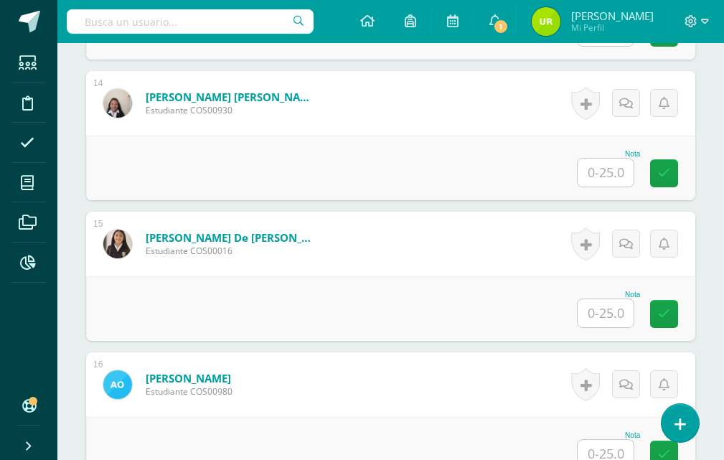
scroll to position [2372, 0]
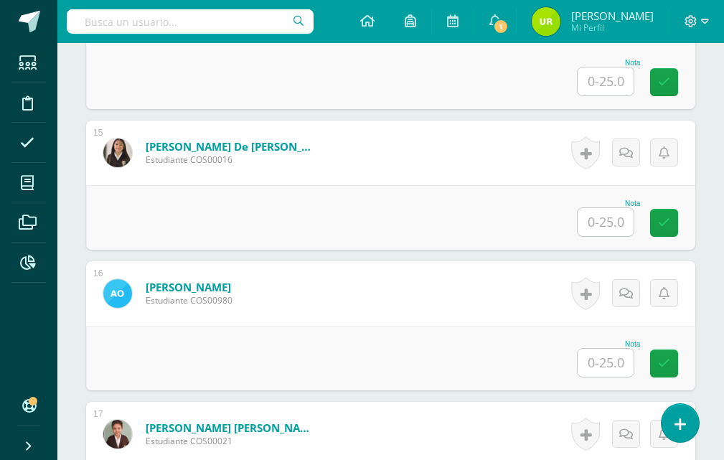
click at [612, 233] on input "text" at bounding box center [606, 222] width 56 height 28
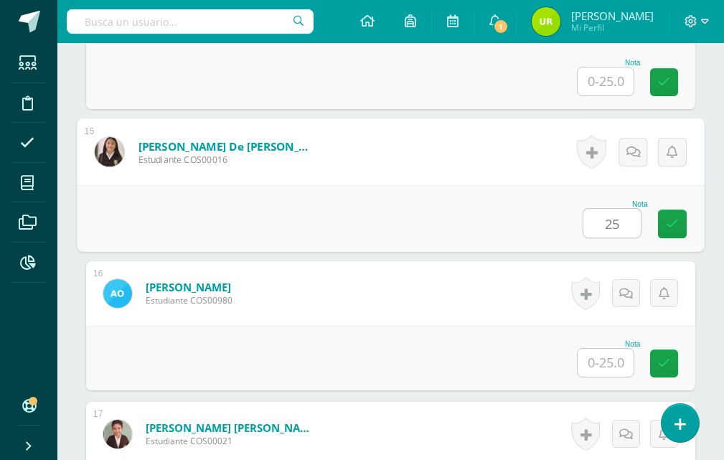
type input "25"
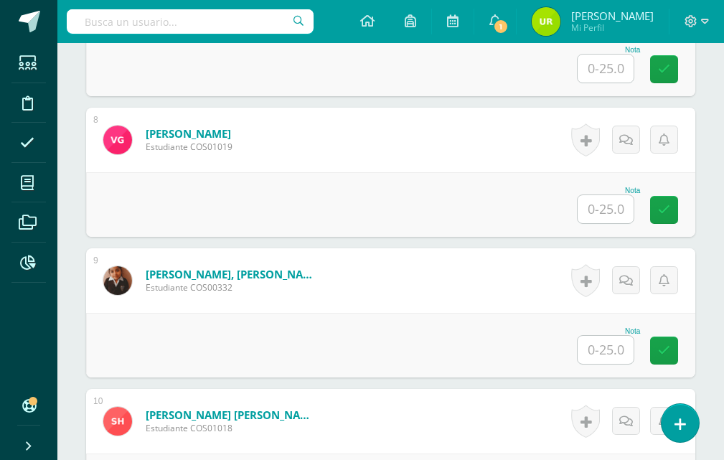
scroll to position [1367, 0]
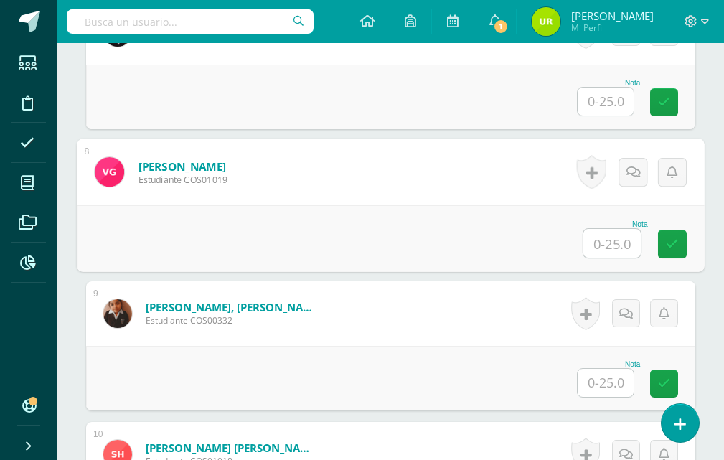
click at [620, 239] on input "text" at bounding box center [612, 243] width 57 height 29
type input "23"
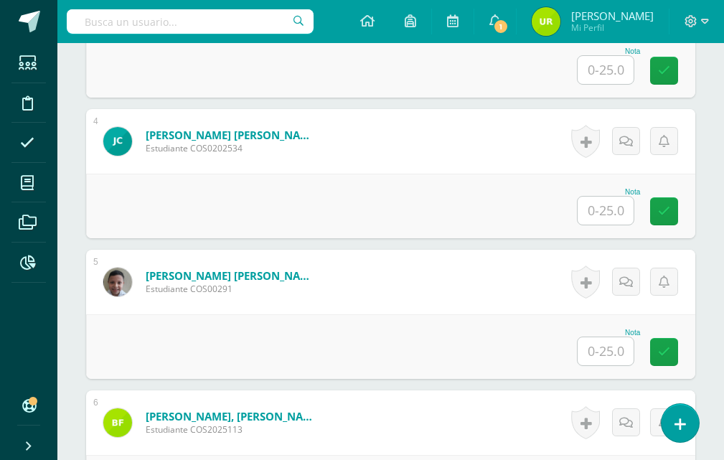
scroll to position [936, 0]
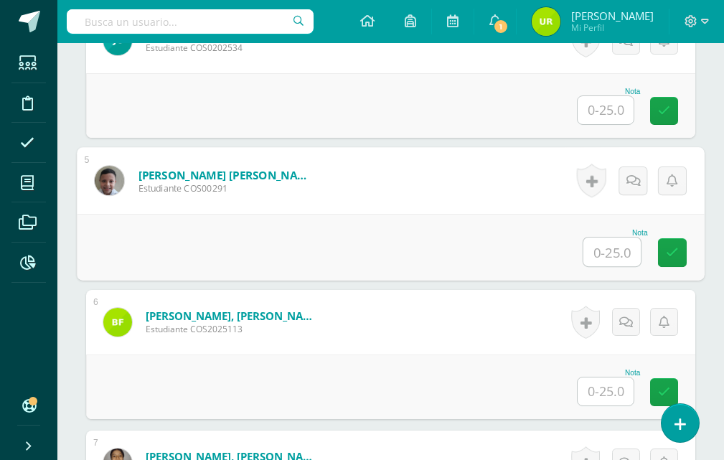
click at [619, 251] on input "text" at bounding box center [612, 252] width 57 height 29
type input "23"
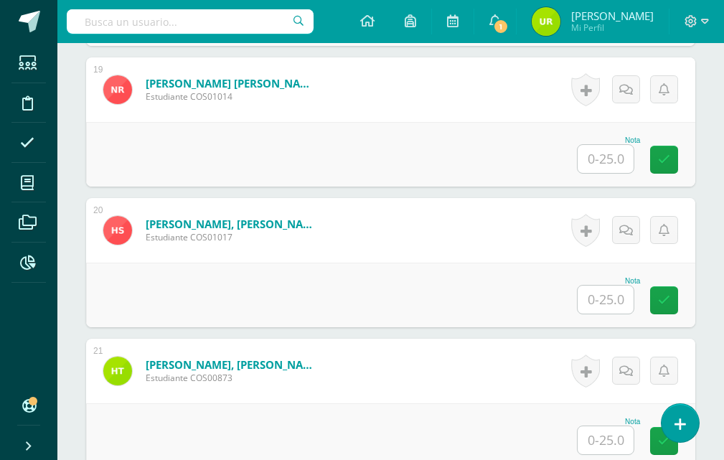
scroll to position [3018, 0]
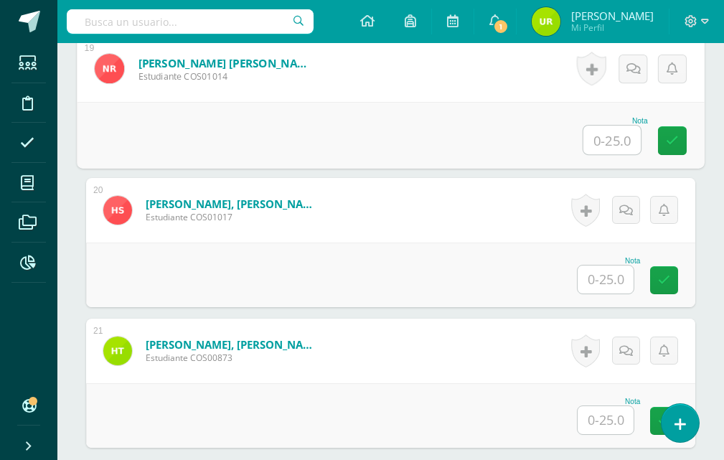
click at [617, 149] on input "text" at bounding box center [612, 140] width 57 height 29
type input "21"
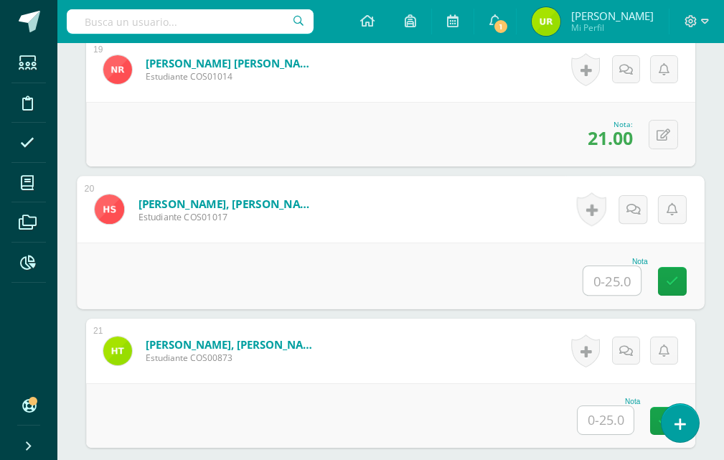
click at [609, 280] on input "text" at bounding box center [612, 280] width 57 height 29
type input "25"
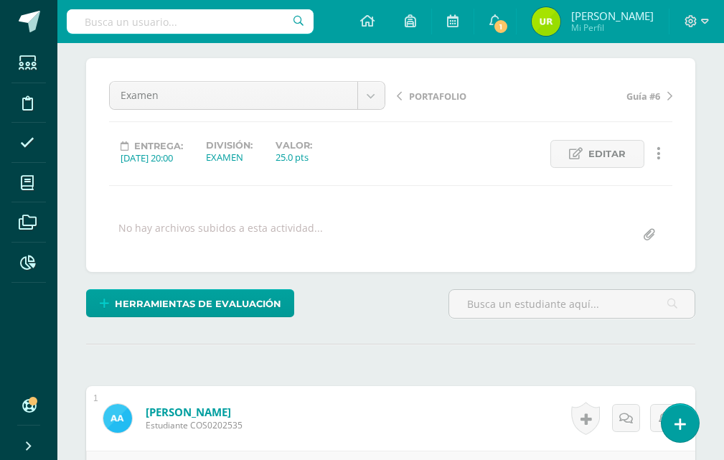
scroll to position [359, 0]
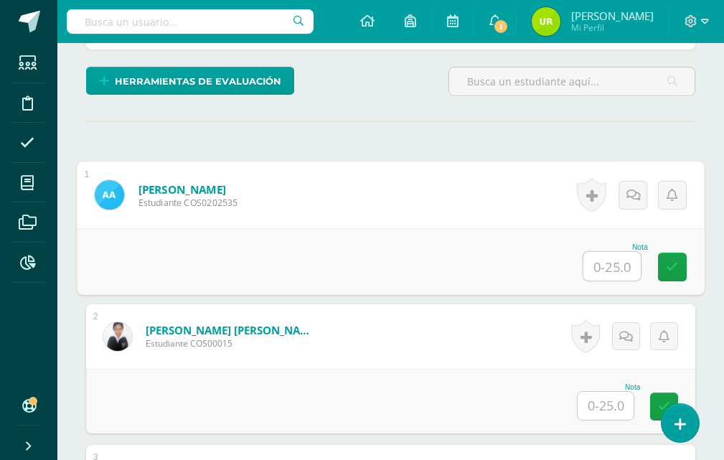
click at [614, 256] on input "text" at bounding box center [612, 266] width 57 height 29
type input "21"
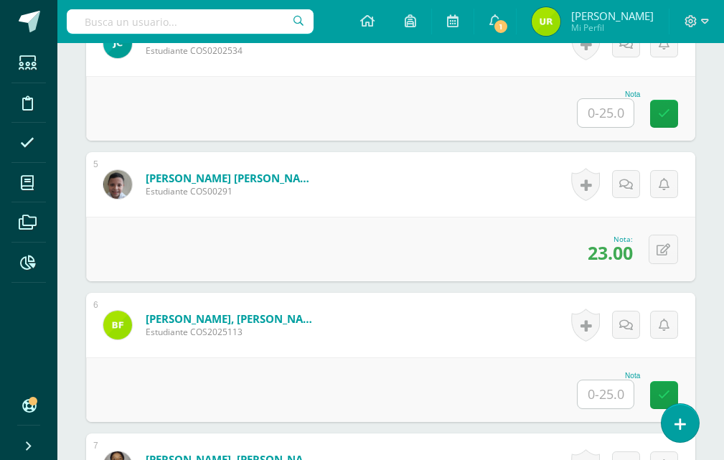
scroll to position [1005, 0]
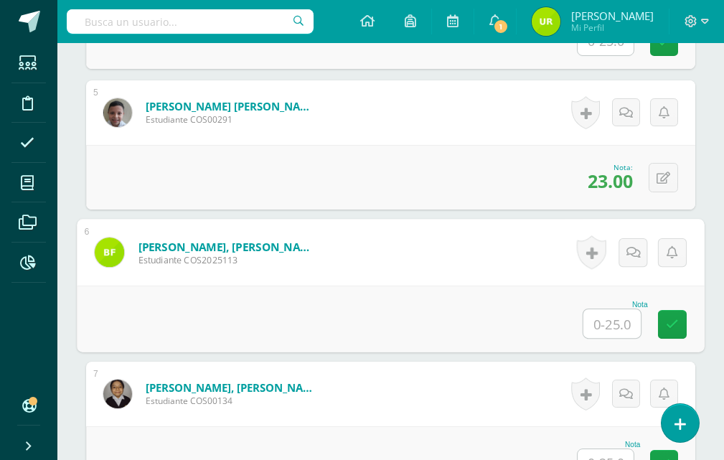
click at [612, 324] on input "text" at bounding box center [612, 323] width 57 height 29
type input "16"
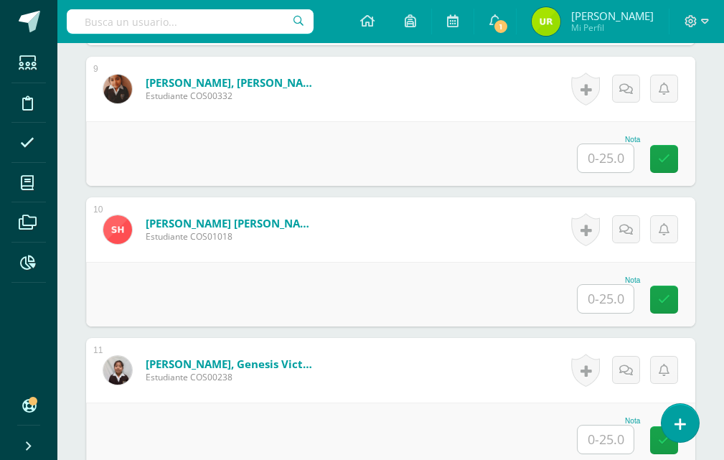
scroll to position [1596, 0]
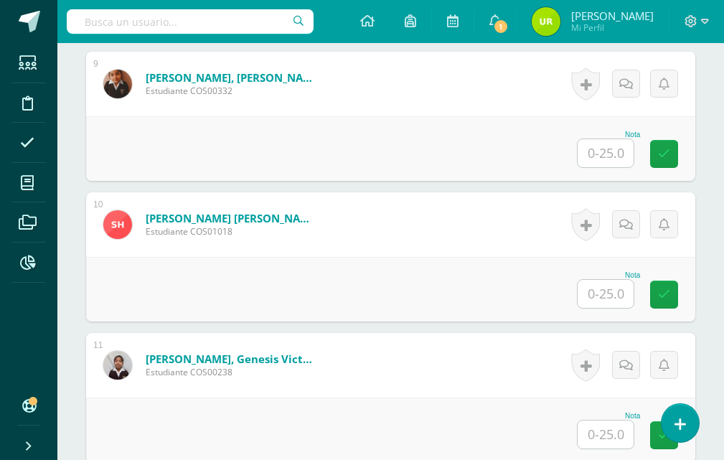
click at [599, 282] on input "text" at bounding box center [606, 294] width 56 height 28
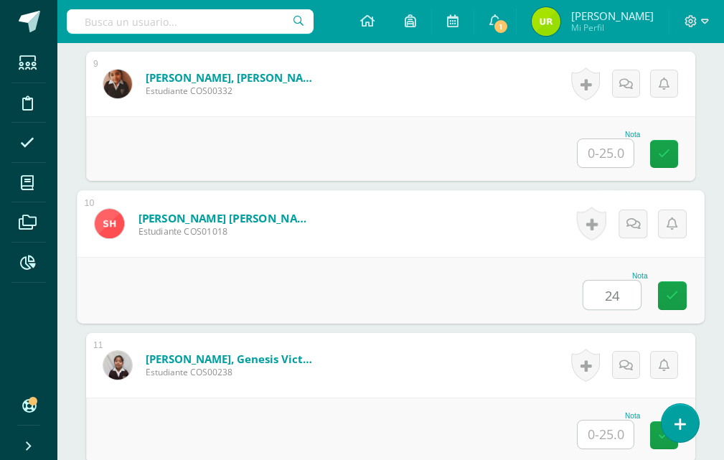
type input "24"
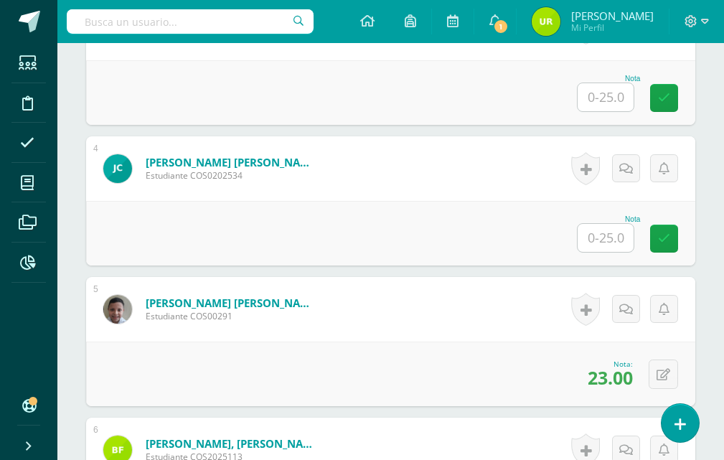
scroll to position [807, 0]
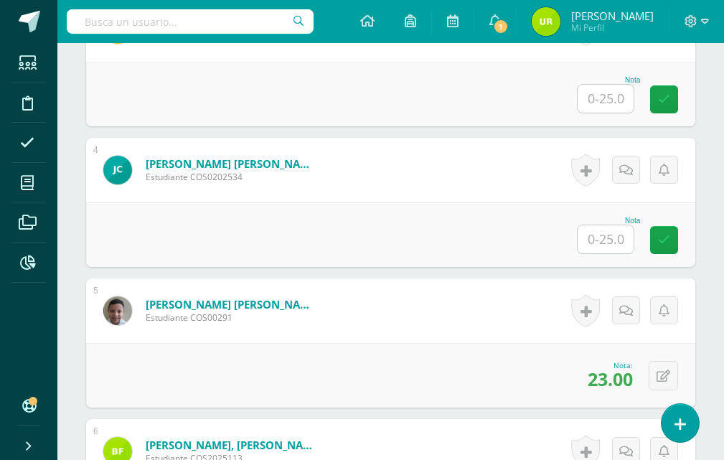
click at [635, 243] on div "Nota" at bounding box center [608, 235] width 63 height 37
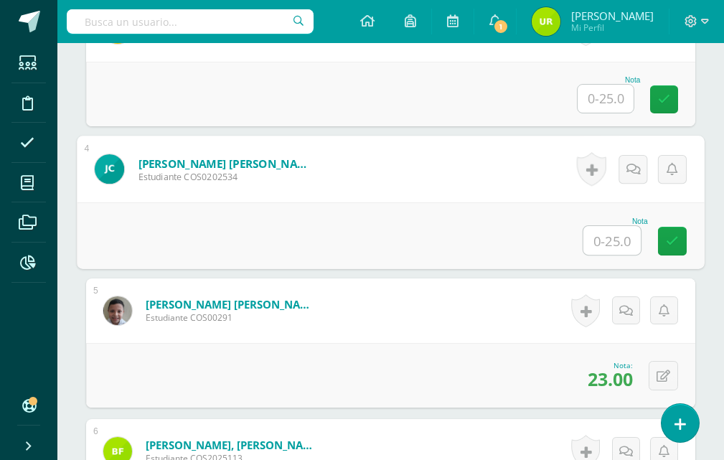
click at [610, 236] on input "text" at bounding box center [612, 240] width 57 height 29
type input "23"
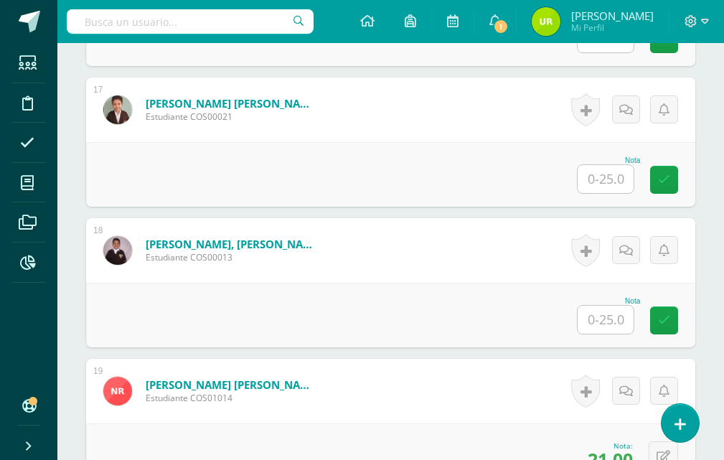
scroll to position [2667, 0]
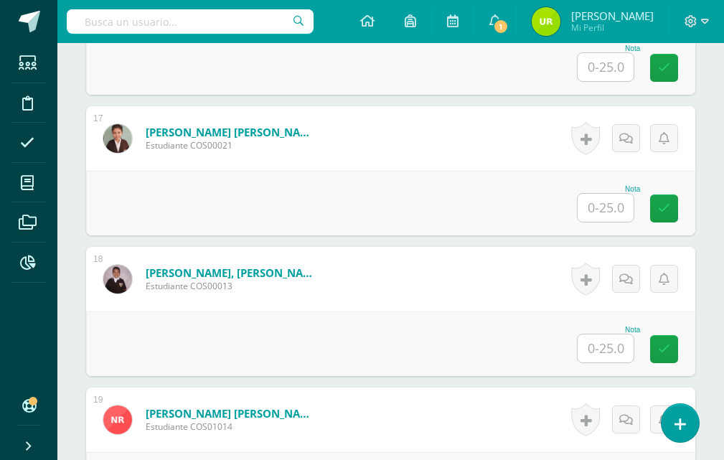
click at [617, 211] on input "text" at bounding box center [606, 208] width 56 height 28
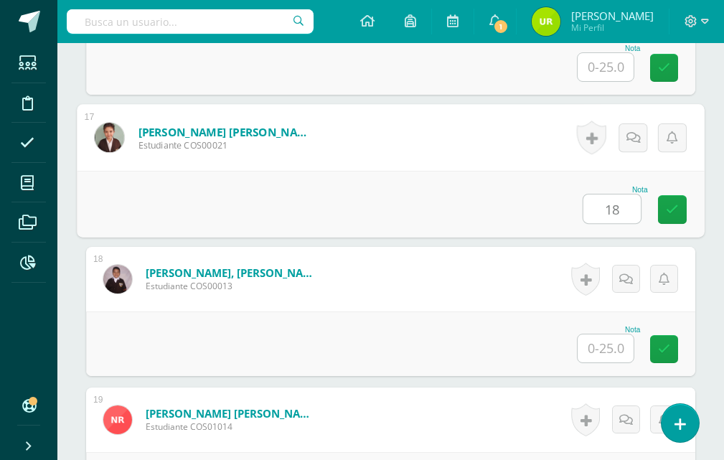
type input "18"
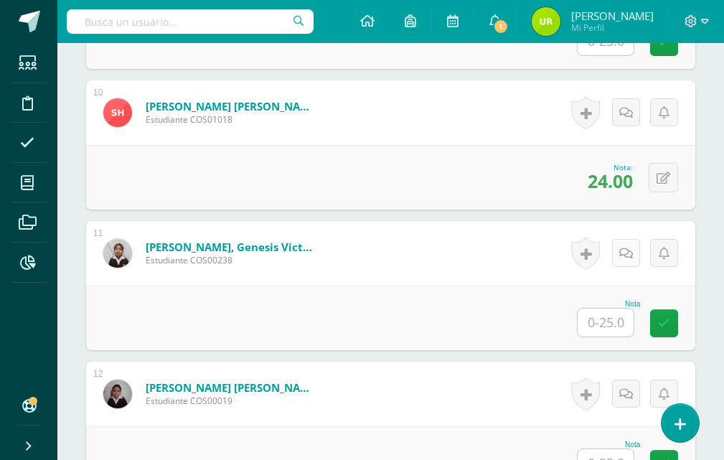
scroll to position [1806, 0]
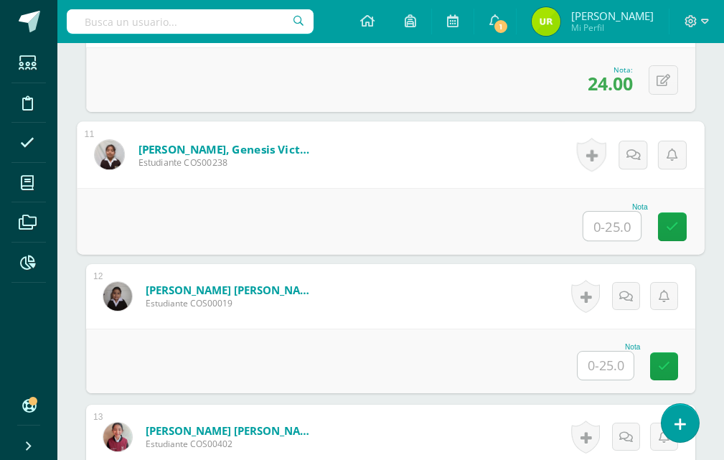
click at [618, 220] on input "text" at bounding box center [612, 226] width 57 height 29
type input "25"
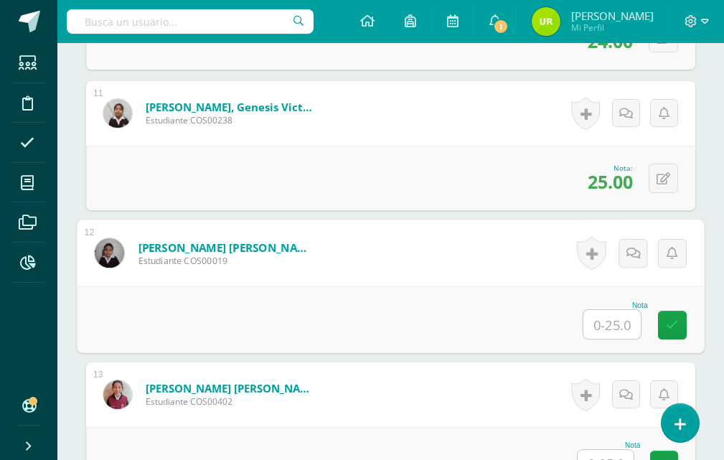
scroll to position [1878, 0]
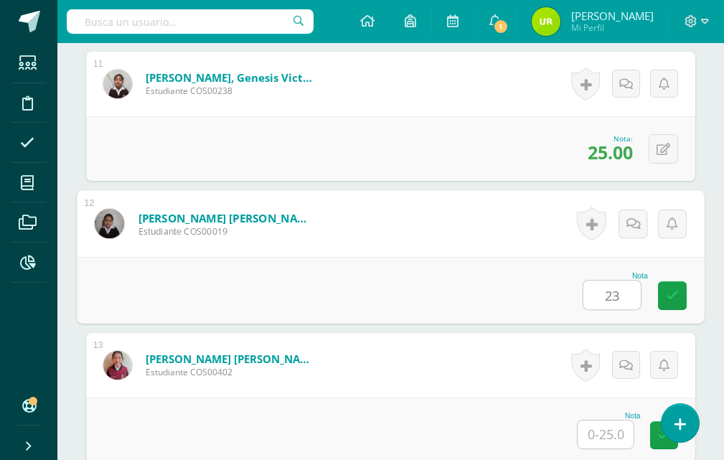
type input "23"
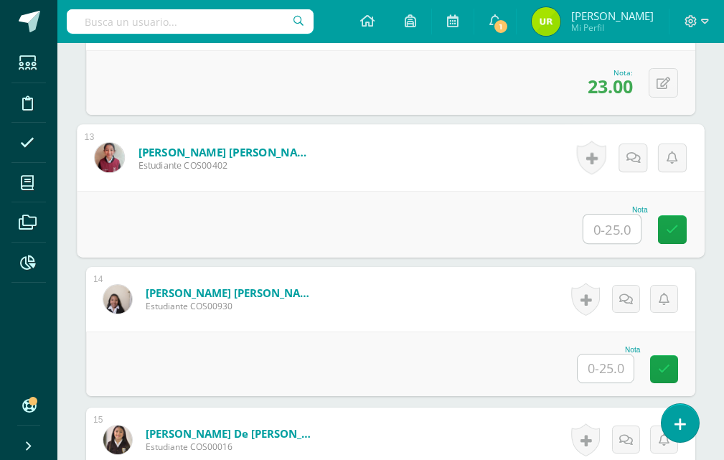
scroll to position [2165, 0]
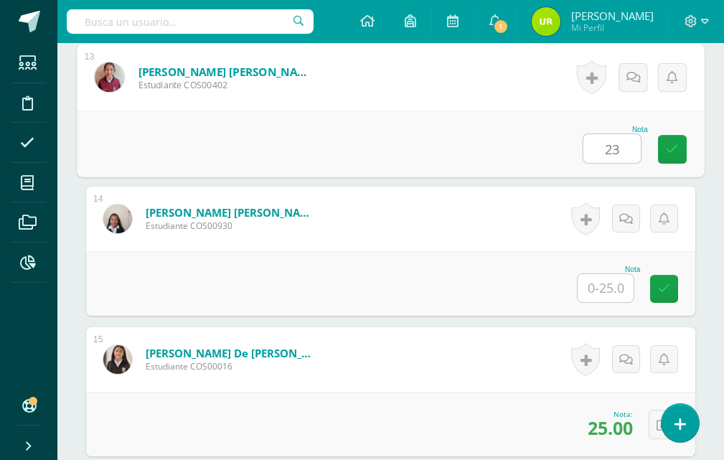
type input "23"
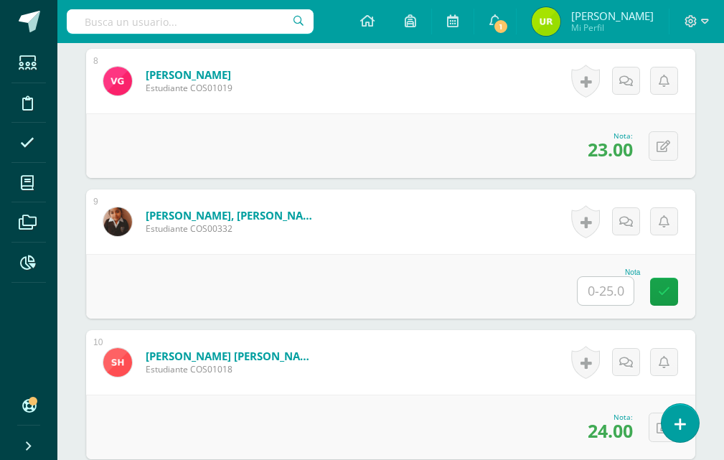
scroll to position [1447, 0]
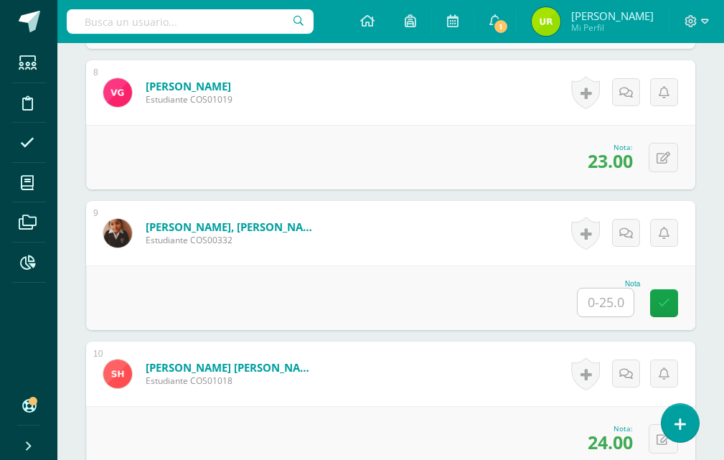
drag, startPoint x: 612, startPoint y: 296, endPoint x: 581, endPoint y: 301, distance: 31.3
click at [608, 301] on input "text" at bounding box center [606, 303] width 56 height 28
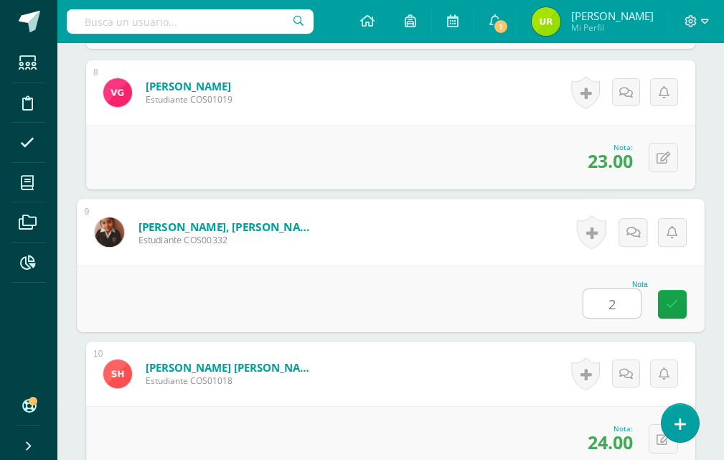
type input "24"
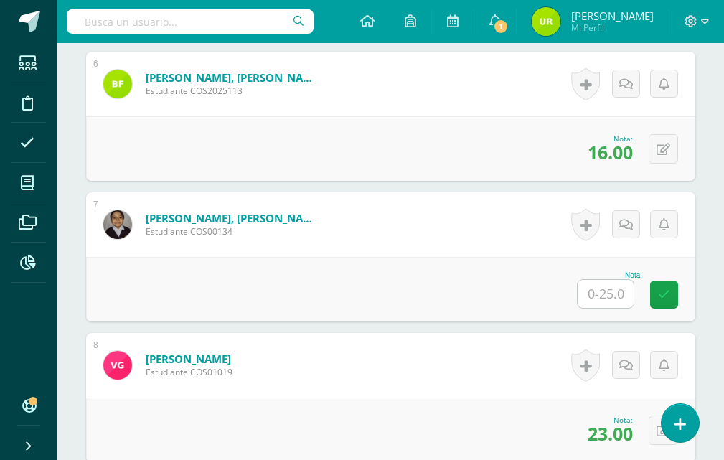
scroll to position [1304, 0]
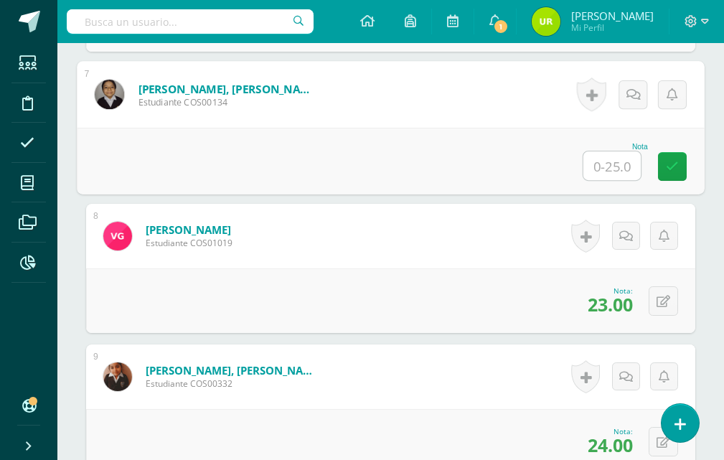
click at [617, 171] on input "text" at bounding box center [612, 165] width 57 height 29
type input "24."
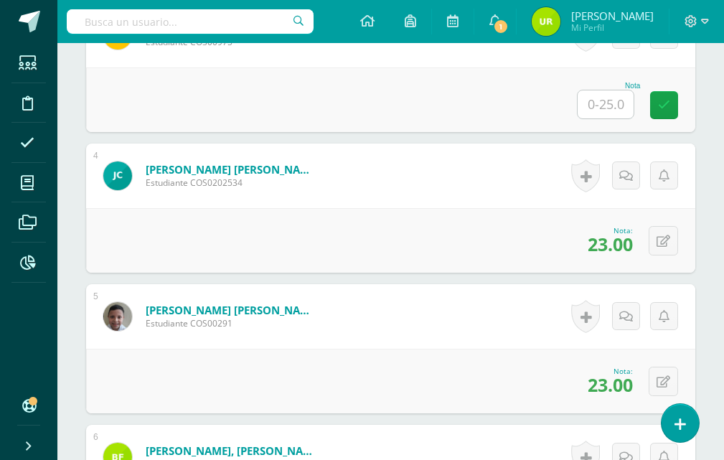
scroll to position [658, 0]
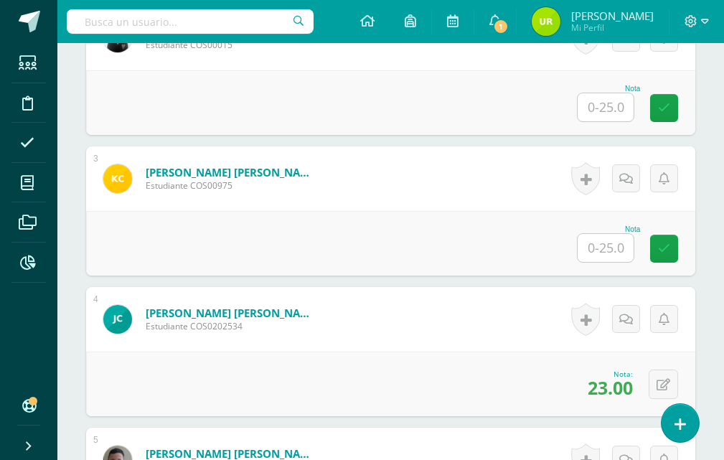
click at [609, 233] on div at bounding box center [605, 247] width 57 height 29
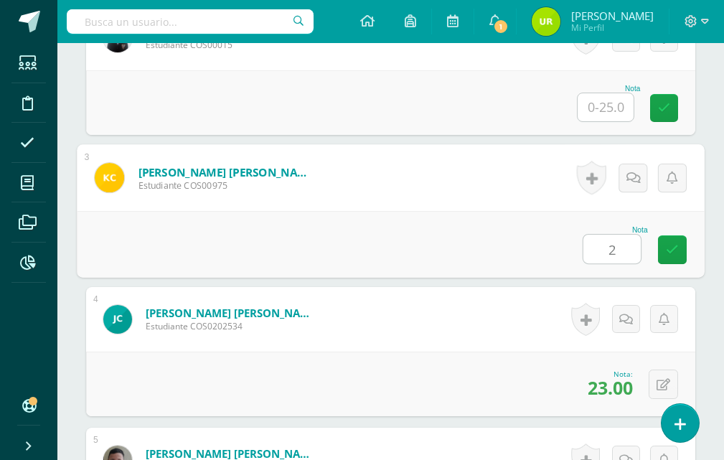
type input "24"
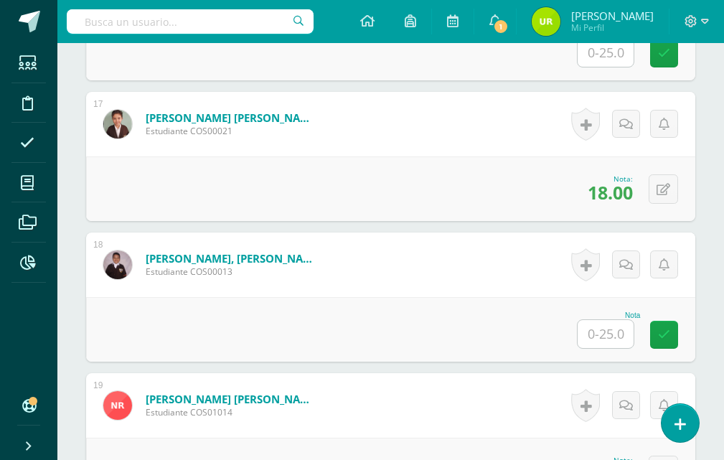
scroll to position [2883, 0]
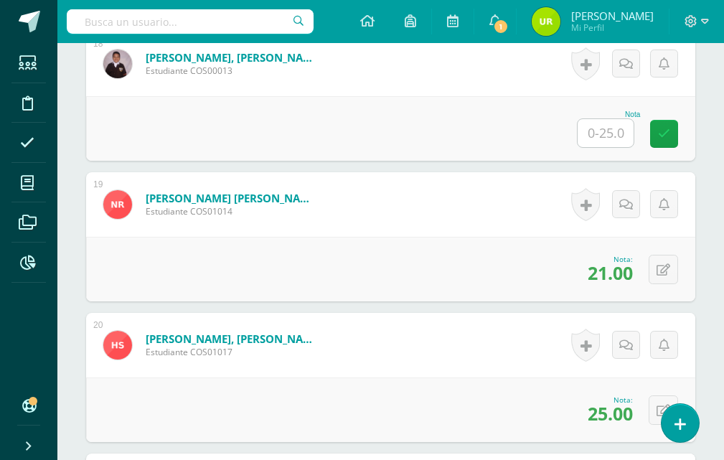
click at [623, 136] on input "text" at bounding box center [606, 133] width 56 height 28
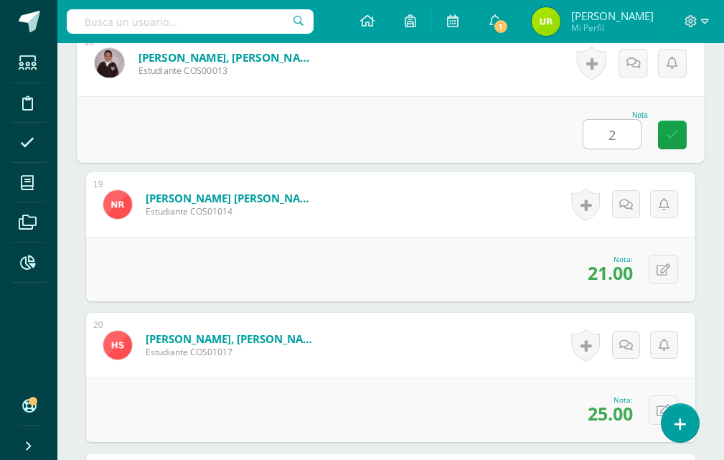
type input "24"
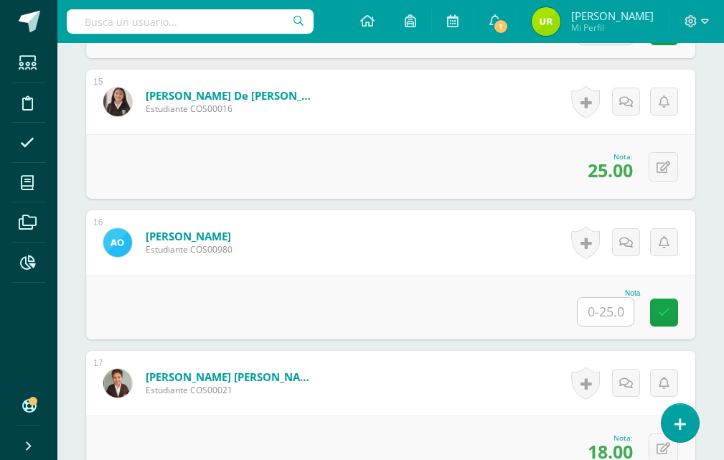
scroll to position [2452, 0]
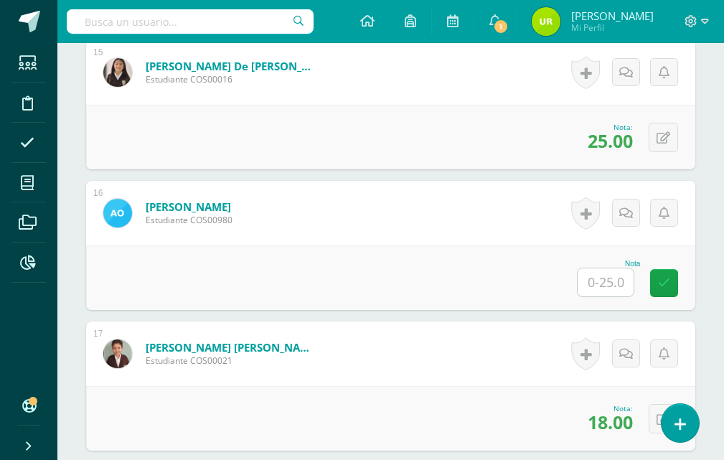
drag, startPoint x: 617, startPoint y: 278, endPoint x: 601, endPoint y: 285, distance: 17.3
click at [613, 281] on input "text" at bounding box center [606, 282] width 56 height 28
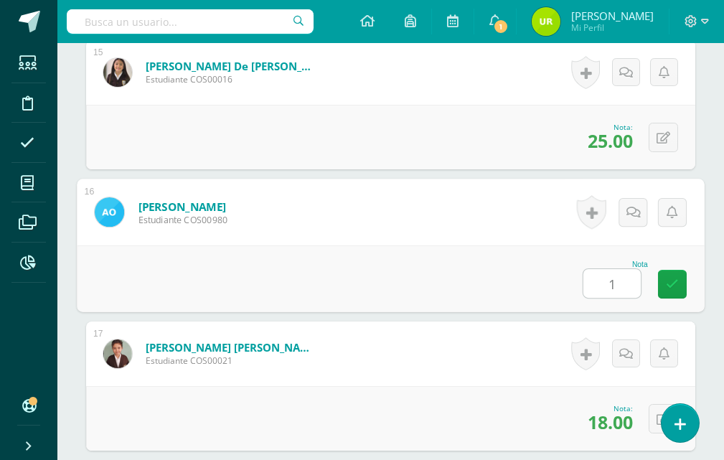
type input "19"
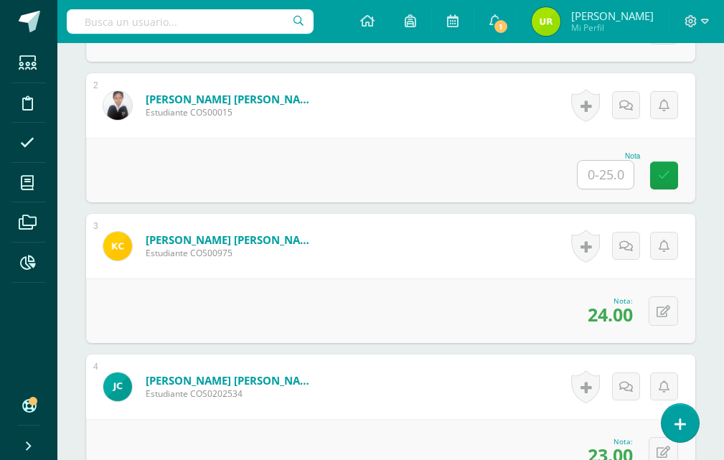
scroll to position [586, 0]
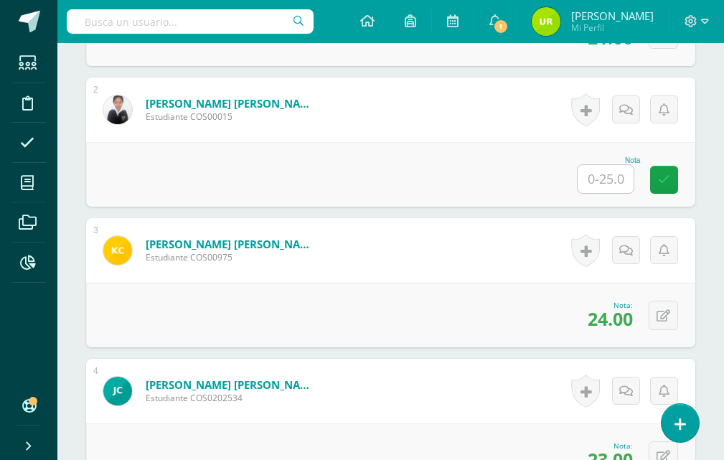
click at [625, 184] on input "text" at bounding box center [606, 179] width 56 height 28
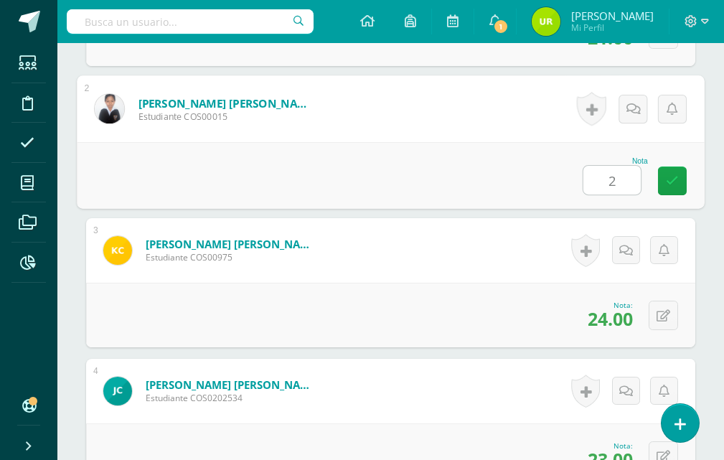
type input "21"
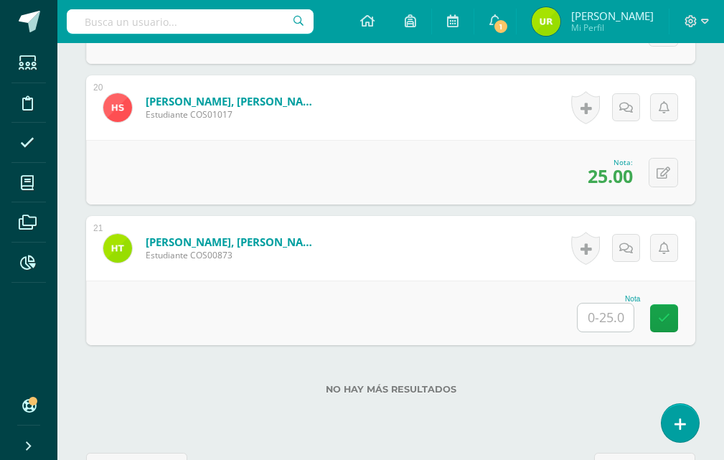
scroll to position [3170, 0]
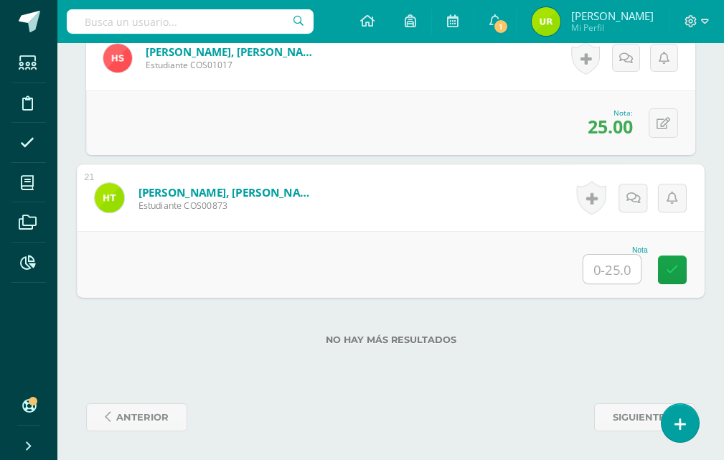
click at [609, 270] on input "text" at bounding box center [612, 269] width 57 height 29
type input "20"
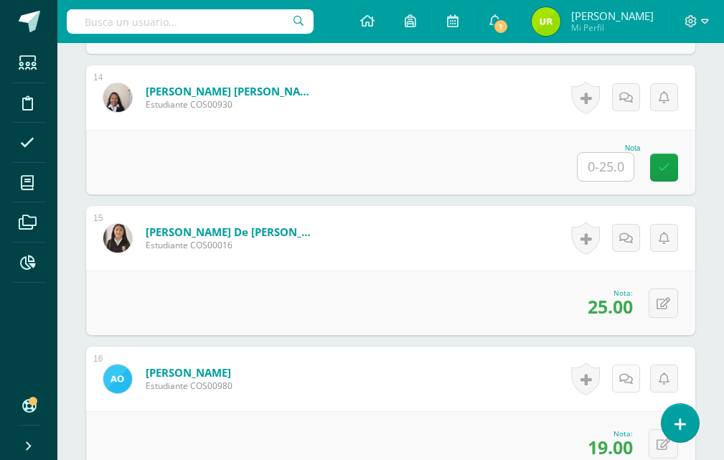
scroll to position [2165, 0]
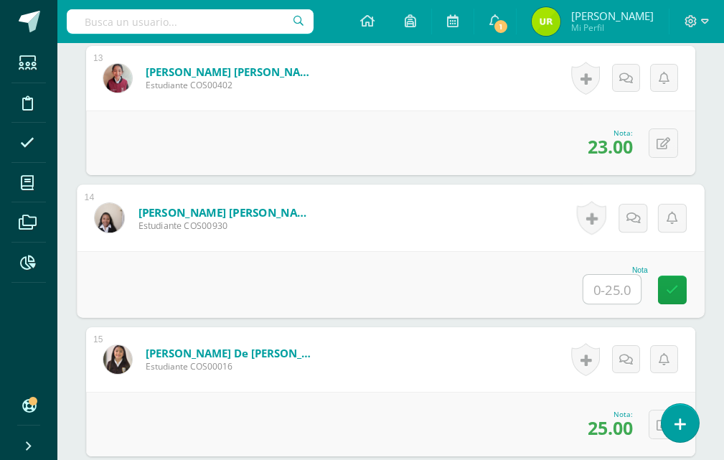
click at [617, 288] on input "text" at bounding box center [612, 289] width 57 height 29
type input "23"
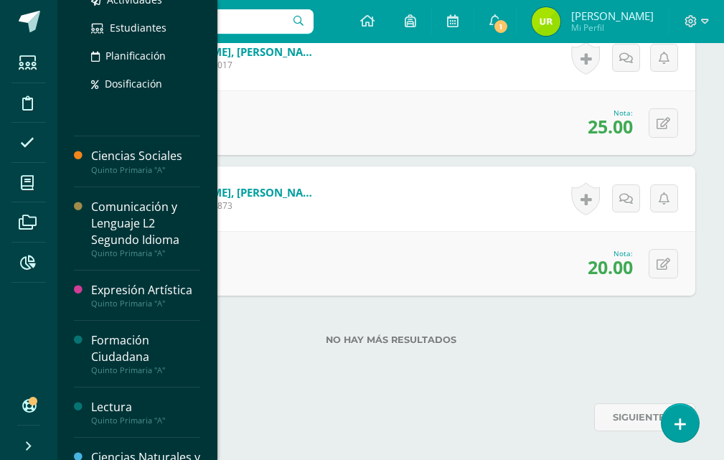
scroll to position [286, 0]
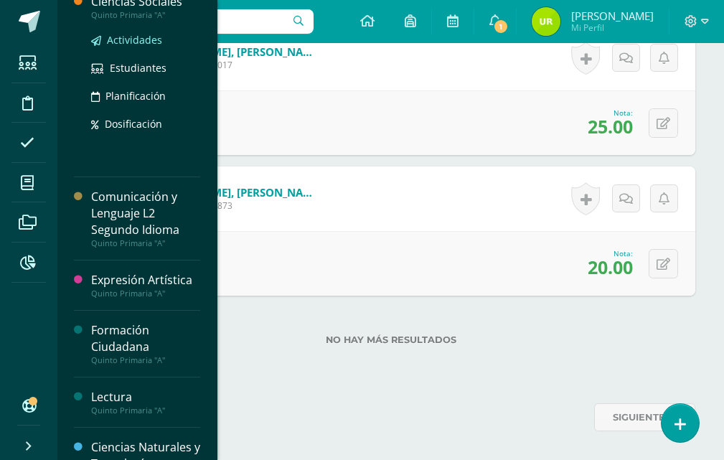
click at [142, 39] on span "Actividades" at bounding box center [134, 40] width 55 height 14
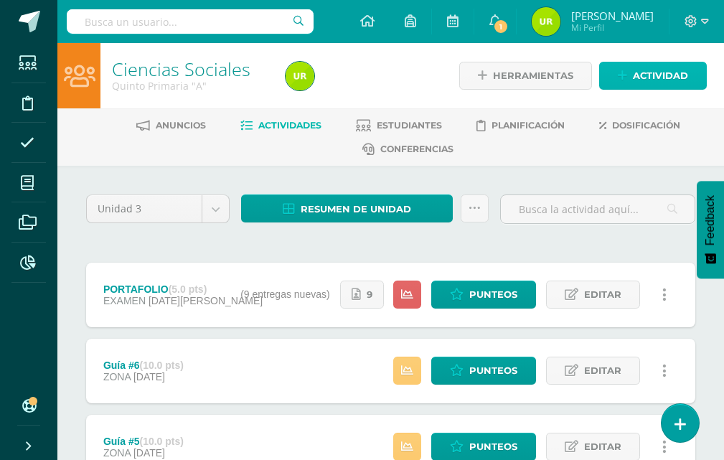
click at [609, 69] on link "Actividad" at bounding box center [653, 76] width 108 height 28
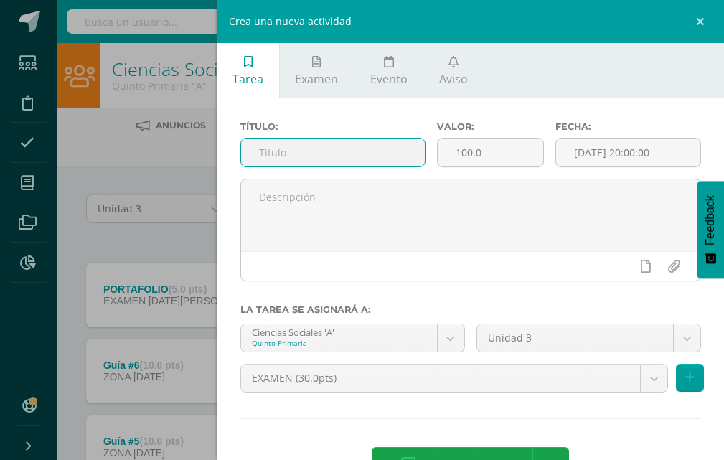
click at [415, 162] on input "text" at bounding box center [333, 153] width 184 height 28
type input "Examen"
click at [499, 149] on input "100.0" at bounding box center [491, 153] width 106 height 28
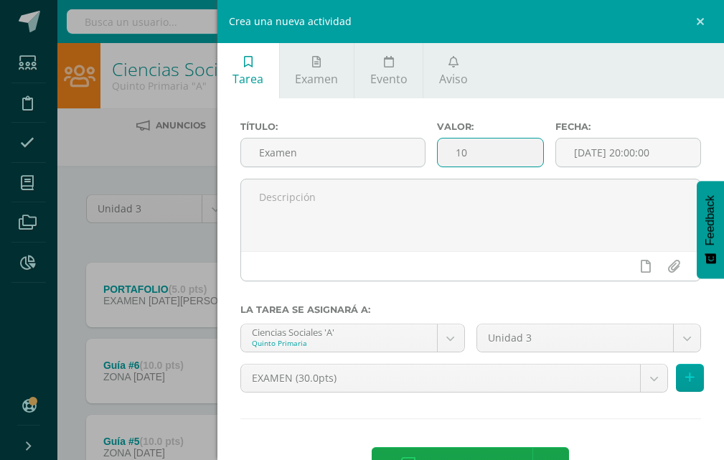
type input "1"
type input "25"
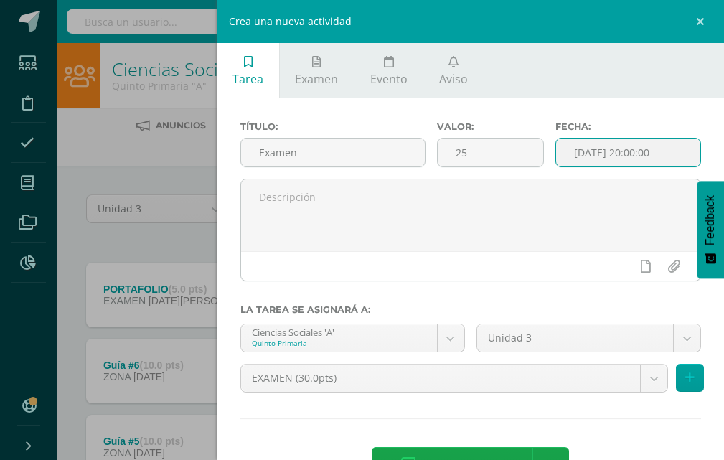
click at [621, 159] on input "[DATE] 20:00:00" at bounding box center [628, 153] width 144 height 28
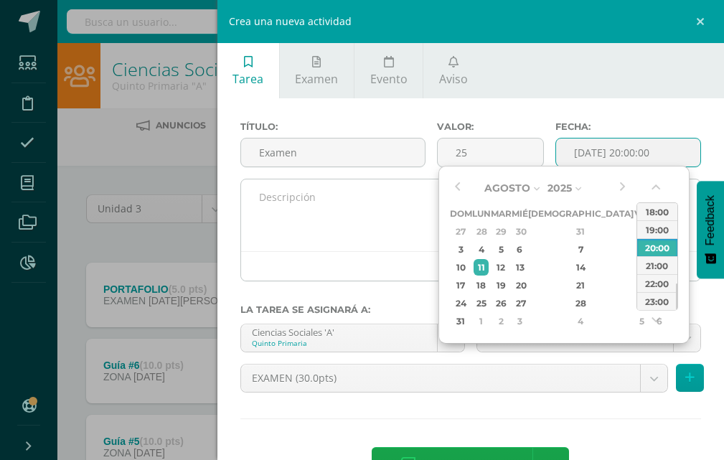
drag, startPoint x: 486, startPoint y: 248, endPoint x: 416, endPoint y: 265, distance: 71.7
click at [480, 250] on div "4" at bounding box center [481, 249] width 15 height 17
type input "2025-08-04 20:00"
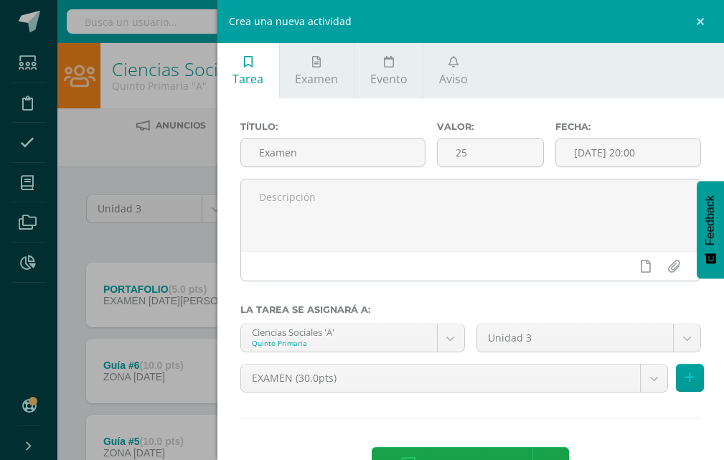
click at [332, 178] on div "Título: Examen" at bounding box center [333, 149] width 197 height 57
click at [429, 452] on span "Agregar tarea" at bounding box center [466, 465] width 91 height 35
